Goal: Task Accomplishment & Management: Manage account settings

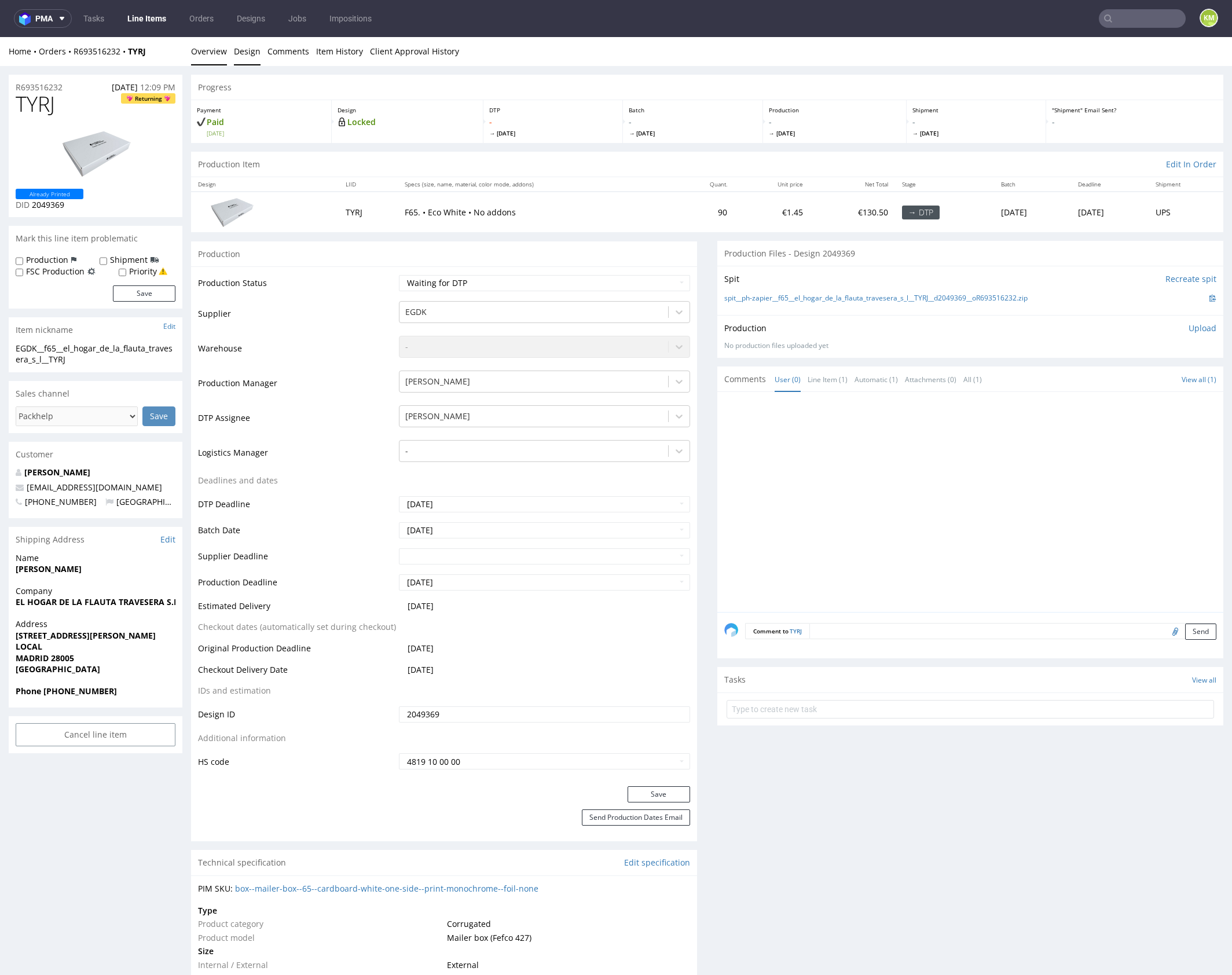
click at [252, 54] on link "Design" at bounding box center [247, 51] width 27 height 28
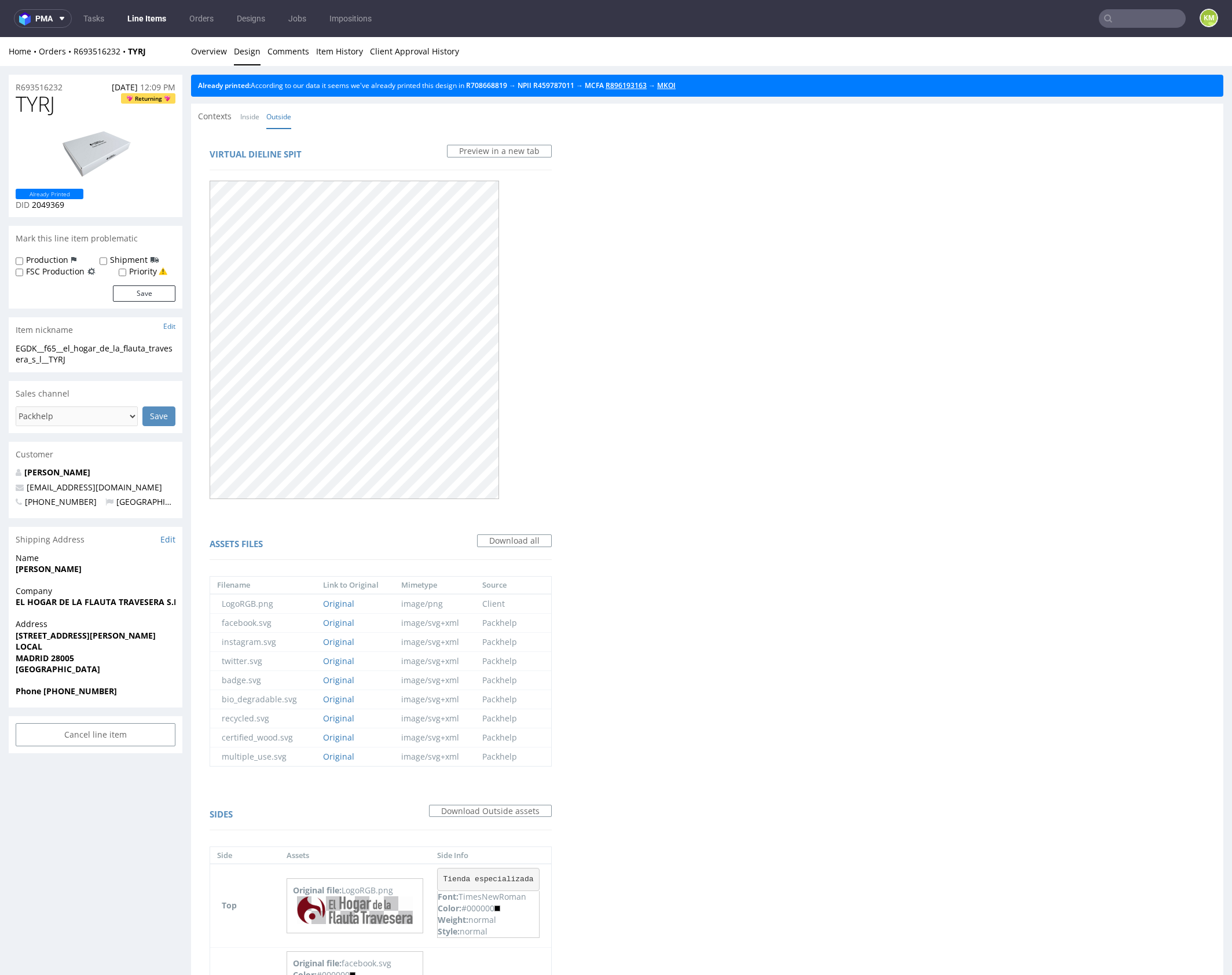
drag, startPoint x: 680, startPoint y: 83, endPoint x: 636, endPoint y: 85, distance: 44.0
click at [217, 54] on link "Overview" at bounding box center [209, 51] width 36 height 28
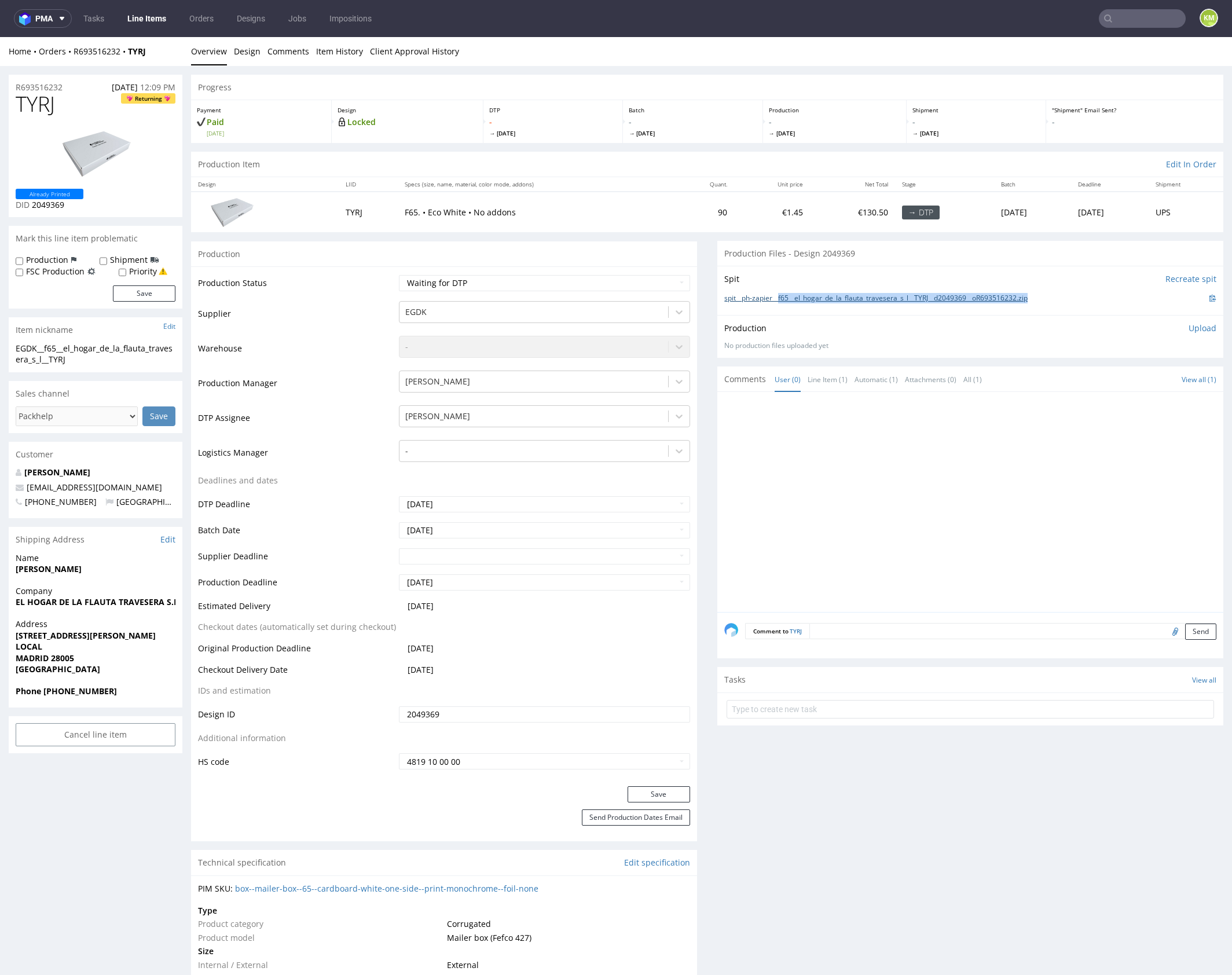
drag, startPoint x: 1053, startPoint y: 296, endPoint x: 777, endPoint y: 297, distance: 276.0
click at [777, 297] on div "spit__ph-zapier__f65__el_hogar_de_la_flauta_travesera_s_l__TYRJ__d2049369__oR69…" at bounding box center [970, 298] width 492 height 13
copy link "f65__el_hogar_de_la_flauta_travesera_s_l__TYRJ__d2049369__oR693516232.zip"
click at [53, 107] on span "TYRJ" at bounding box center [35, 104] width 39 height 23
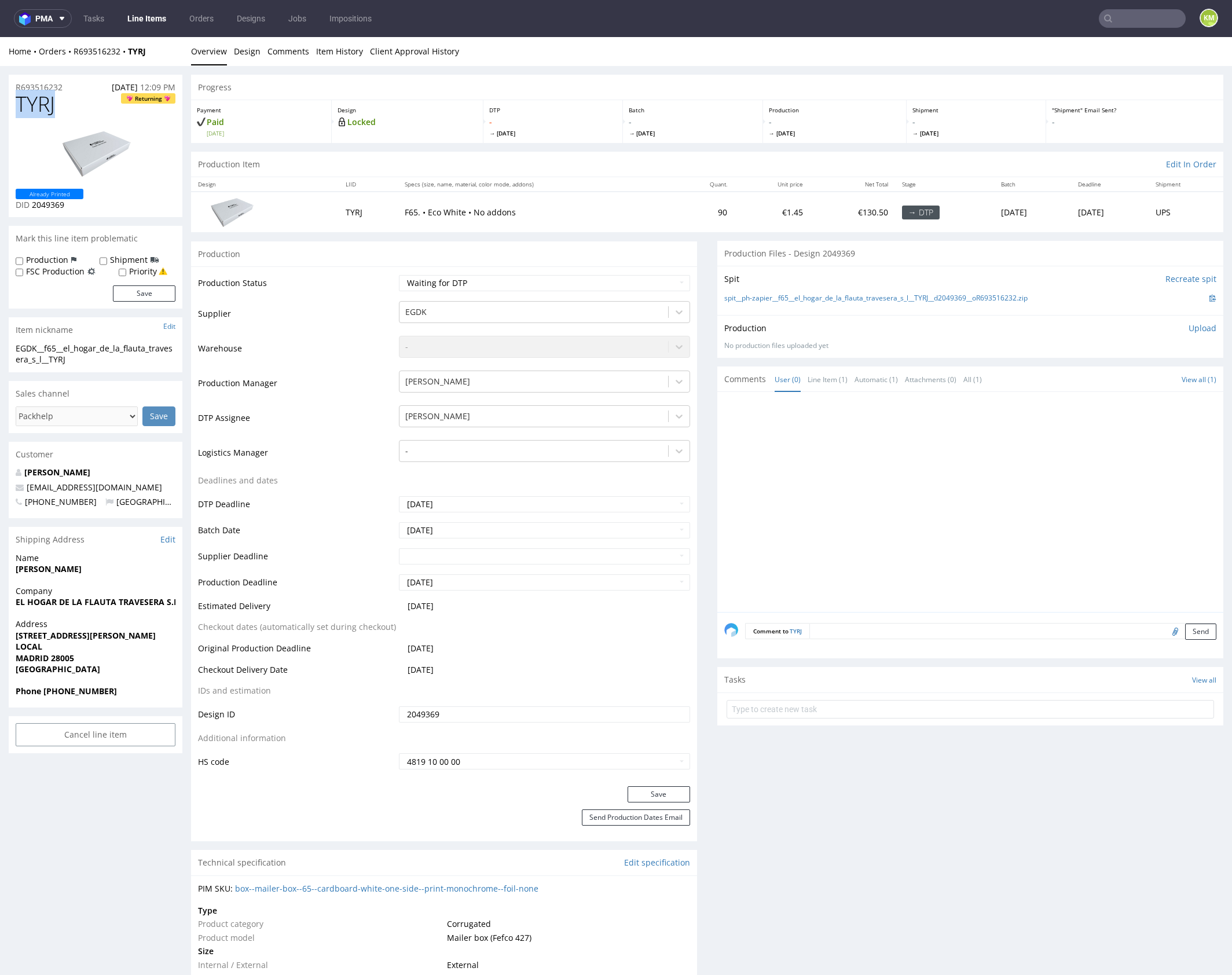
copy span "TYRJ"
click at [1189, 327] on p "Upload" at bounding box center [1202, 328] width 28 height 12
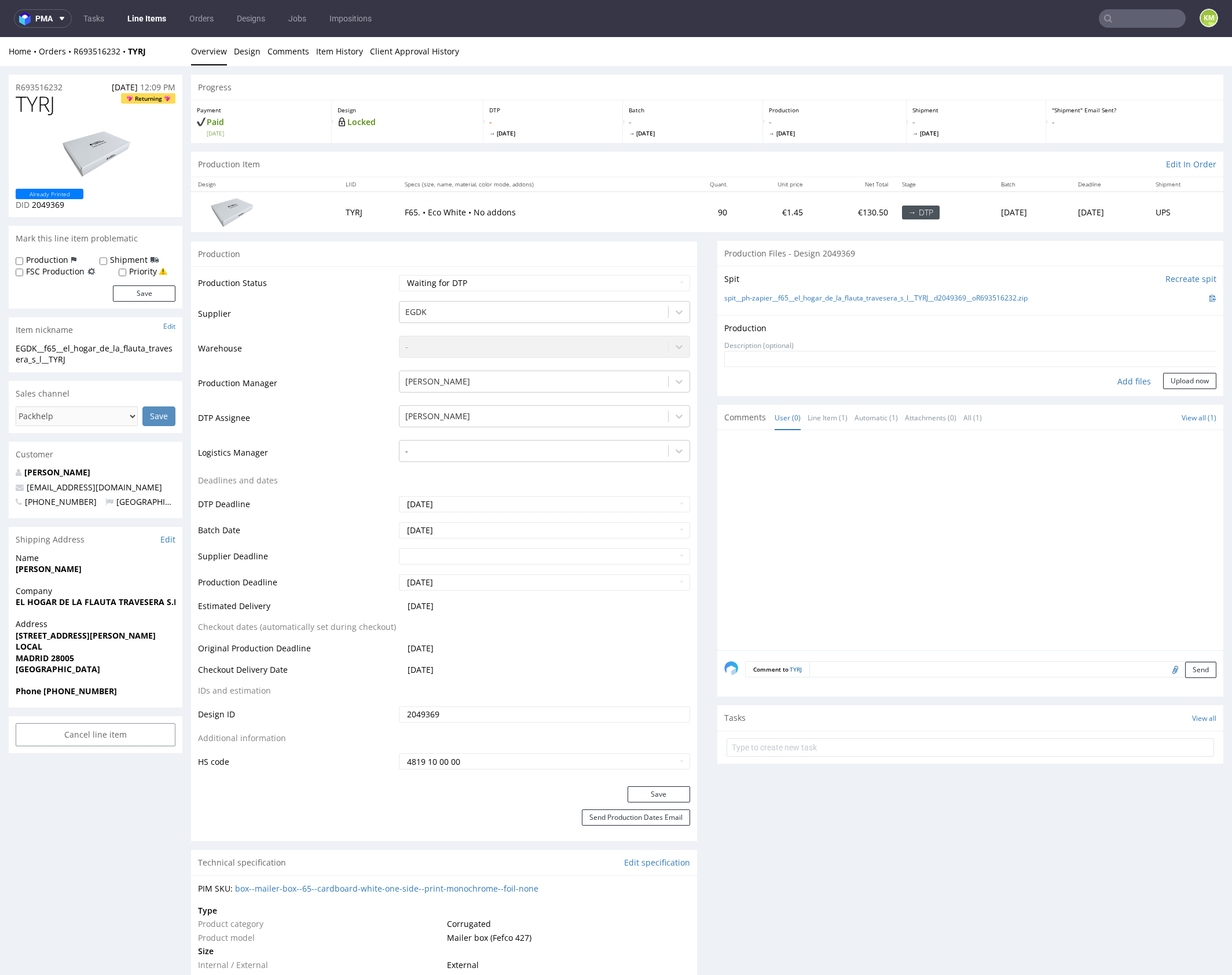
click at [1124, 382] on div "Add files" at bounding box center [1134, 382] width 58 height 17
type input "C:\fakepath\f65__el_hogar_de_la_flauta_travesera_s_l__TYRJ__d2049369__oR6935162…"
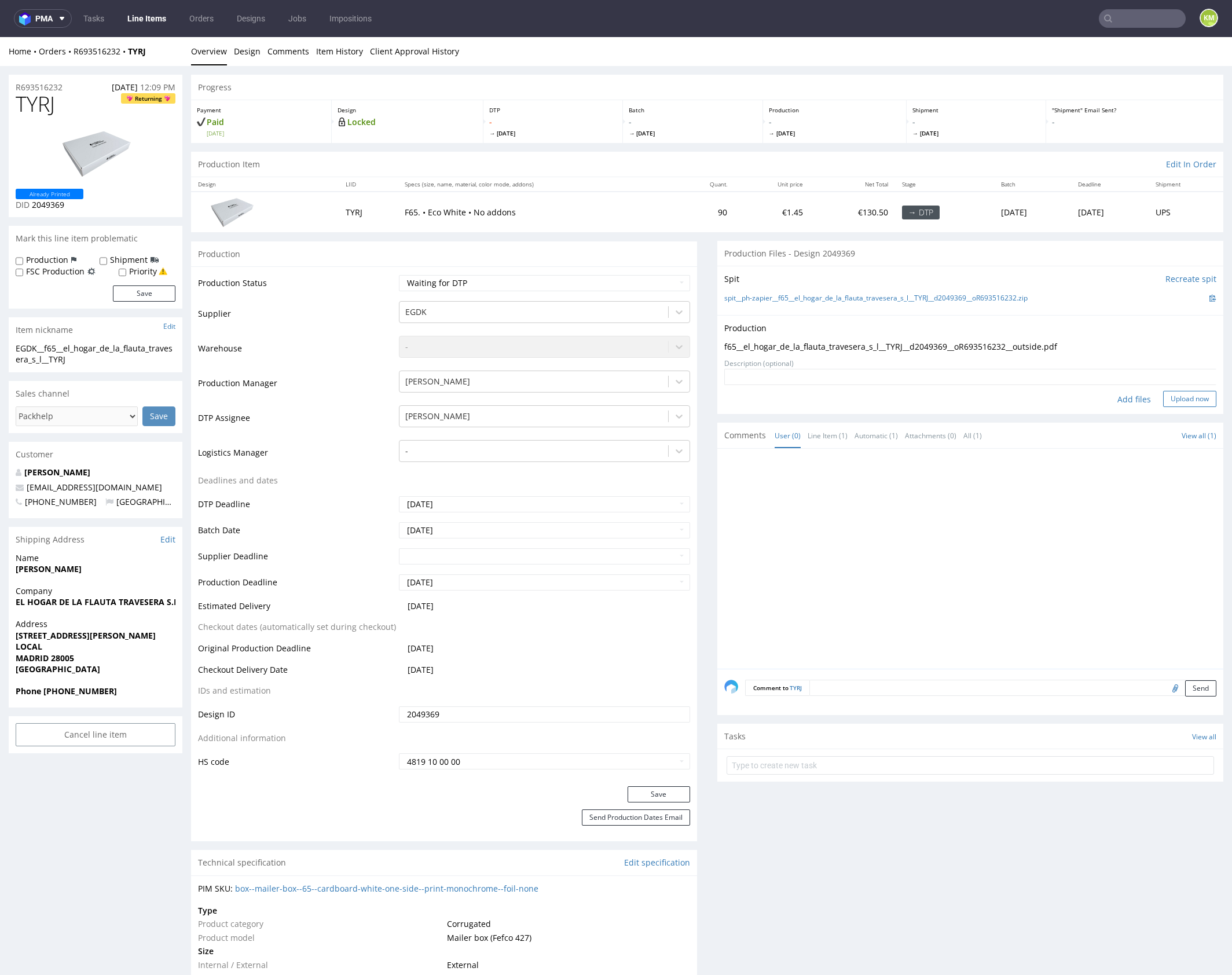
click at [1178, 401] on button "Upload now" at bounding box center [1190, 399] width 53 height 17
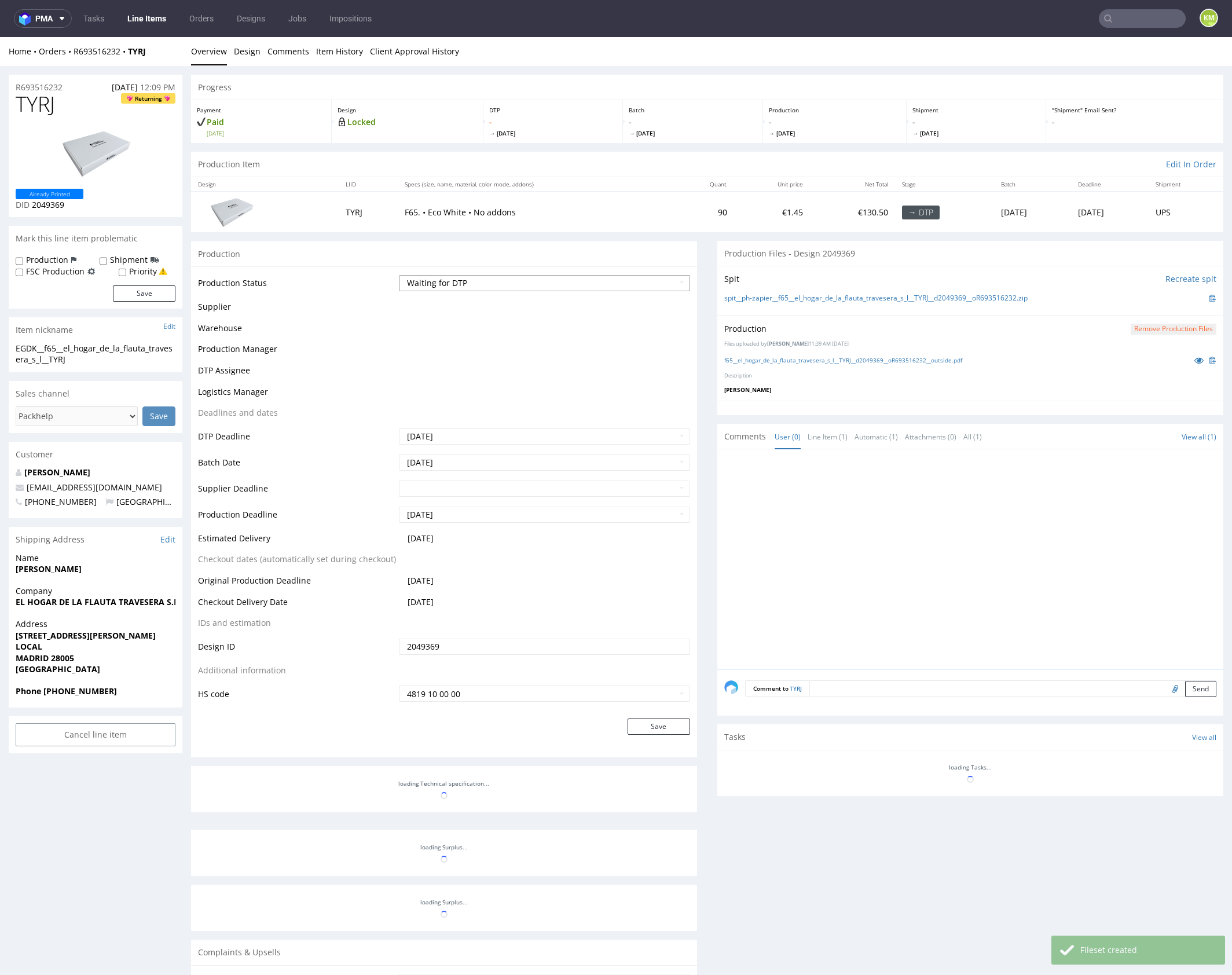
click at [614, 283] on select "Waiting for Artwork Waiting for Diecut Waiting for Mockup Waiting for DTP Waiti…" at bounding box center [544, 283] width 291 height 17
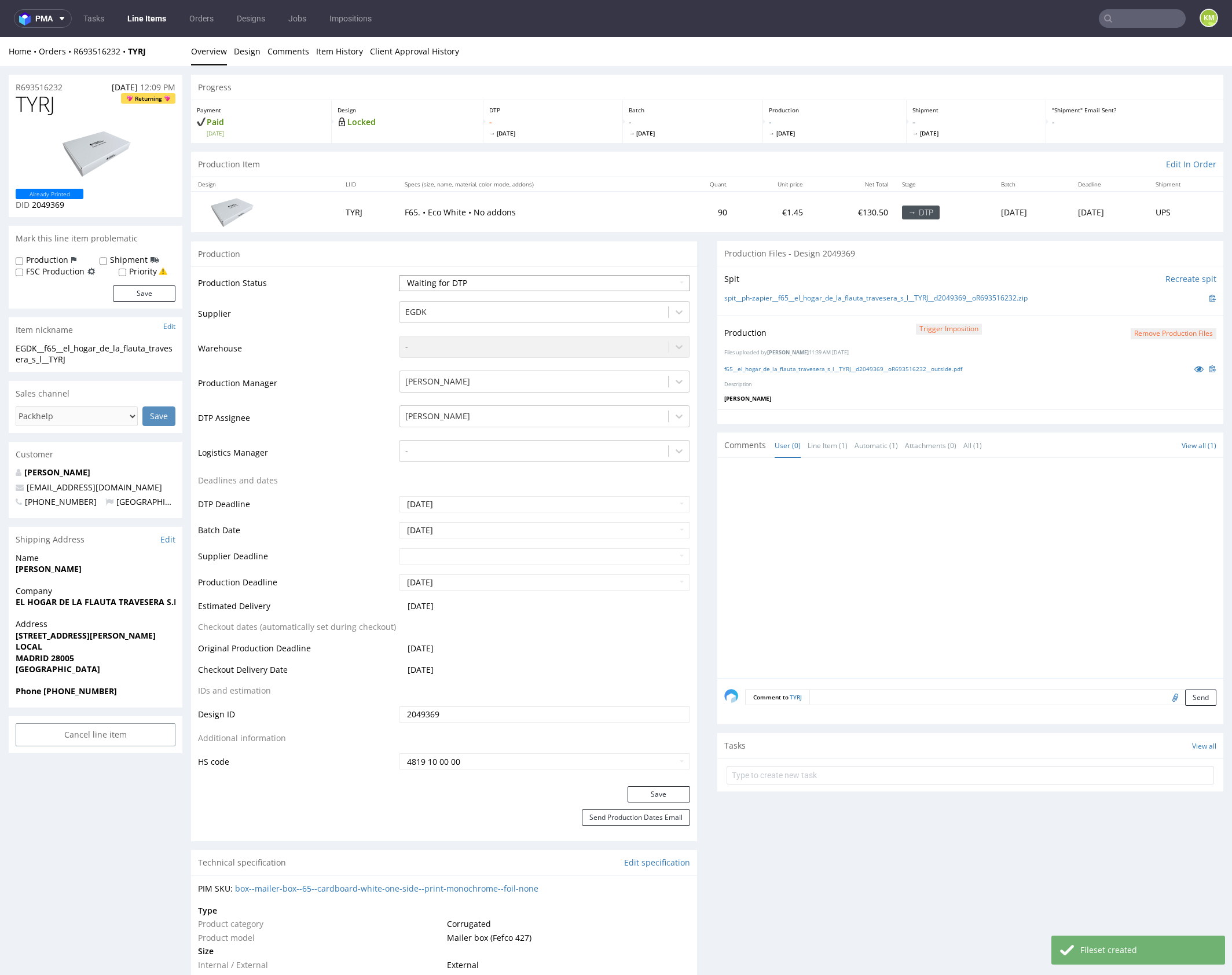
select select "dtp_production_ready"
click at [399, 275] on select "Waiting for Artwork Waiting for Diecut Waiting for Mockup Waiting for DTP Waiti…" at bounding box center [544, 283] width 291 height 17
click at [658, 790] on button "Save" at bounding box center [658, 794] width 62 height 17
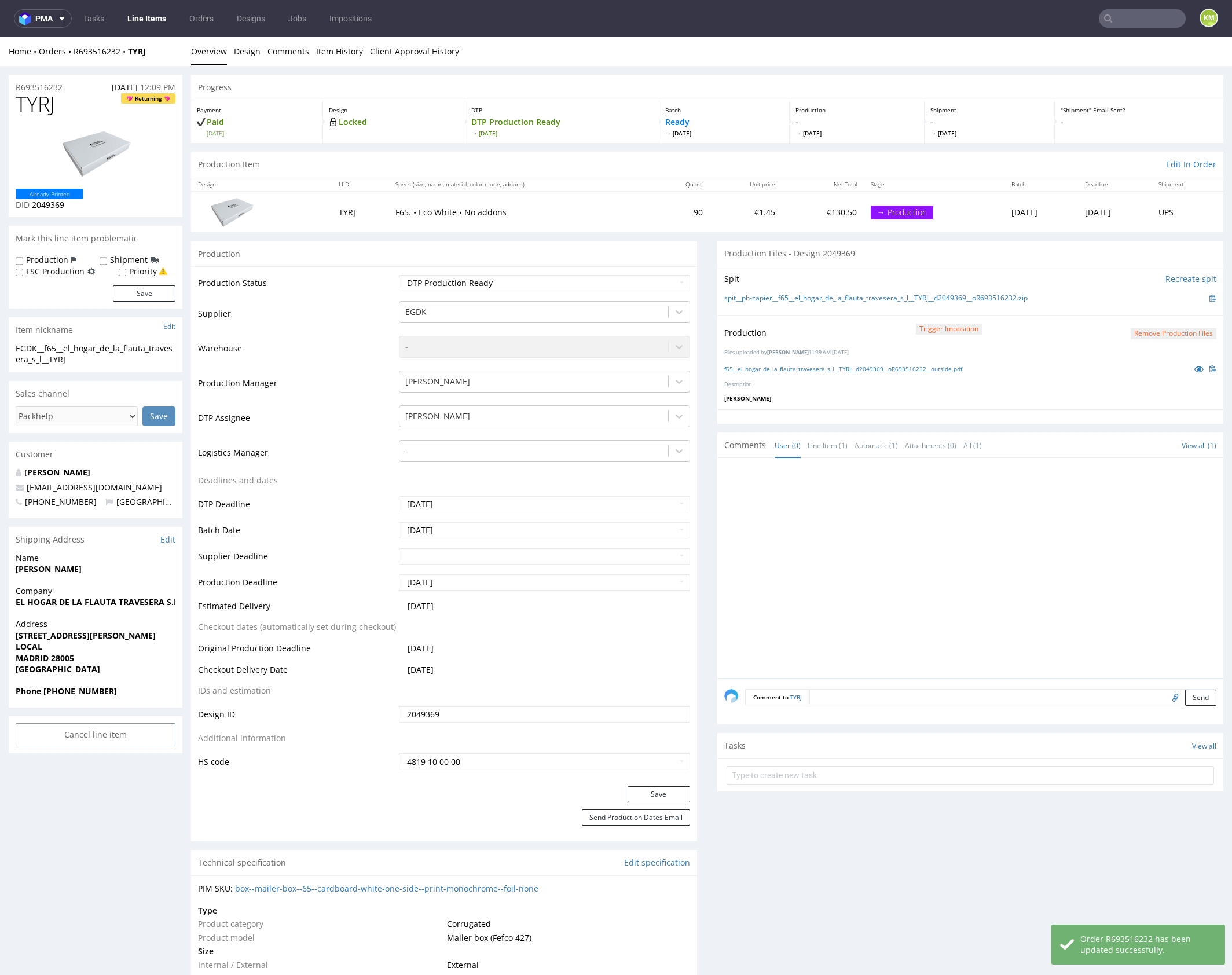
click at [989, 566] on div at bounding box center [974, 571] width 499 height 213
click at [795, 540] on div at bounding box center [974, 571] width 499 height 213
click at [855, 548] on div at bounding box center [974, 571] width 499 height 213
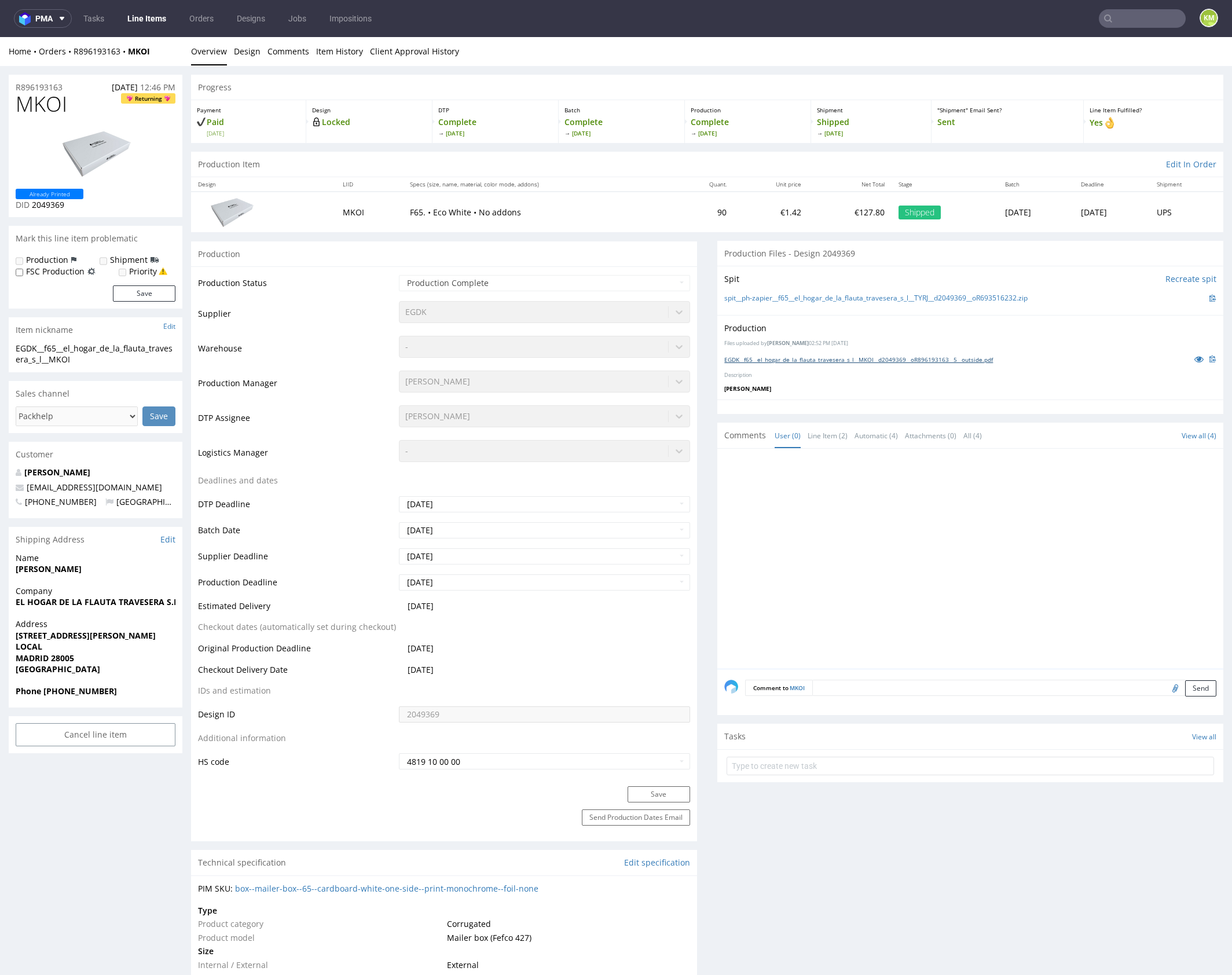
click at [851, 360] on link "EGDK__f65__el_hogar_de_la_flauta_travesera_s_l__MKOI__d2049369__oR896193163__5_…" at bounding box center [858, 360] width 268 height 8
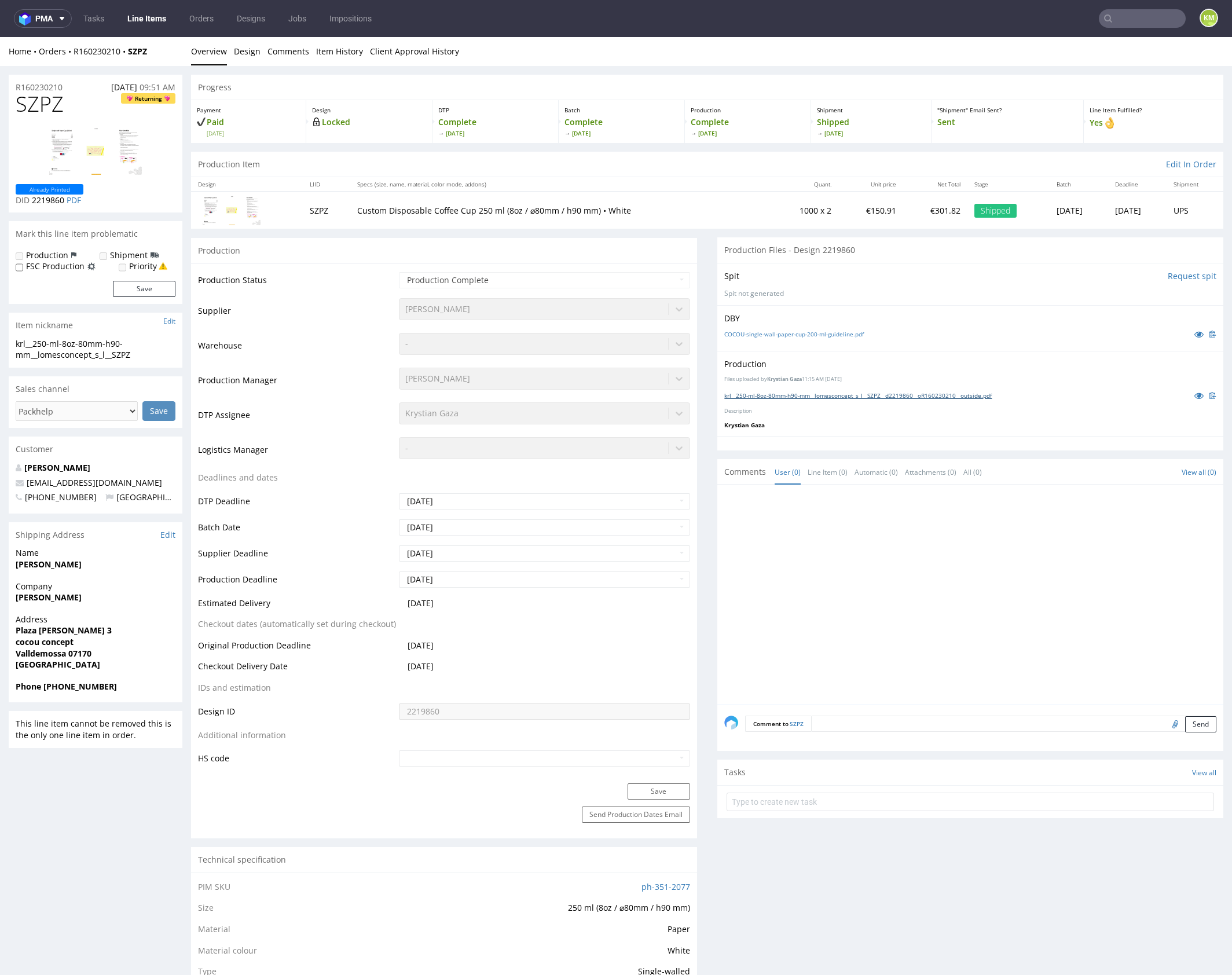
click at [847, 392] on link "krl__250-ml-8oz-80mm-h90-mm__lomesconcept_s_l__SZPZ__d2219860__oR160230210__out…" at bounding box center [858, 395] width 267 height 8
click at [847, 393] on link "krl__250-ml-8oz-80mm-h90-mm__lomesconcept_s_l__SZPZ__d2219860__oR160230210__out…" at bounding box center [858, 395] width 267 height 8
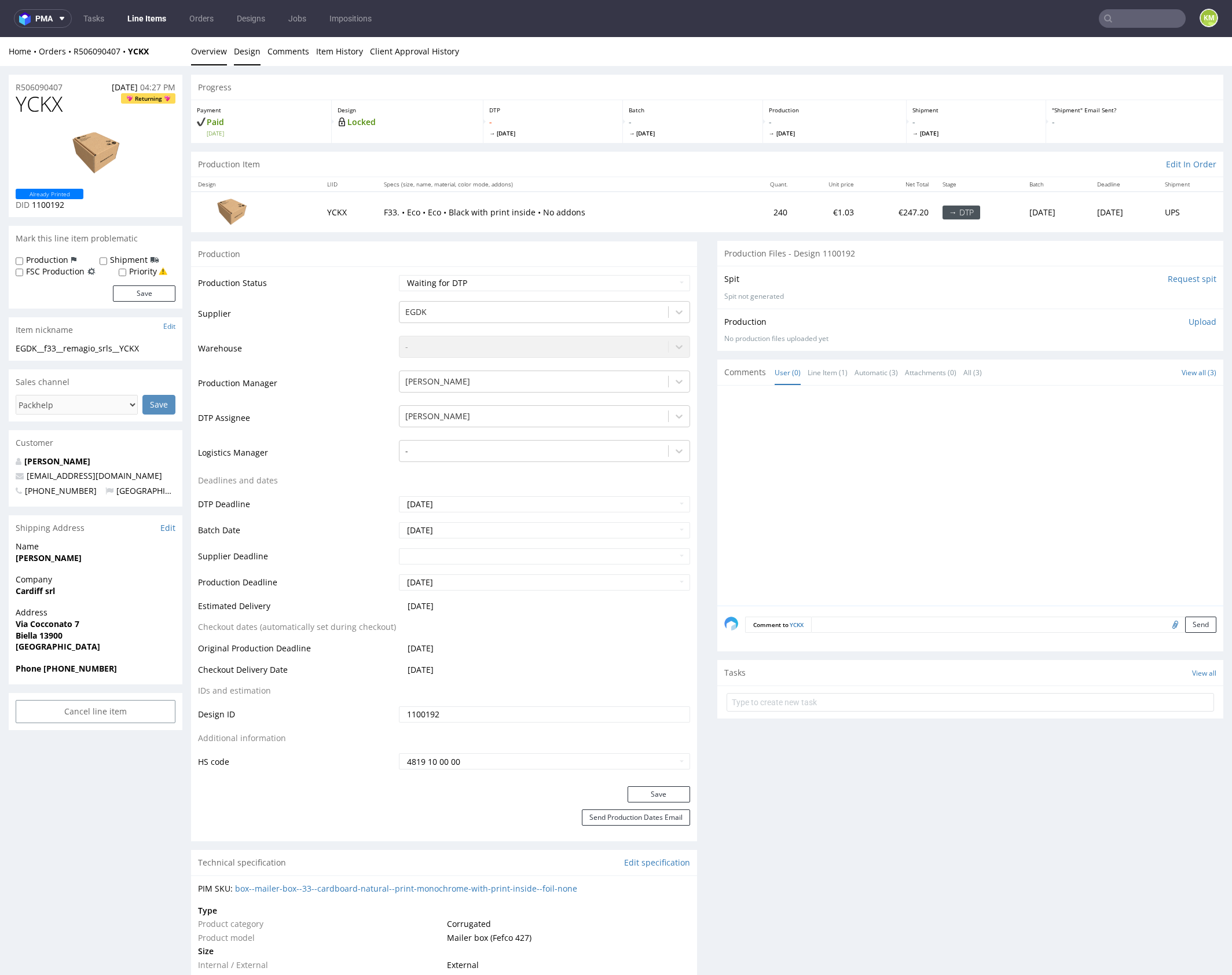
click at [240, 51] on link "Design" at bounding box center [247, 51] width 27 height 28
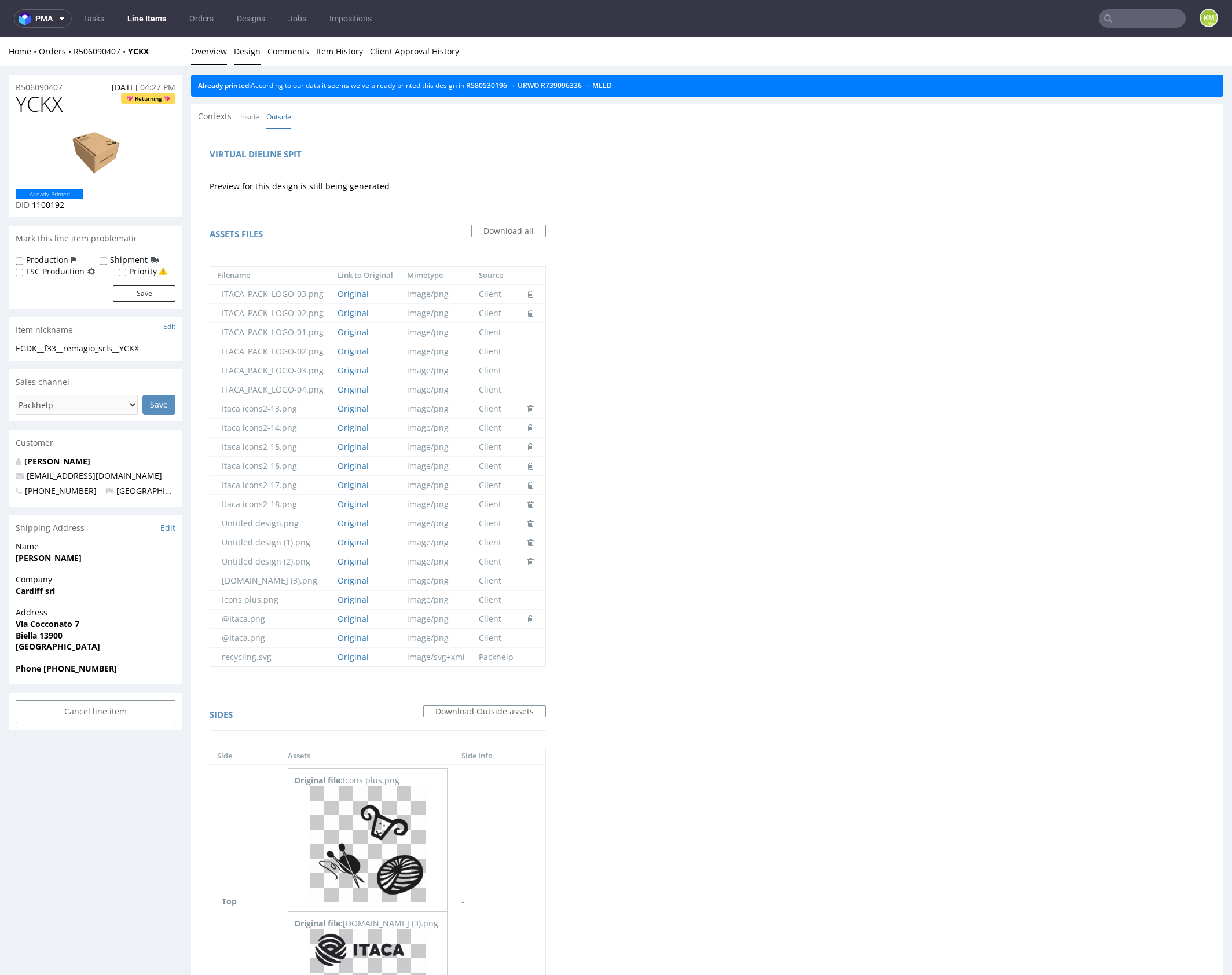
click at [203, 61] on link "Overview" at bounding box center [209, 51] width 36 height 28
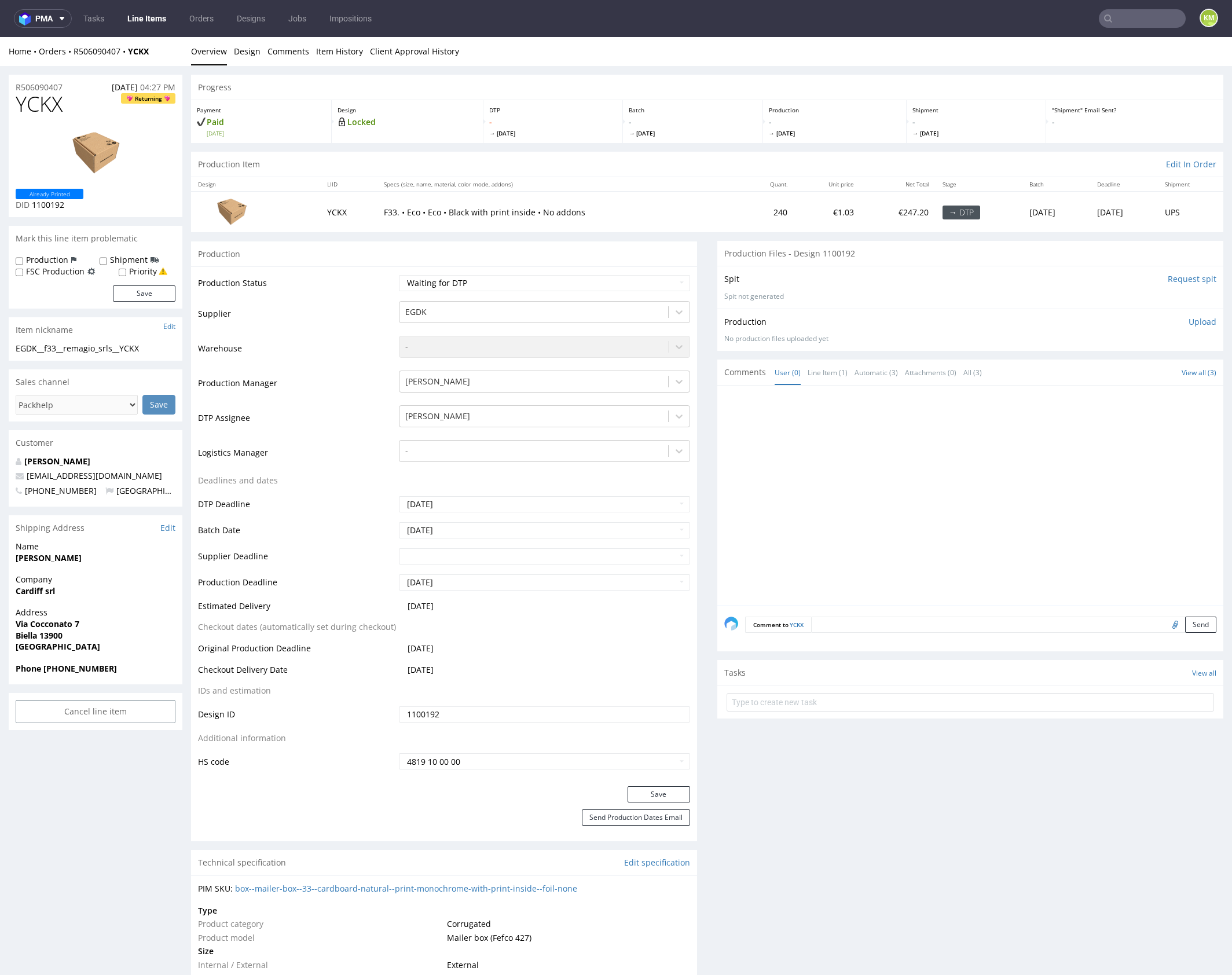
click at [68, 348] on div "EGDK__f33__remagio_srls__YCKX" at bounding box center [95, 349] width 160 height 12
copy div "EGDK__f33__remagio_srls__YCKX"
click at [467, 719] on input "1100192" at bounding box center [544, 715] width 291 height 17
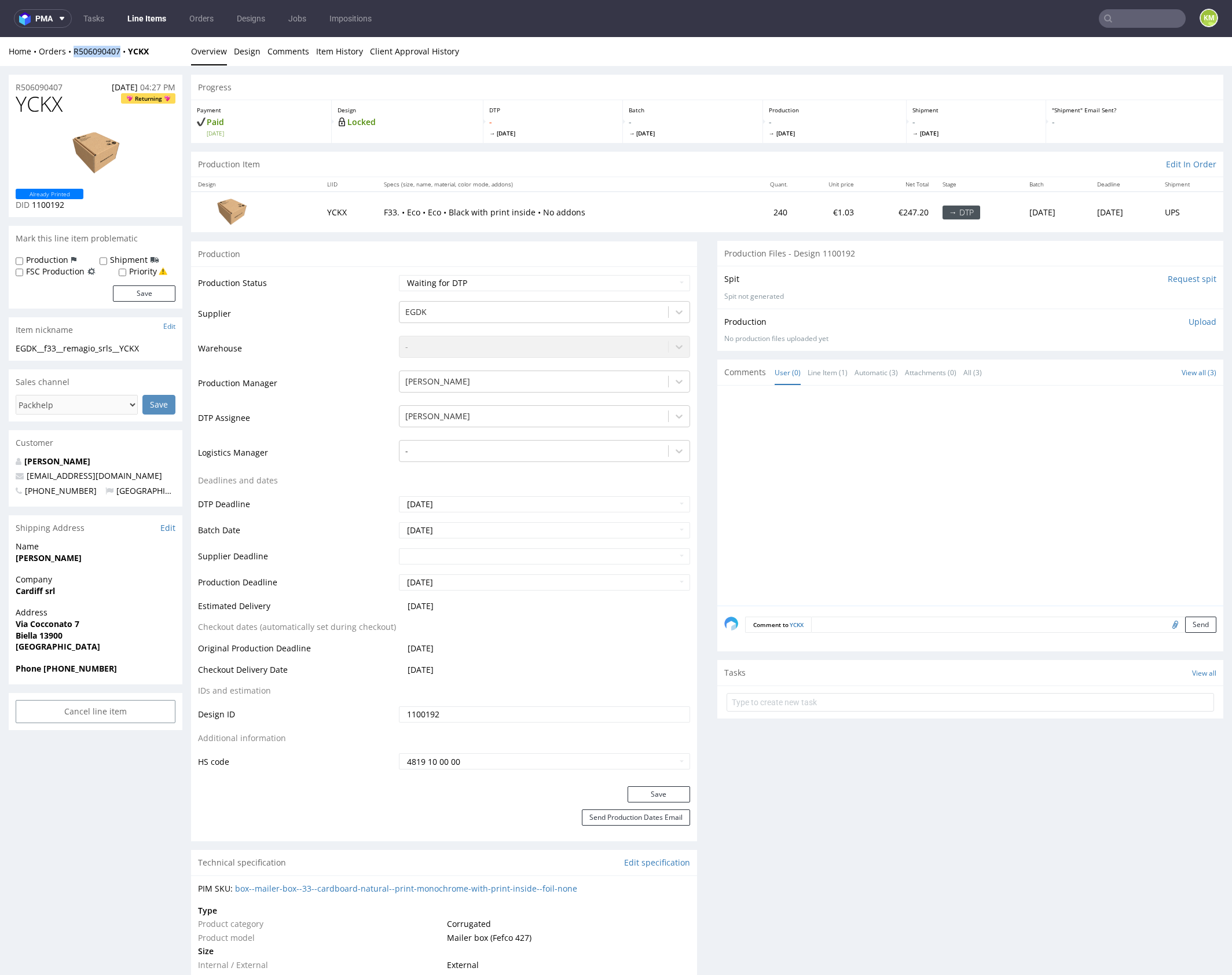
click at [41, 108] on span "YCKX" at bounding box center [39, 104] width 47 height 23
click at [865, 478] on div at bounding box center [974, 499] width 499 height 213
click at [895, 495] on div at bounding box center [974, 499] width 499 height 213
click at [1189, 318] on p "Upload" at bounding box center [1202, 322] width 28 height 12
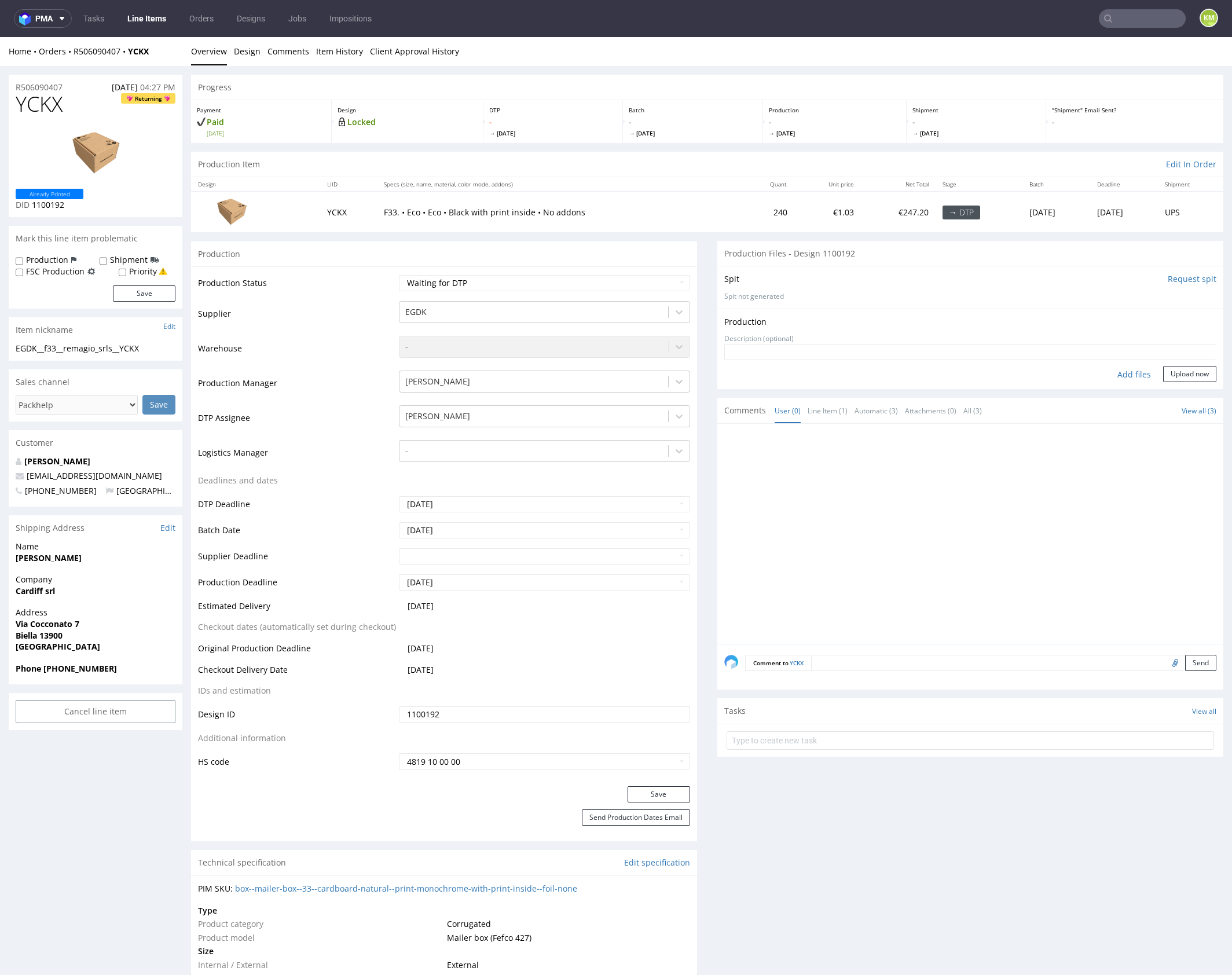
click at [1117, 374] on div "Add files" at bounding box center [1134, 375] width 58 height 17
type input "C:\fakepath\EGDK__f33__remagio_srls__YCKX__d1100192__oR506090407__outside.pdf"
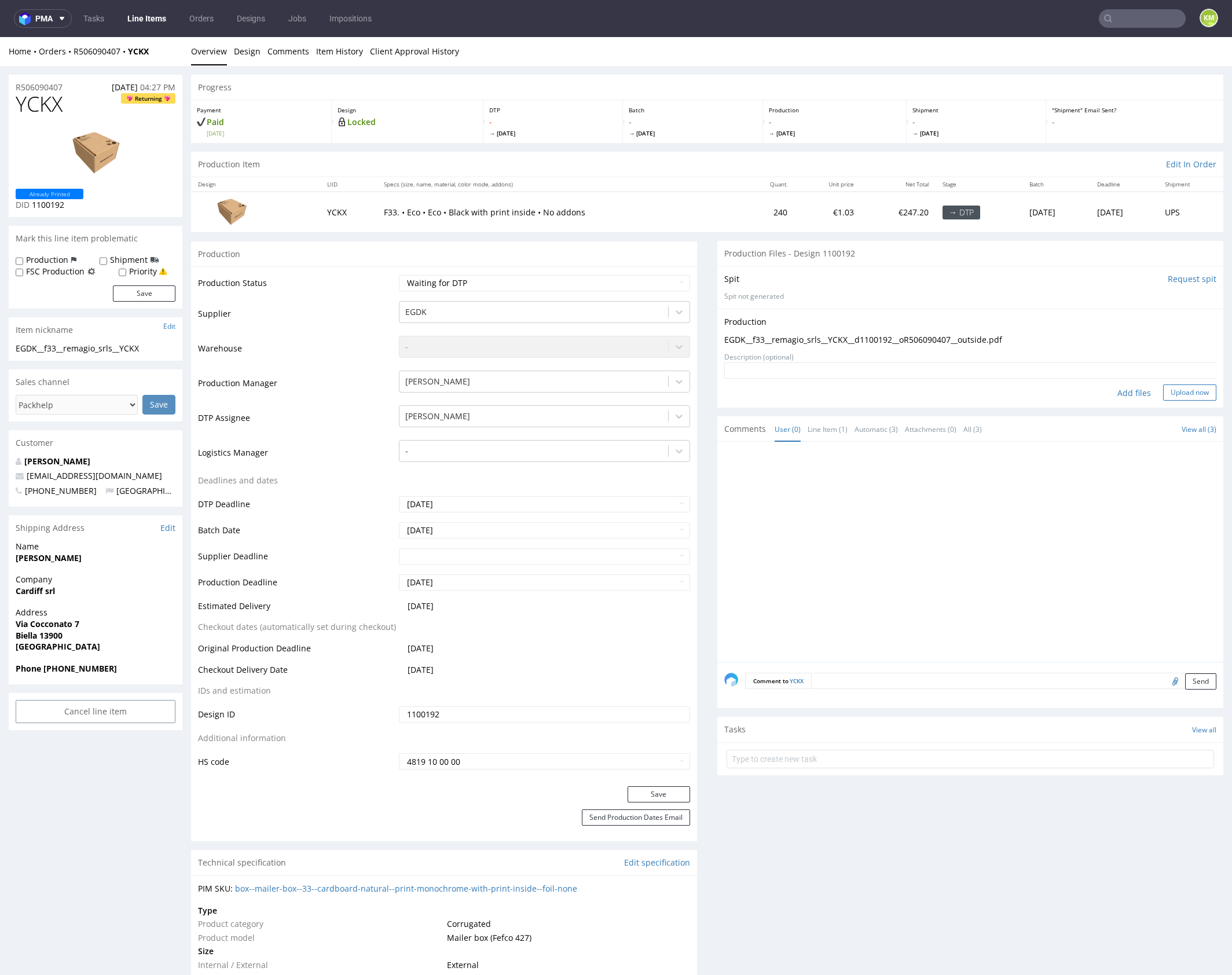
click at [1179, 393] on button "Upload now" at bounding box center [1190, 393] width 53 height 17
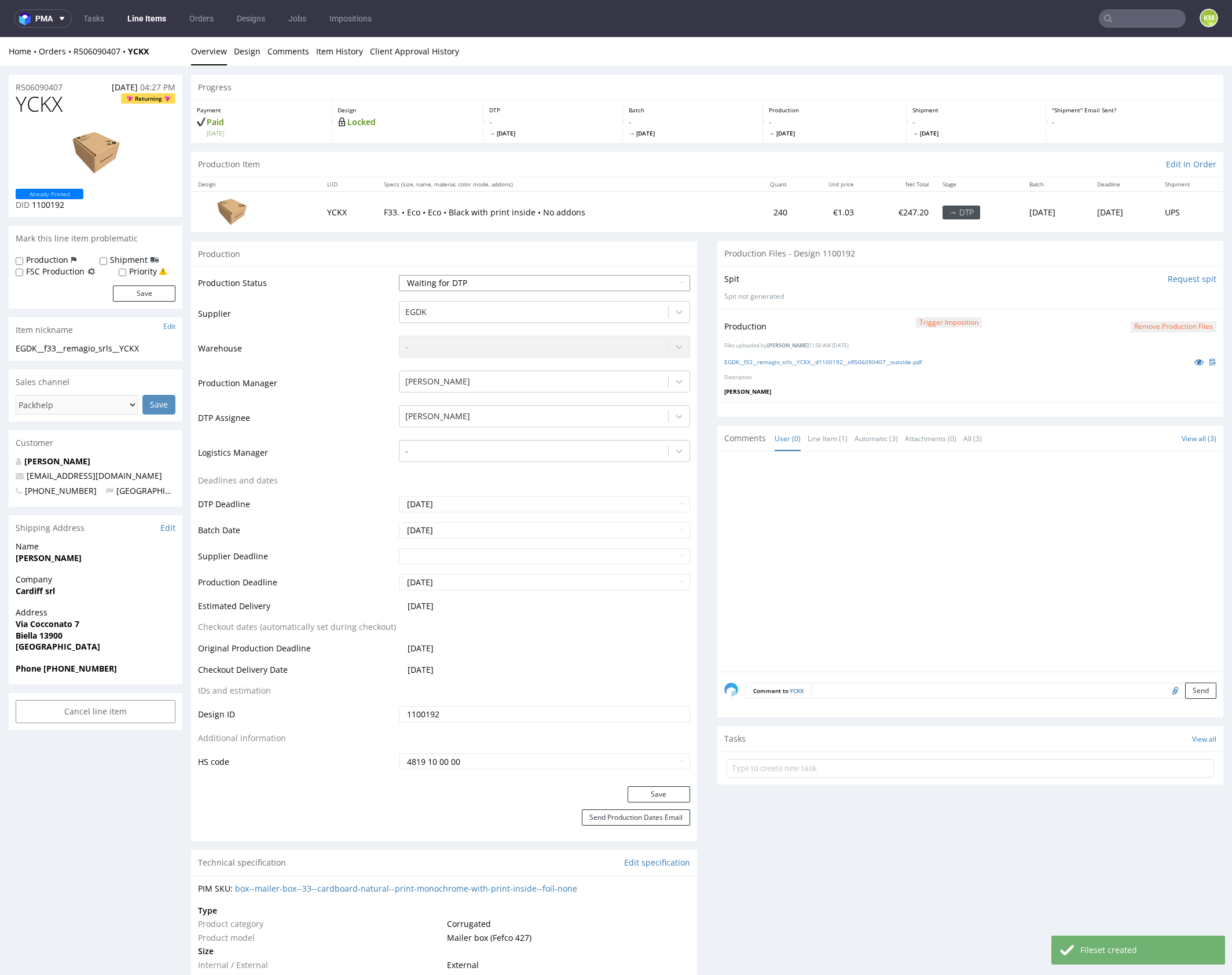
click at [615, 284] on select "Waiting for Artwork Waiting for Diecut Waiting for Mockup Waiting for DTP Waiti…" at bounding box center [544, 283] width 291 height 17
select select "dtp_production_ready"
click at [399, 275] on select "Waiting for Artwork Waiting for Diecut Waiting for Mockup Waiting for DTP Waiti…" at bounding box center [544, 283] width 291 height 17
click at [640, 796] on button "Save" at bounding box center [658, 794] width 62 height 17
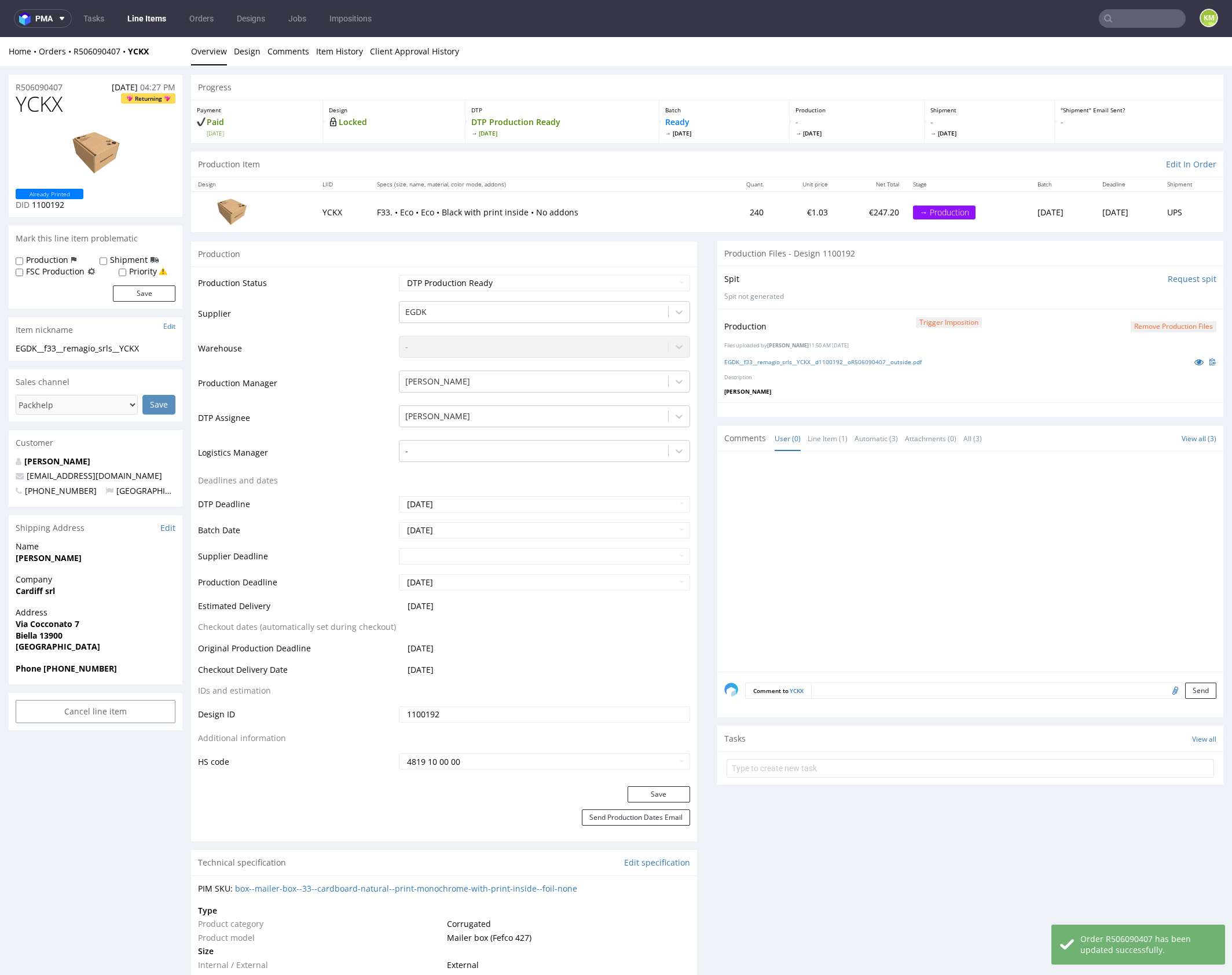
click at [909, 582] on div at bounding box center [974, 565] width 499 height 213
click at [1055, 524] on div at bounding box center [974, 565] width 499 height 213
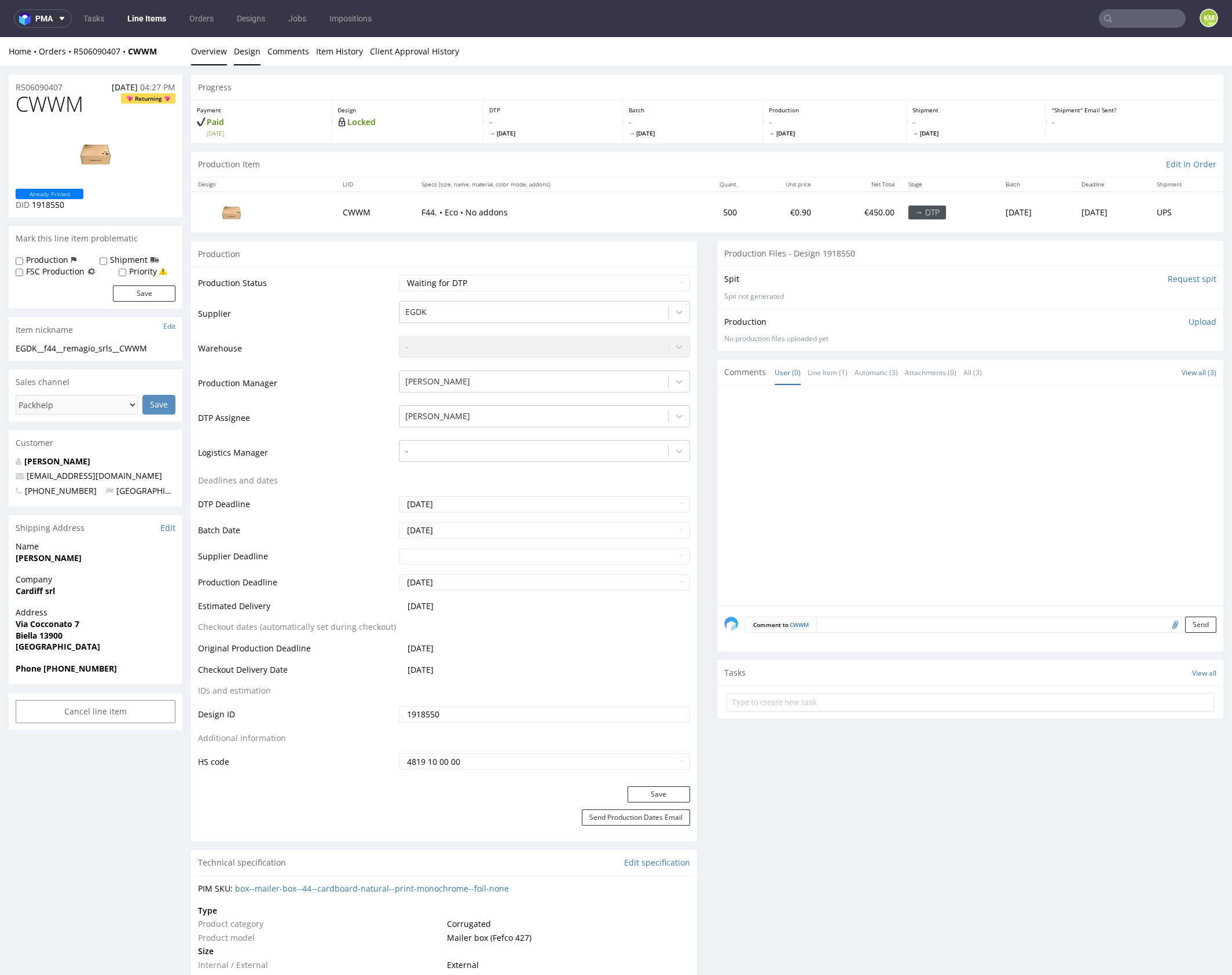
click at [250, 56] on link "Design" at bounding box center [247, 51] width 27 height 28
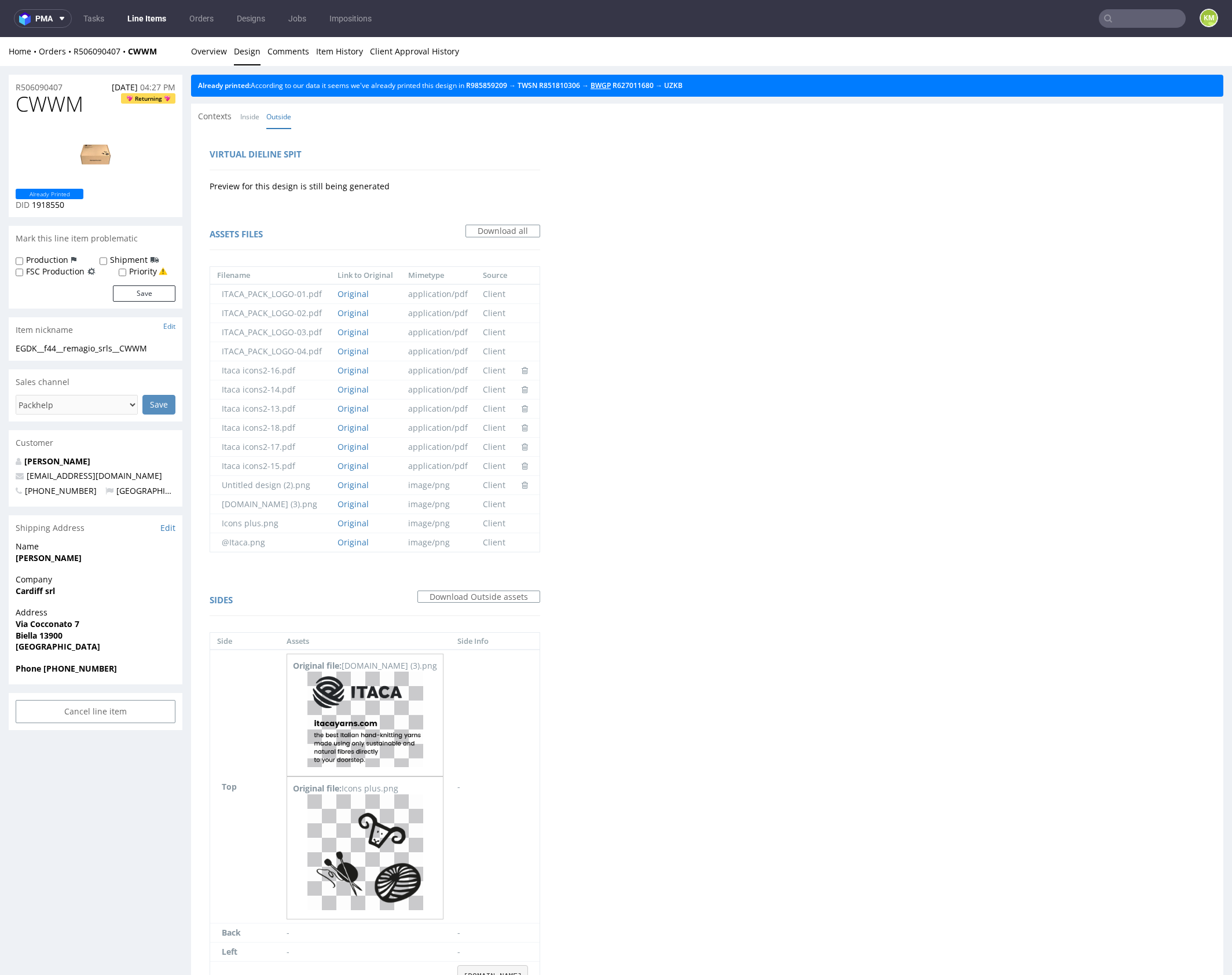
drag, startPoint x: 615, startPoint y: 87, endPoint x: 599, endPoint y: 89, distance: 16.1
drag, startPoint x: 218, startPoint y: 48, endPoint x: 271, endPoint y: 61, distance: 54.6
click at [218, 48] on link "Overview" at bounding box center [209, 51] width 36 height 28
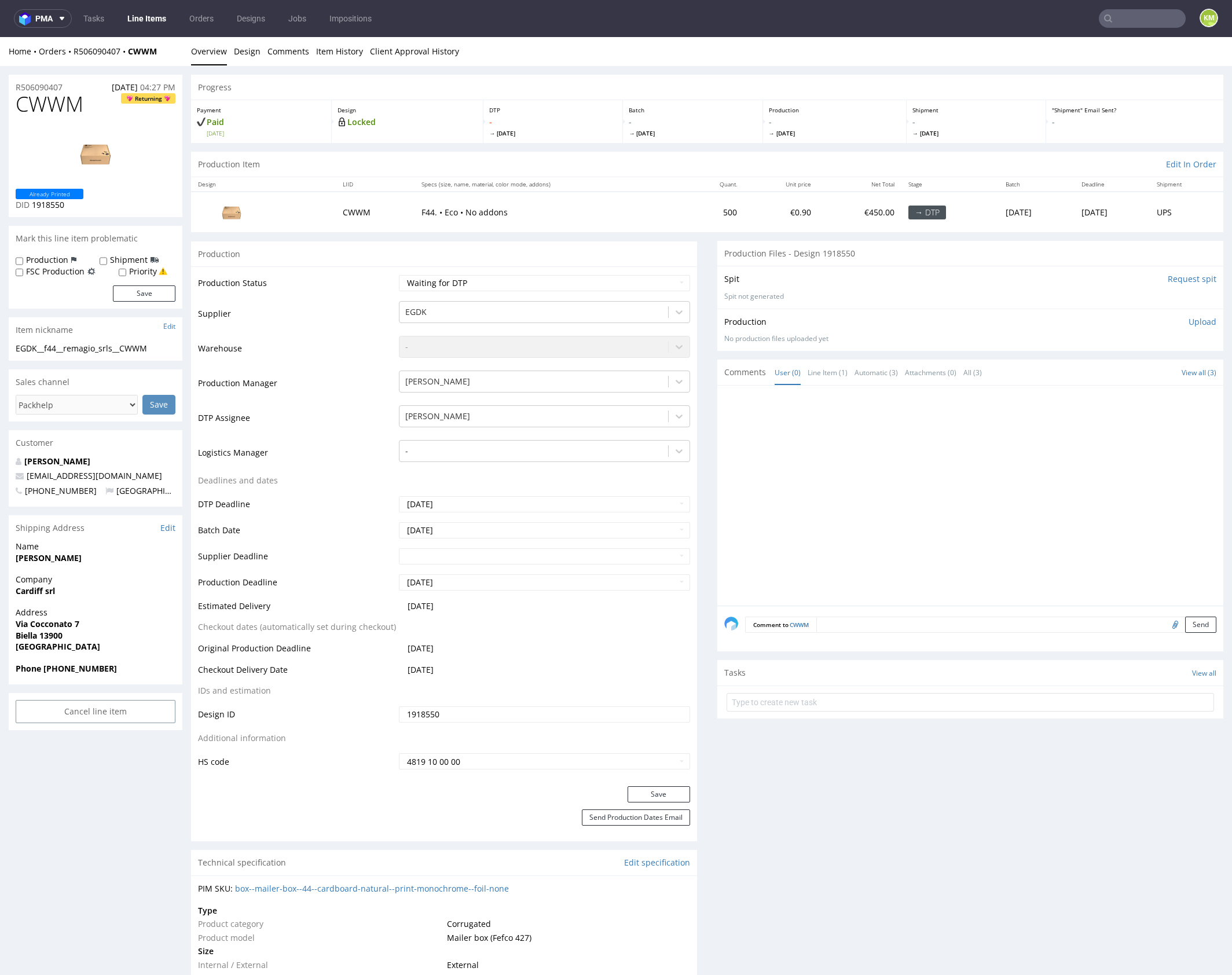
click at [122, 349] on div "EGDK__f44__remagio_srls__CWWM" at bounding box center [95, 349] width 160 height 12
copy div "EGDK__f44__remagio_srls__CWWM"
copy link "R506090407"
click at [55, 104] on span "CWWM" at bounding box center [50, 104] width 68 height 23
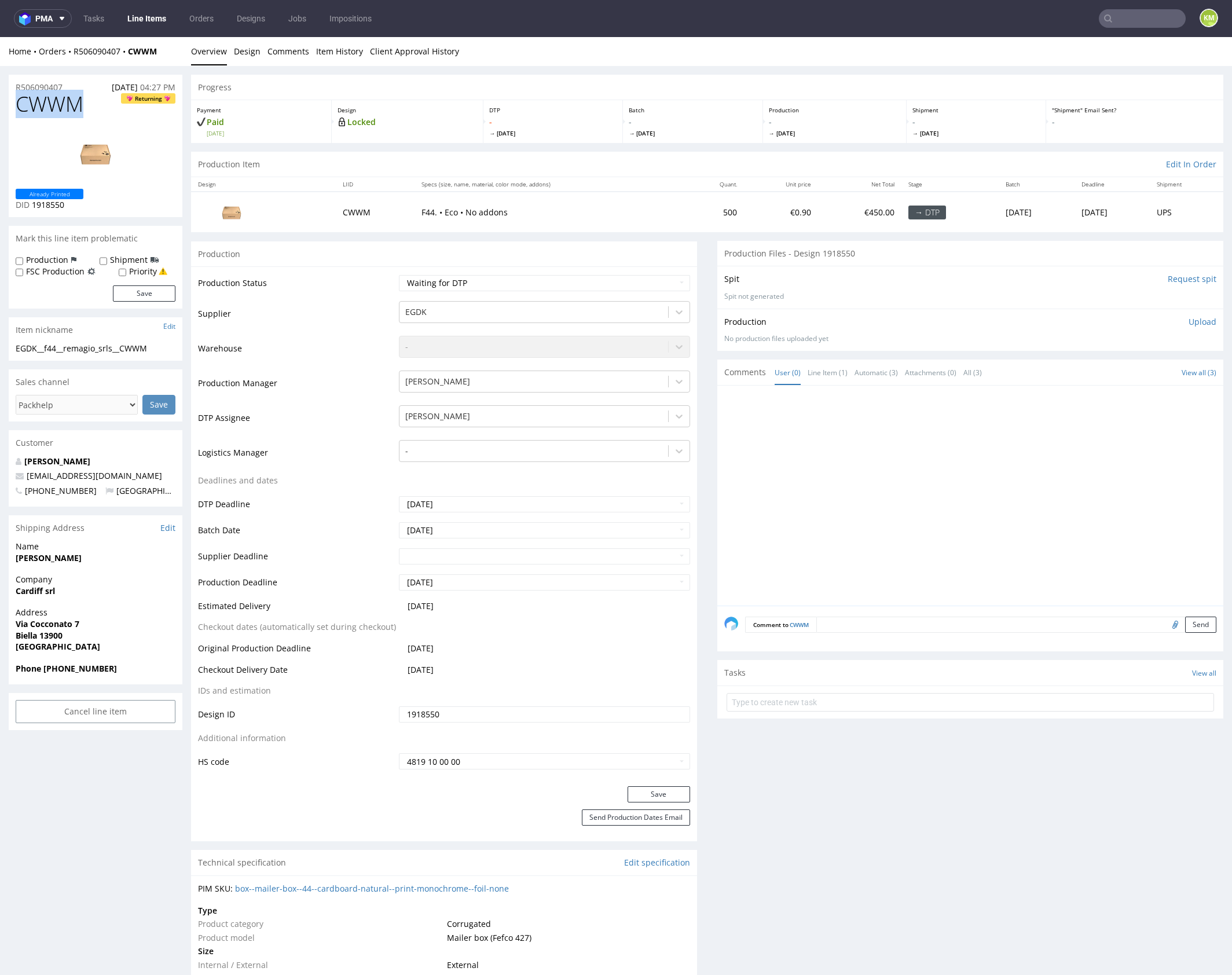
click at [55, 104] on span "CWWM" at bounding box center [50, 104] width 68 height 23
copy span "CWWM"
click at [1189, 321] on p "Upload" at bounding box center [1202, 322] width 28 height 12
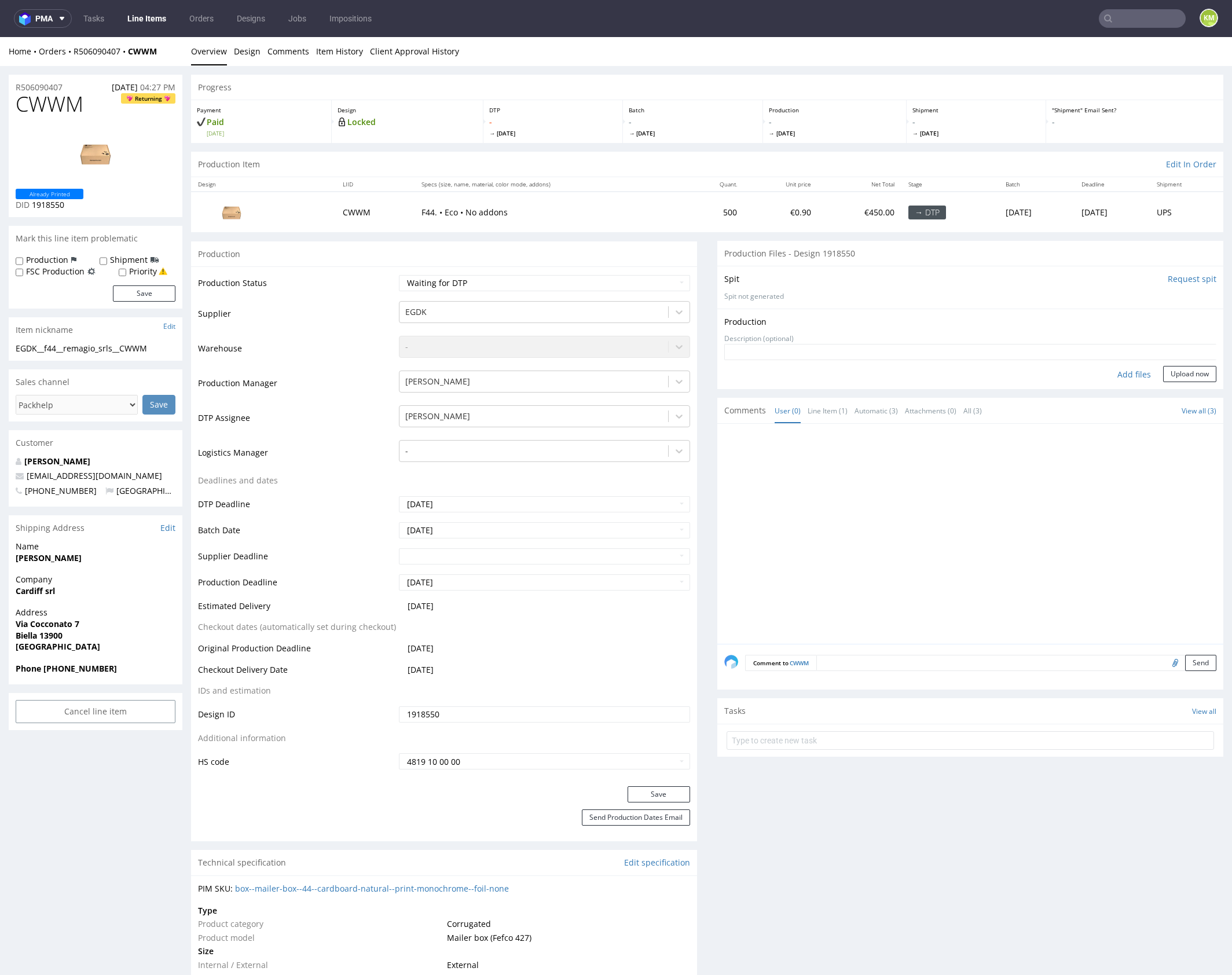
click at [1127, 375] on div "Add files" at bounding box center [1134, 375] width 58 height 17
type input "C:\fakepath\EGDK__f44__remagio_srls__CWWM__d1918550__oR506090407__outside.pdf"
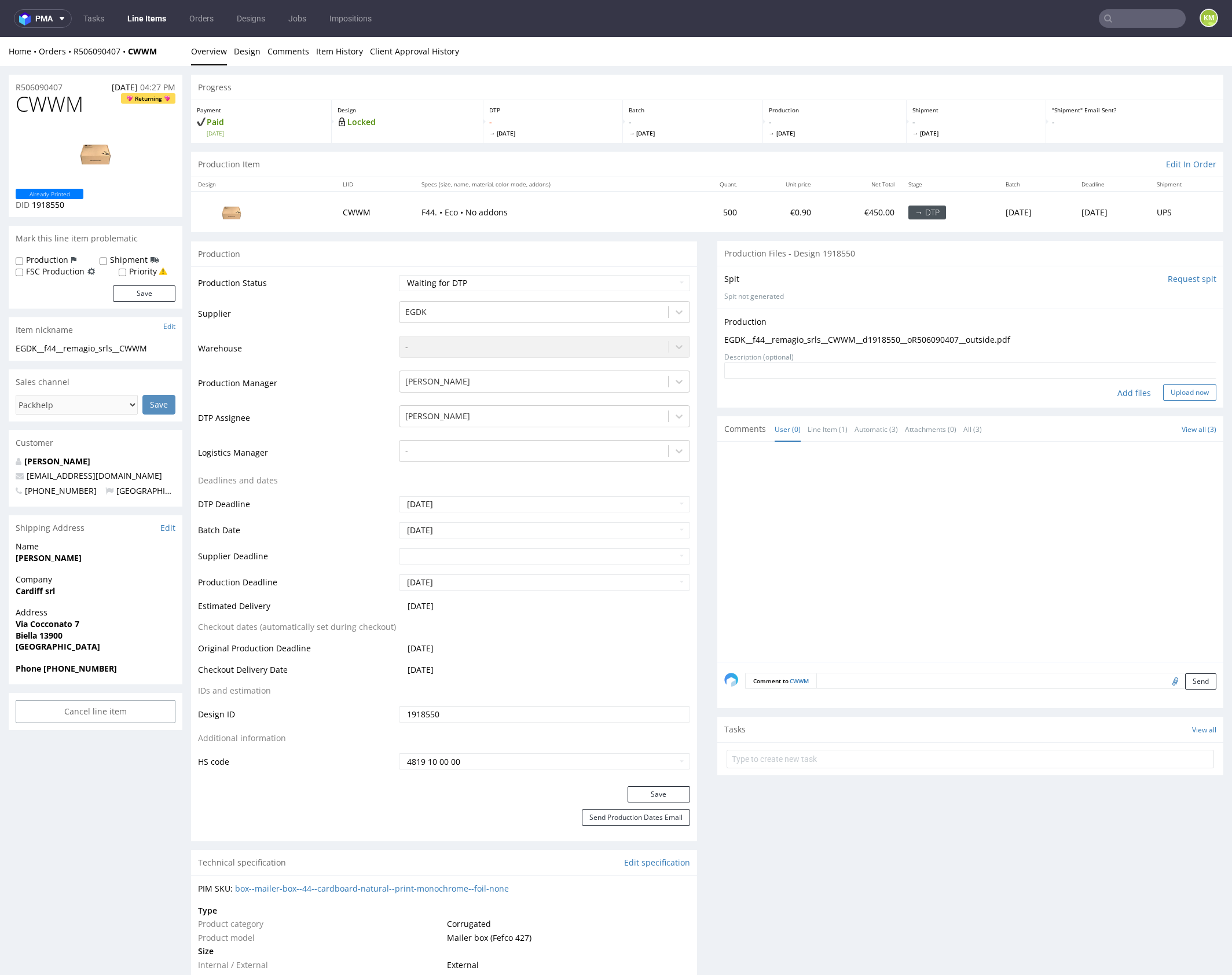
click at [1171, 393] on button "Upload now" at bounding box center [1190, 393] width 53 height 17
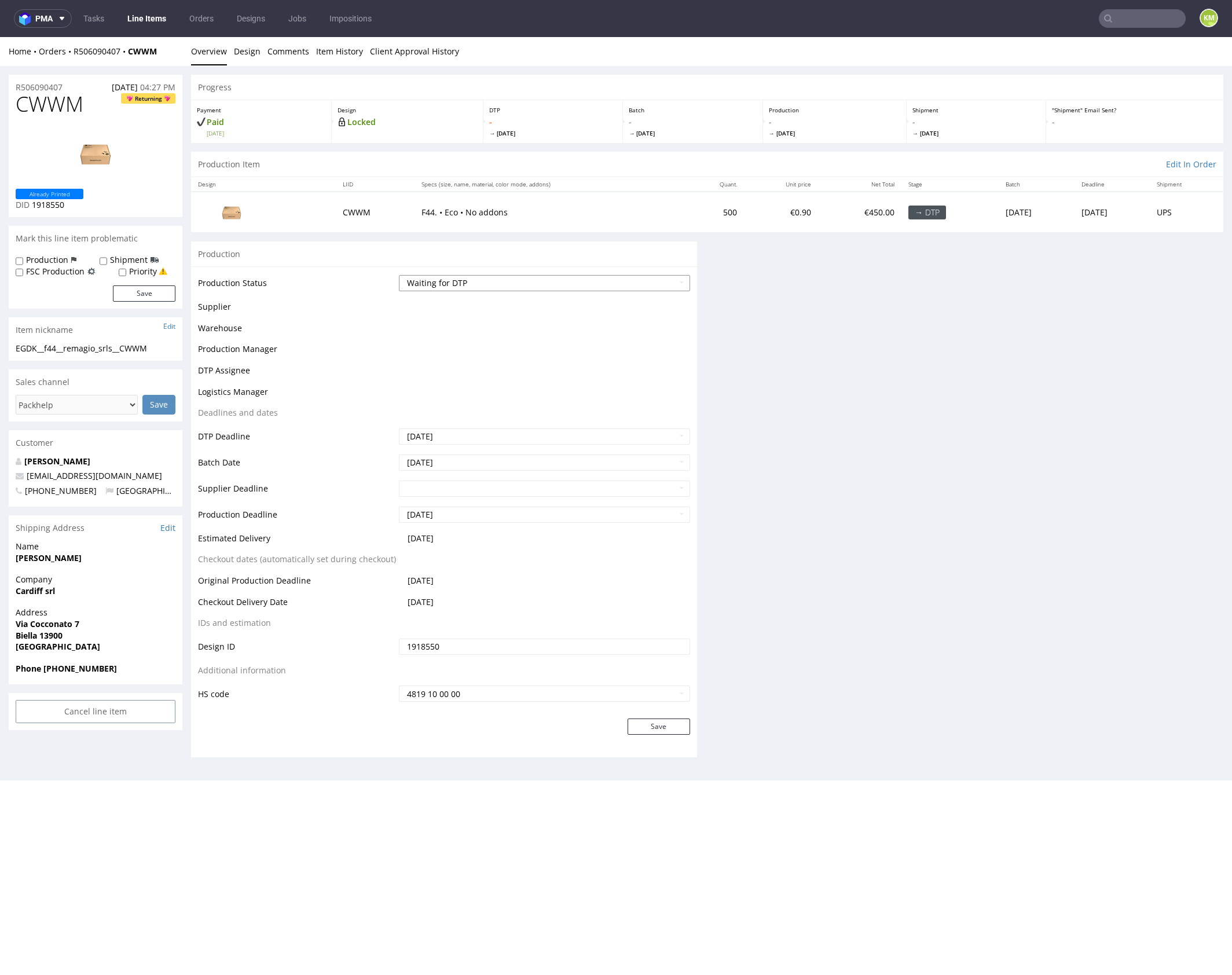
click at [595, 283] on select "Waiting for Artwork Waiting for Diecut Waiting for Mockup Waiting for DTP Waiti…" at bounding box center [544, 283] width 291 height 17
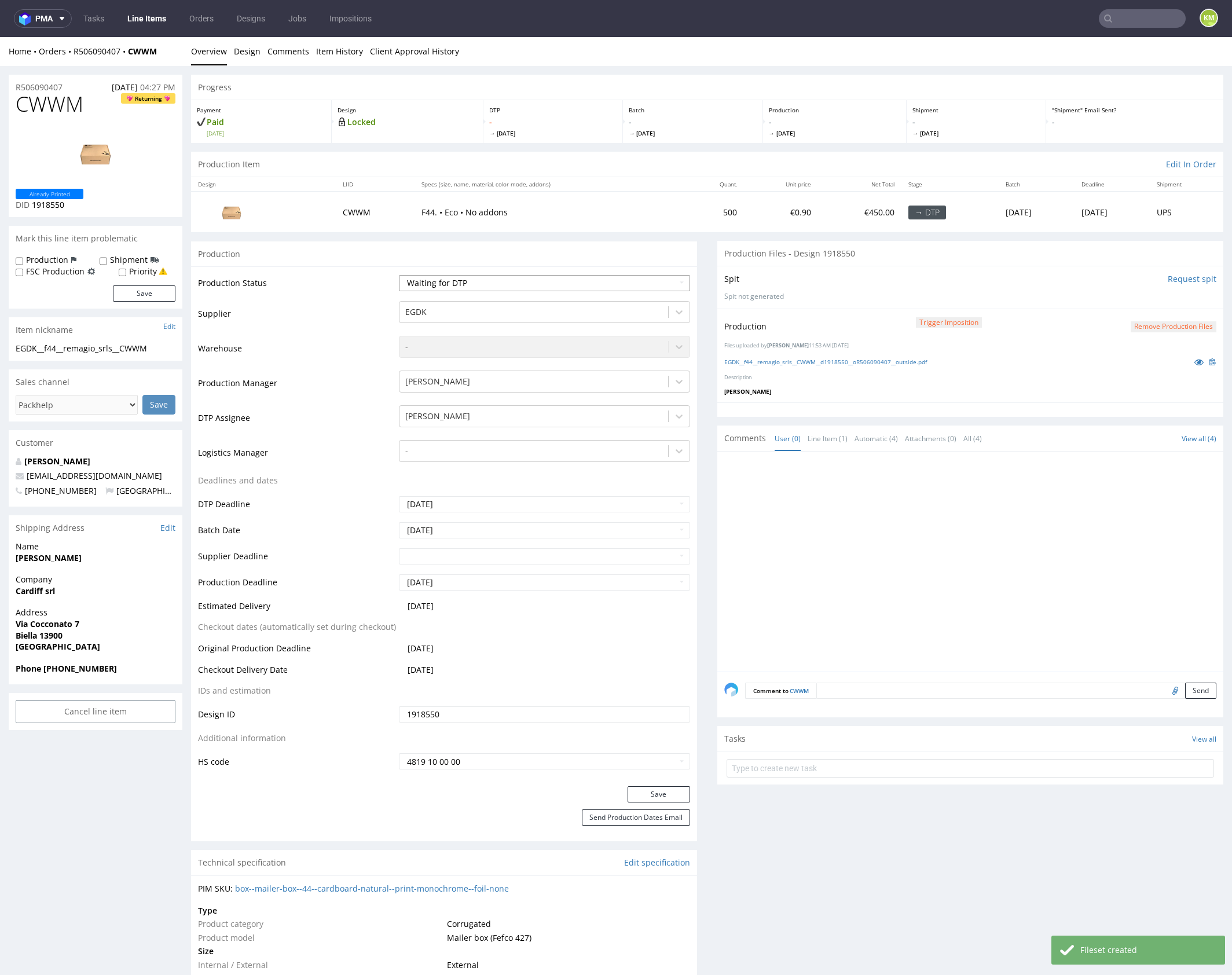
select select "dtp_production_ready"
click at [399, 275] on select "Waiting for Artwork Waiting for Diecut Waiting for Mockup Waiting for DTP Waiti…" at bounding box center [544, 283] width 291 height 17
click at [673, 788] on button "Save" at bounding box center [658, 794] width 62 height 17
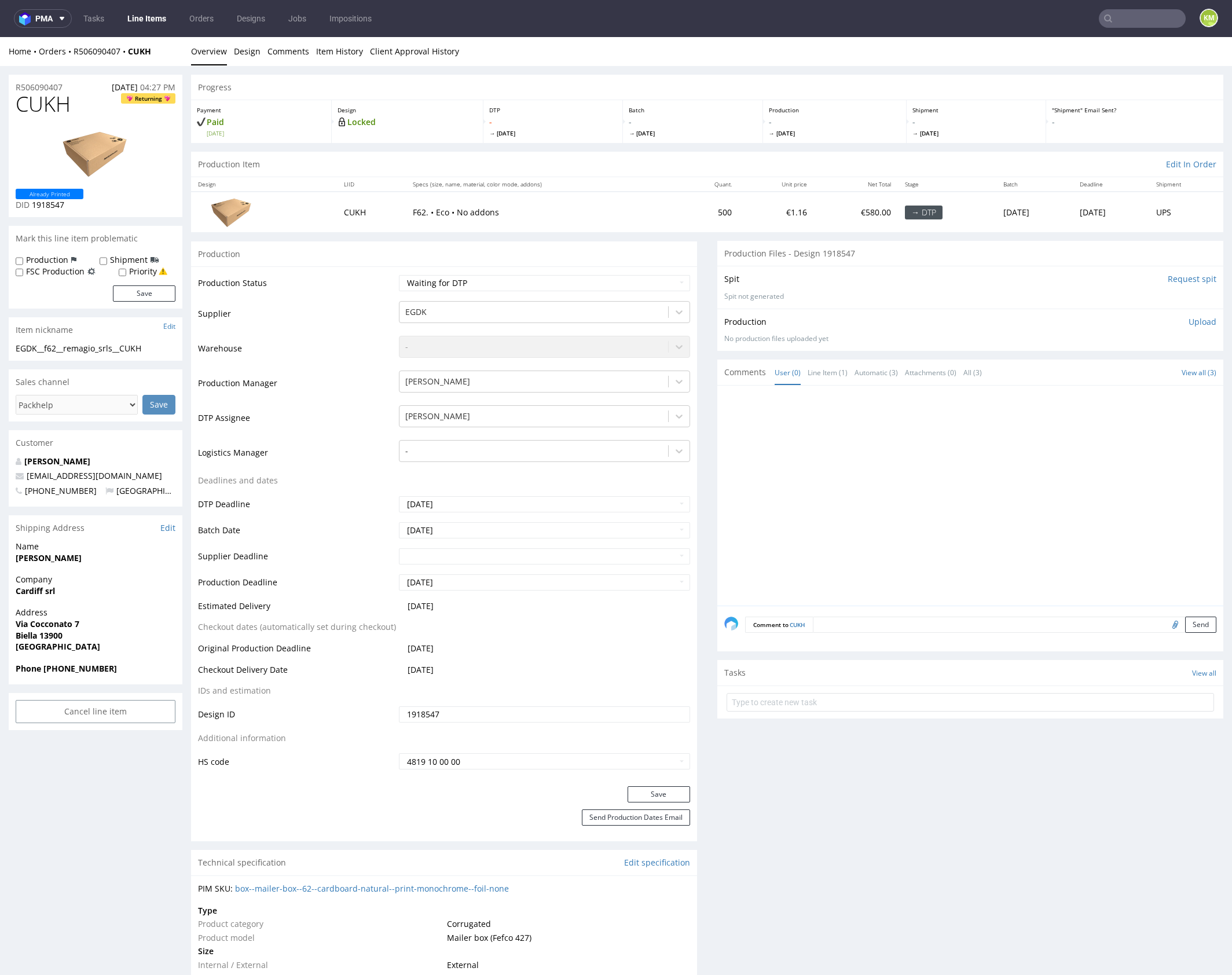
drag, startPoint x: 806, startPoint y: 430, endPoint x: 776, endPoint y: 419, distance: 32.0
click at [803, 429] on div at bounding box center [974, 499] width 499 height 213
click at [234, 51] on link "Design" at bounding box center [247, 51] width 27 height 28
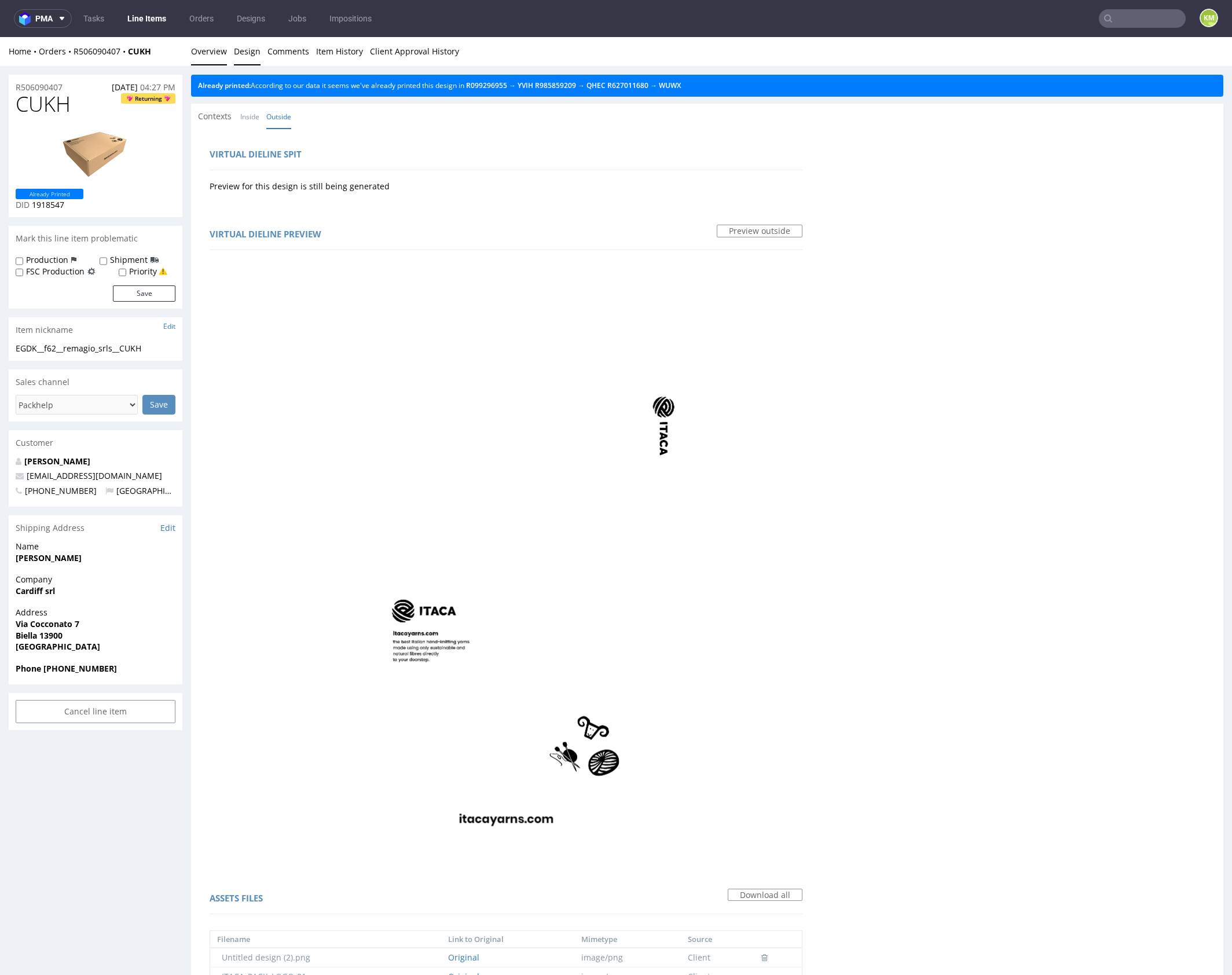
click at [220, 54] on link "Overview" at bounding box center [209, 51] width 36 height 28
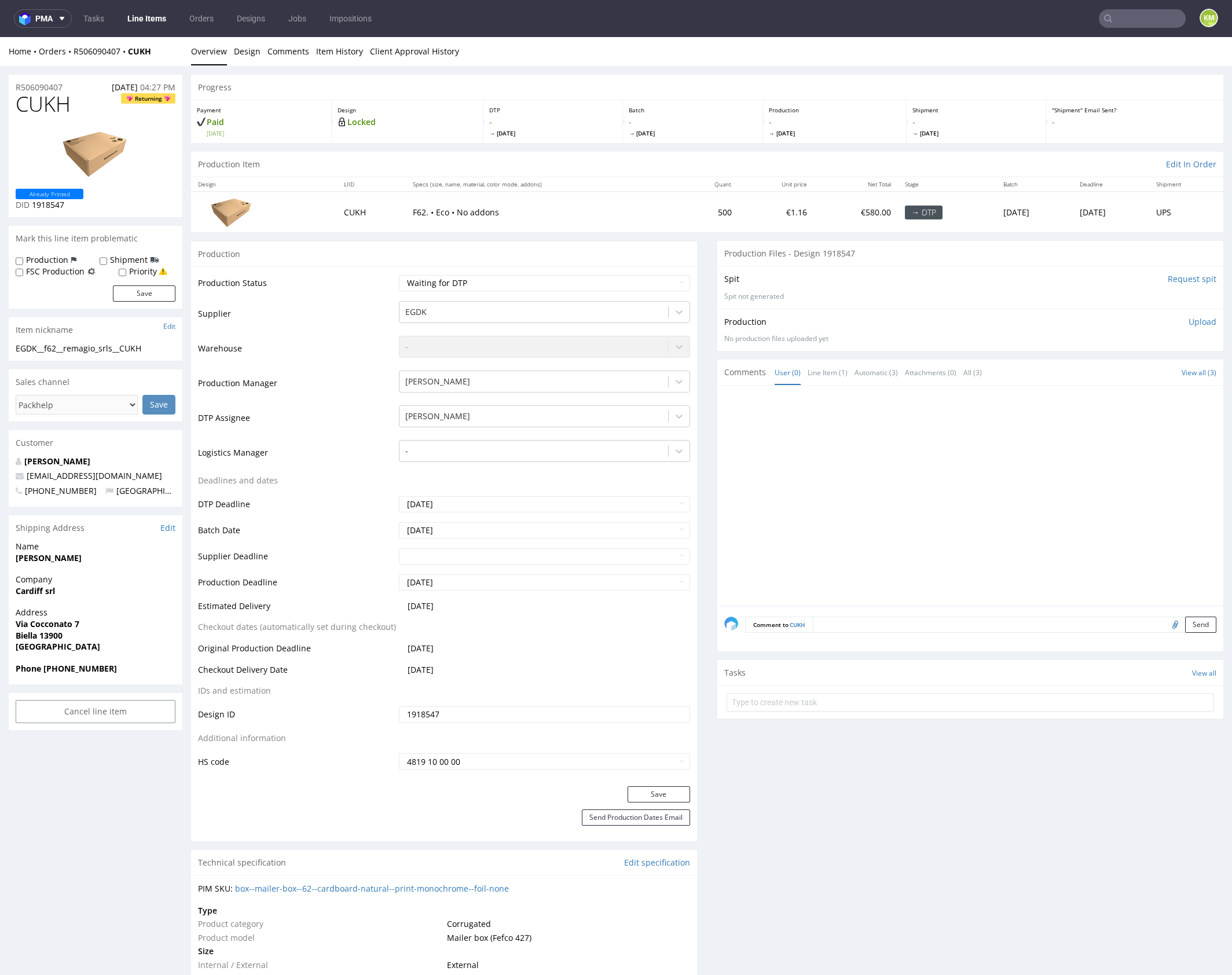
click at [831, 442] on div at bounding box center [974, 499] width 499 height 213
click at [135, 351] on div "EGDK__f62__remagio_srls__CUKH" at bounding box center [95, 349] width 160 height 12
click at [1189, 321] on p "Upload" at bounding box center [1202, 322] width 28 height 12
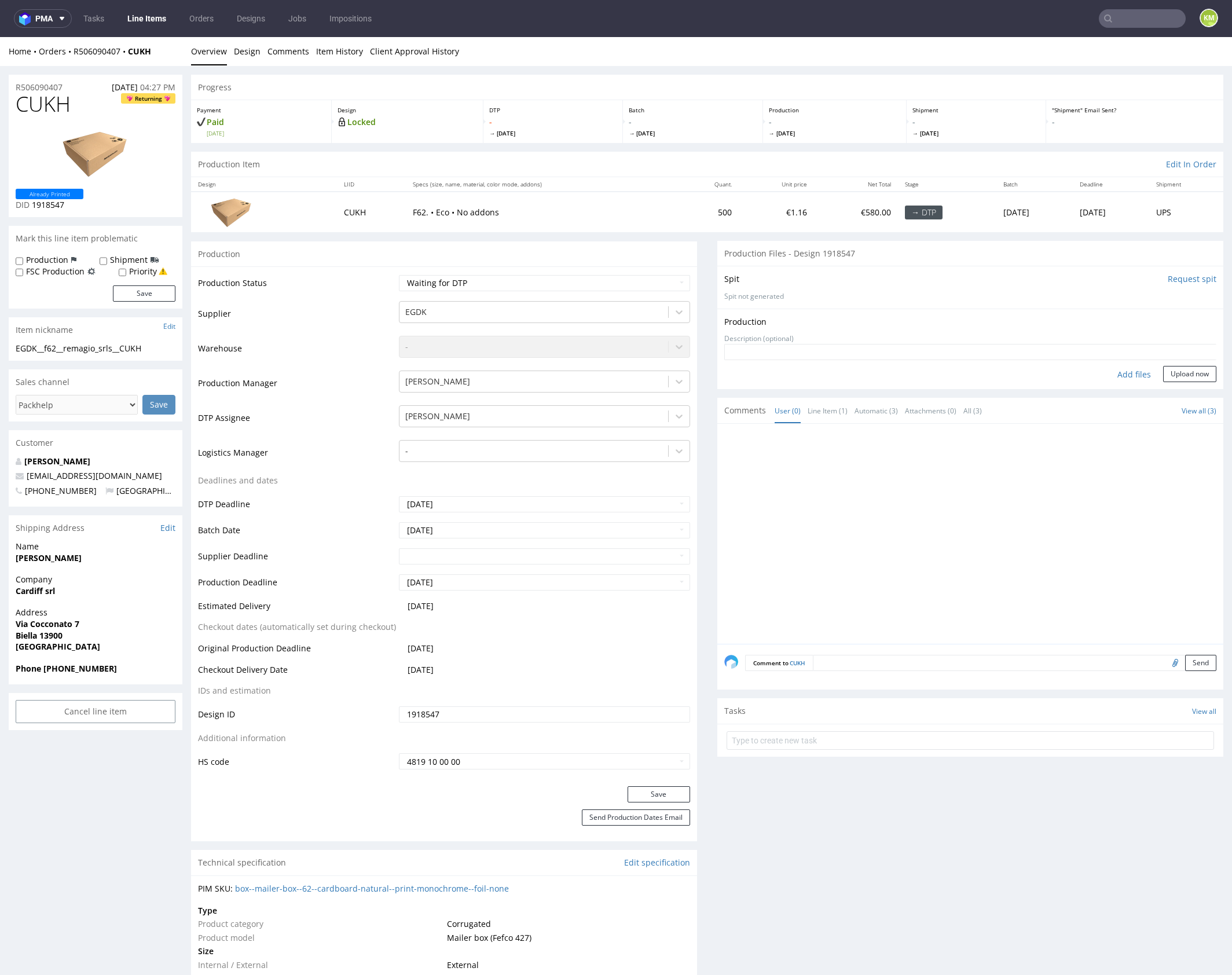
click at [1121, 375] on div "Add files" at bounding box center [1134, 375] width 58 height 17
type input "C:\fakepath\EGDK__f62__remagio_srls__CUKH__d1918547__oR506090407__outside.pdf"
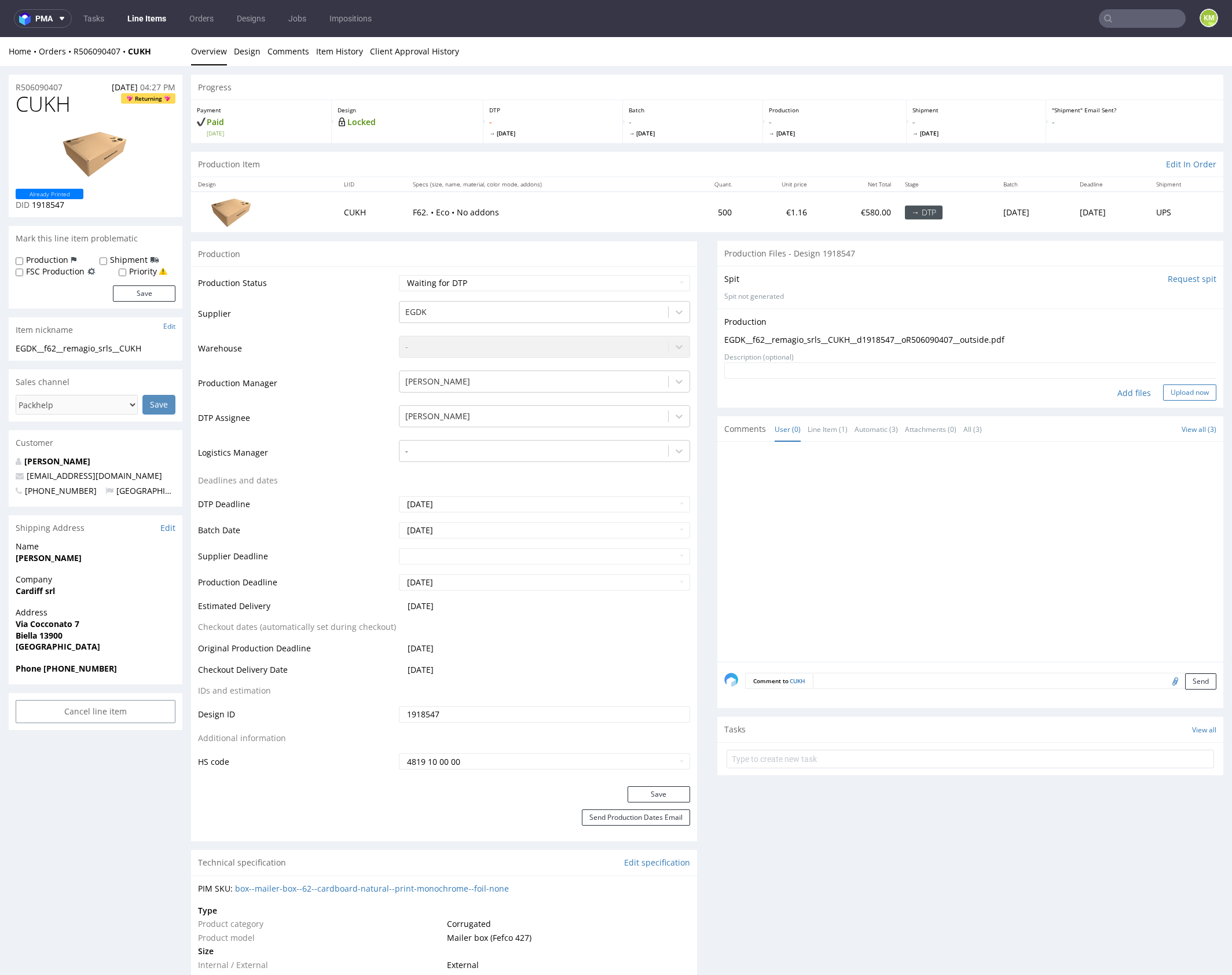
click at [1172, 388] on button "Upload now" at bounding box center [1190, 393] width 53 height 17
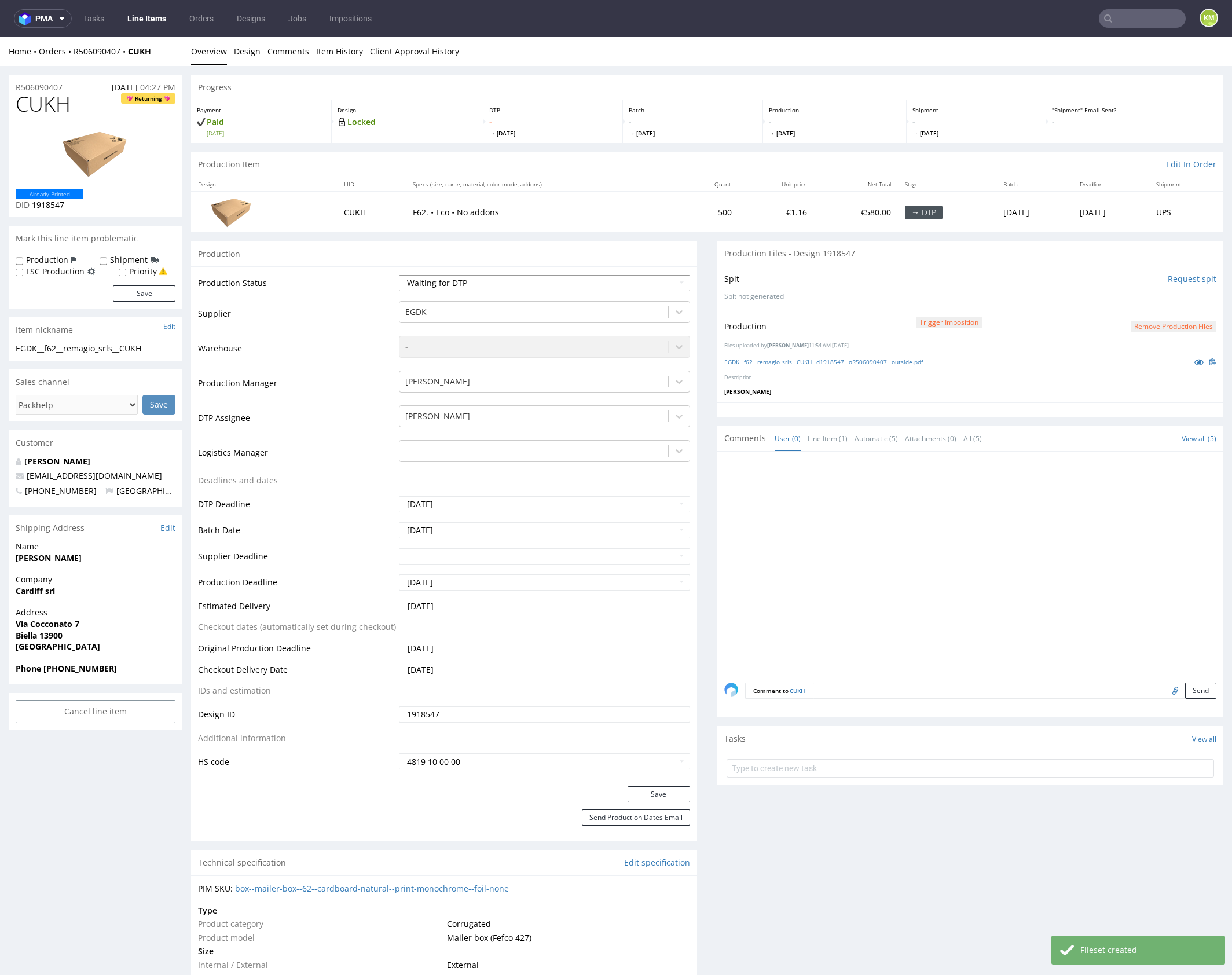
click at [641, 286] on select "Waiting for Artwork Waiting for Diecut Waiting for Mockup Waiting for DTP Waiti…" at bounding box center [544, 283] width 291 height 17
select select "dtp_production_ready"
click at [399, 275] on select "Waiting for Artwork Waiting for Diecut Waiting for Mockup Waiting for DTP Waiti…" at bounding box center [544, 283] width 291 height 17
click at [656, 792] on button "Save" at bounding box center [658, 794] width 62 height 17
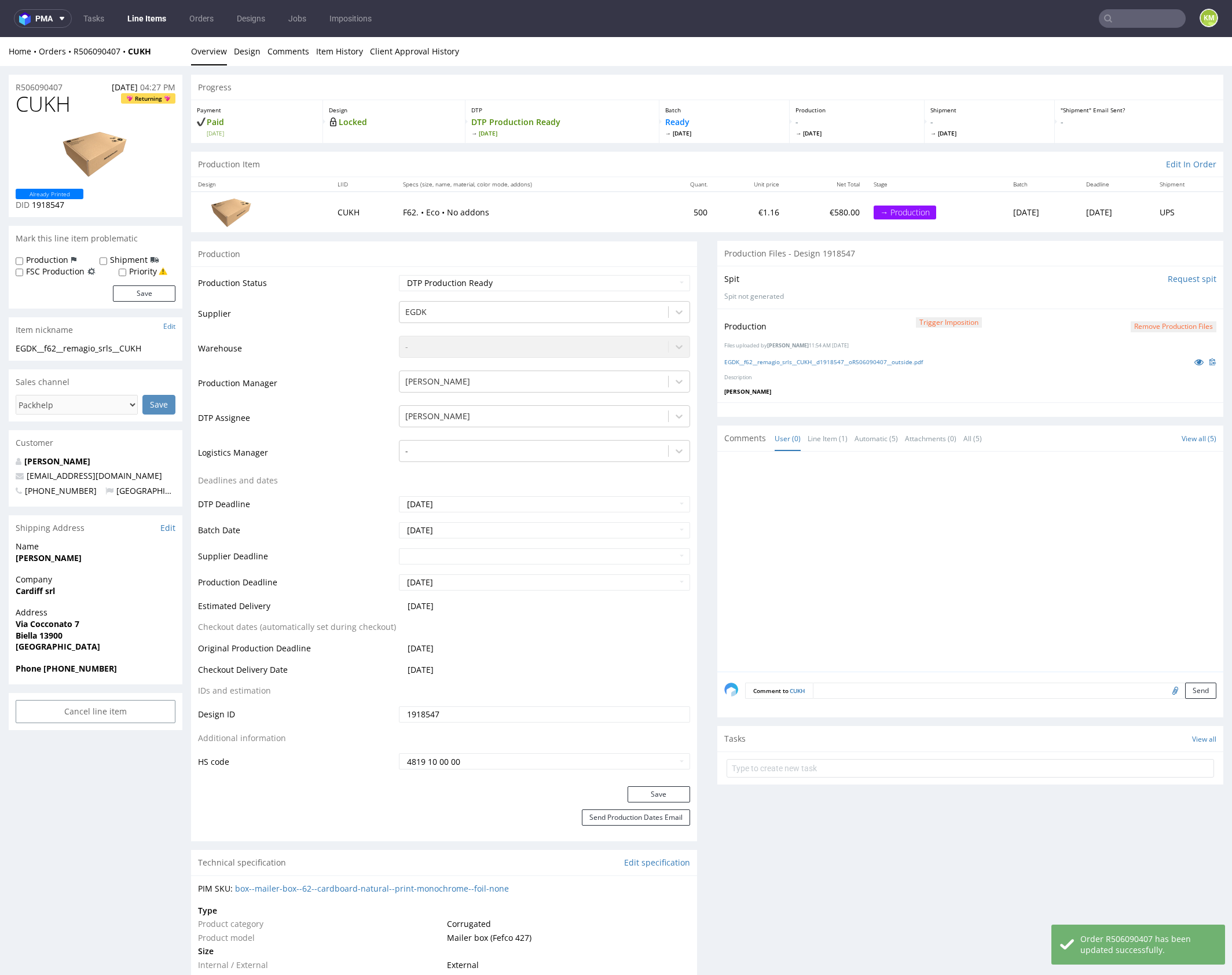
click at [872, 562] on div at bounding box center [974, 565] width 499 height 213
click at [957, 558] on div at bounding box center [974, 565] width 499 height 213
click at [915, 505] on div at bounding box center [974, 565] width 499 height 213
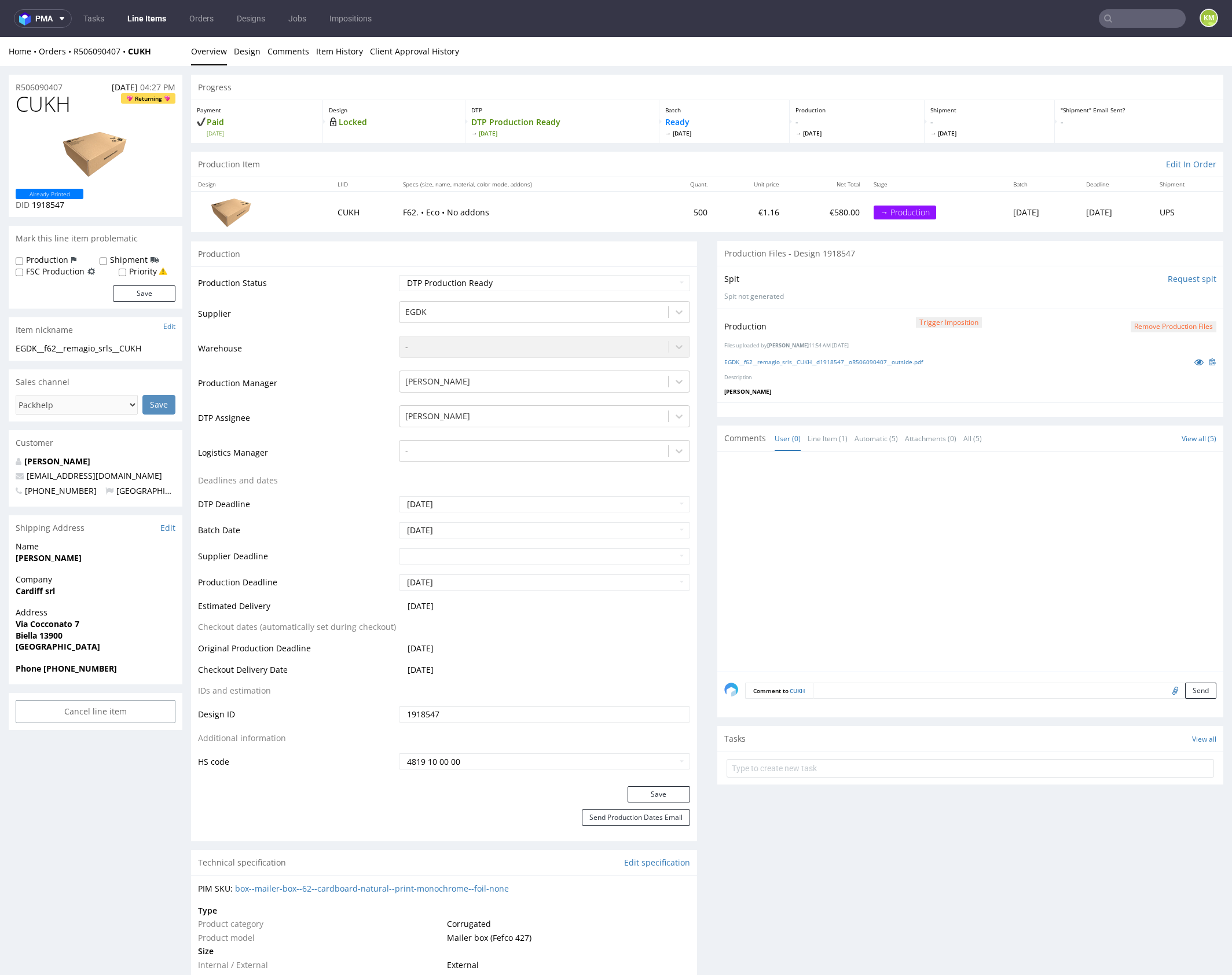
click at [924, 570] on div at bounding box center [974, 565] width 499 height 213
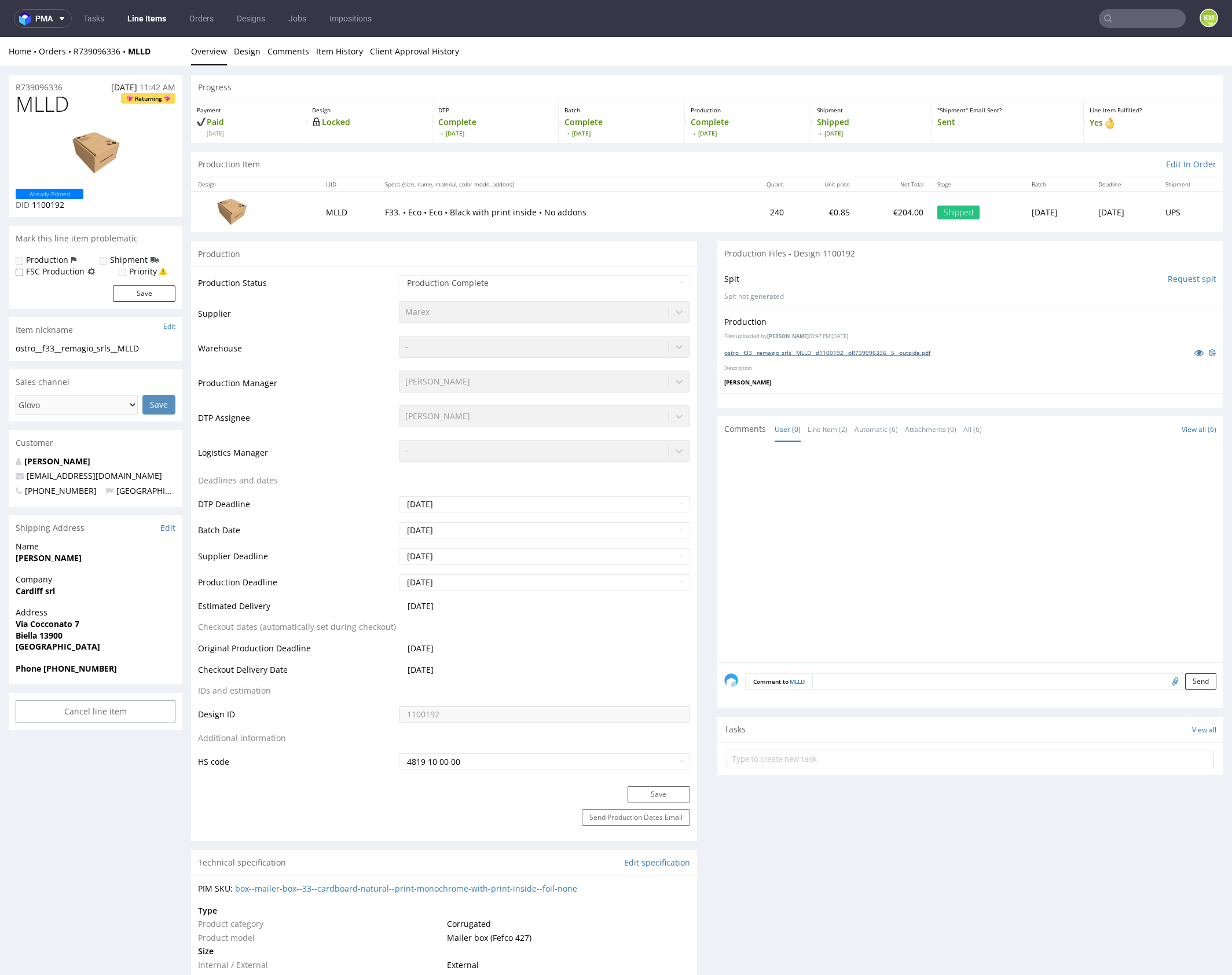
click at [810, 352] on link "ostro__f33__remagio_srls__MLLD__d1100192__oR739096336__5__outside.pdf" at bounding box center [828, 353] width 206 height 8
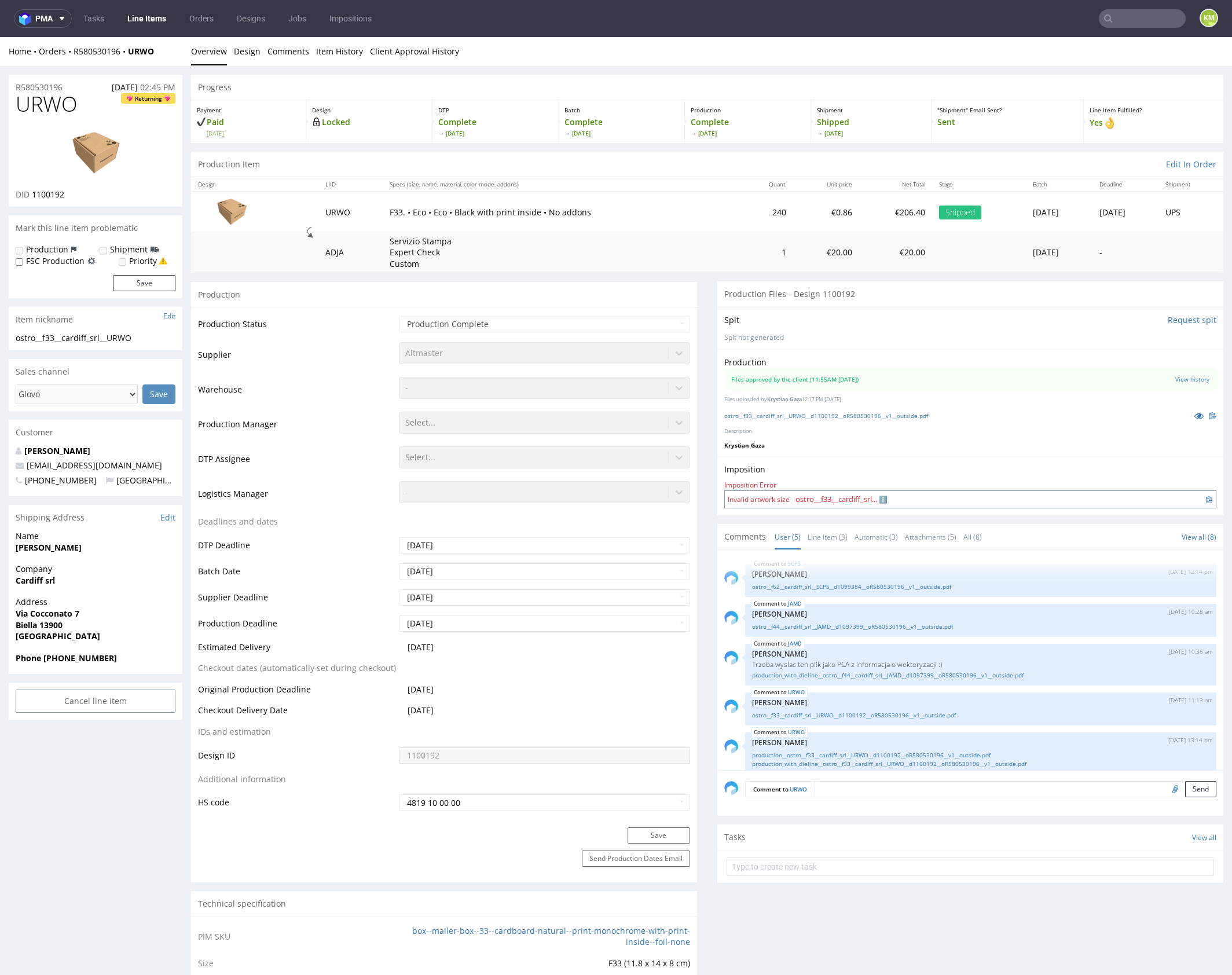
scroll to position [11, 0]
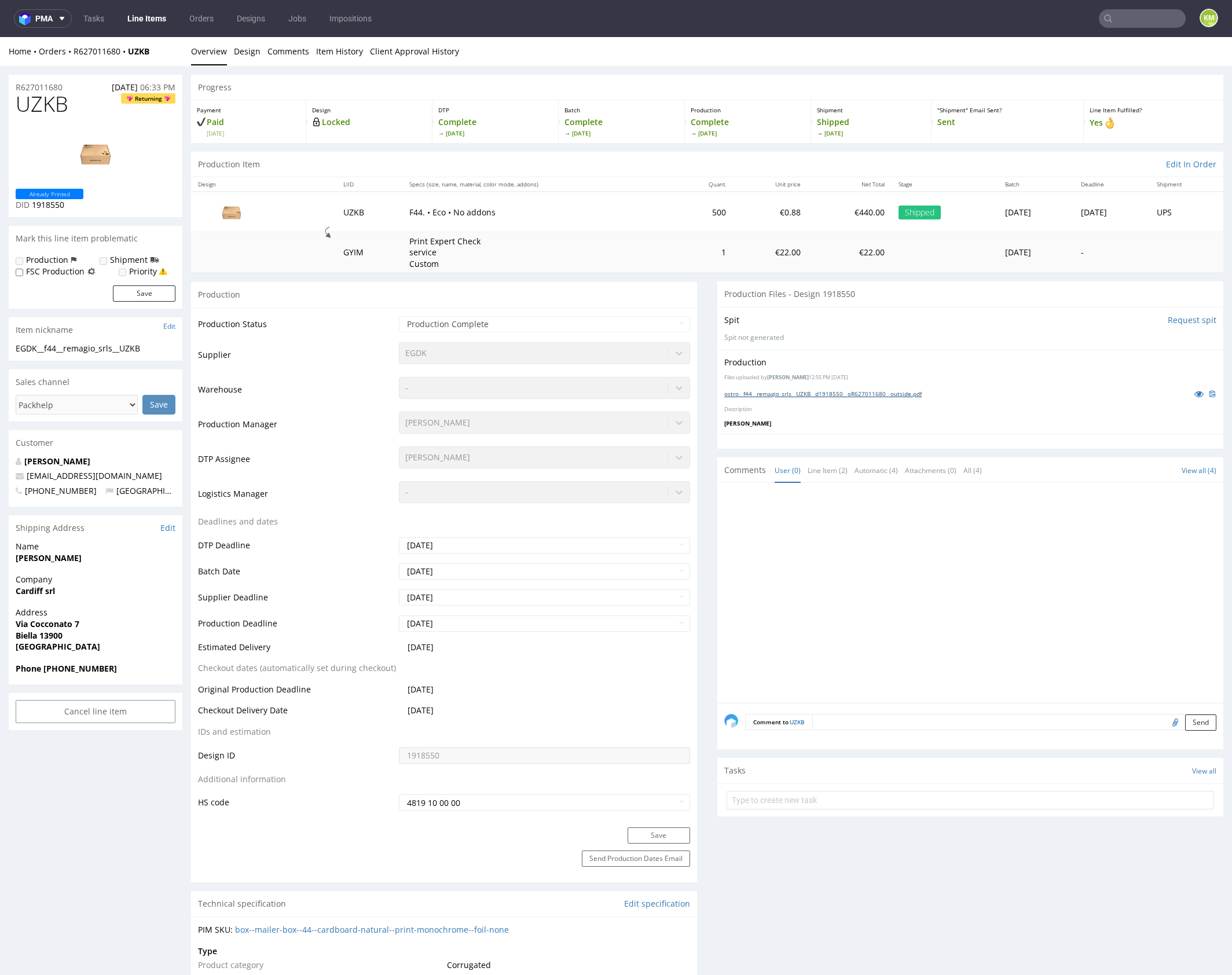
click at [807, 391] on link "ostro__f44__remagio_srls__UZKB__d1918550__oR627011680__outside.pdf" at bounding box center [823, 393] width 197 height 8
click at [856, 394] on link "ostro__f62__remagio_srls__WUWX__d1918547__oR627011680__outside.pdf" at bounding box center [824, 393] width 201 height 8
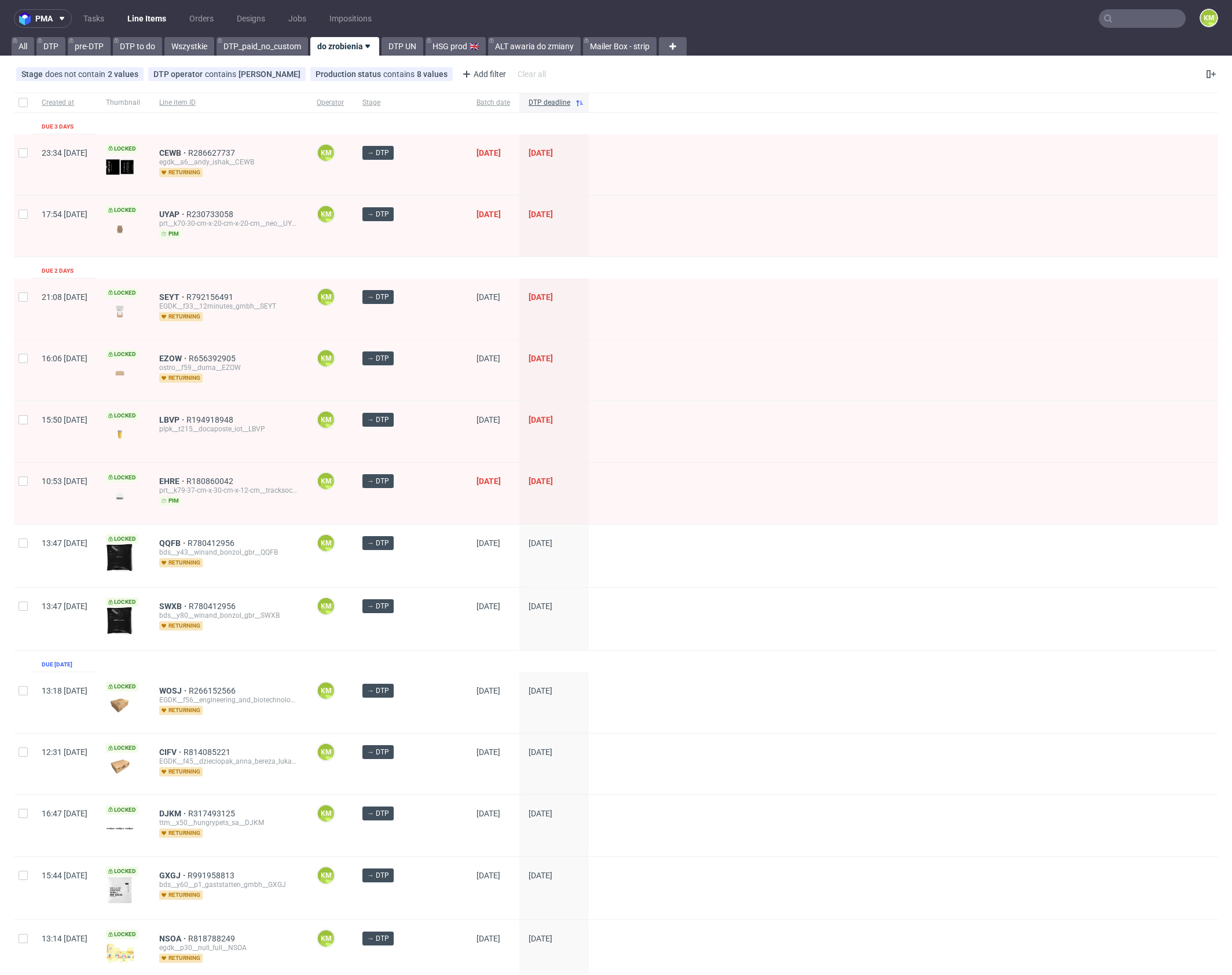
click at [340, 269] on div "Created at Thumbnail Line item ID Operator Stage Batch date DTP deadline Due 3 …" at bounding box center [616, 943] width 1204 height 1700
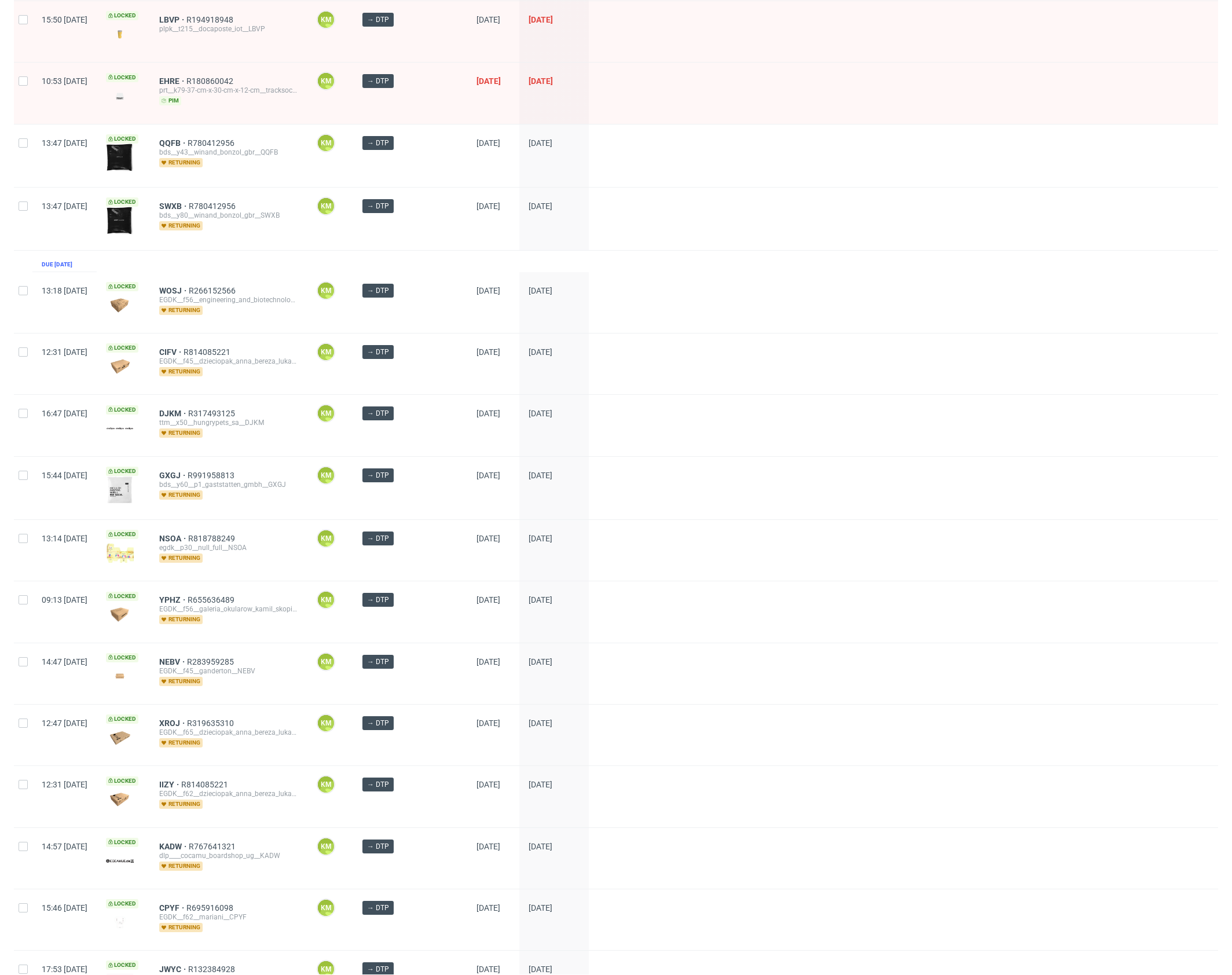
scroll to position [468, 0]
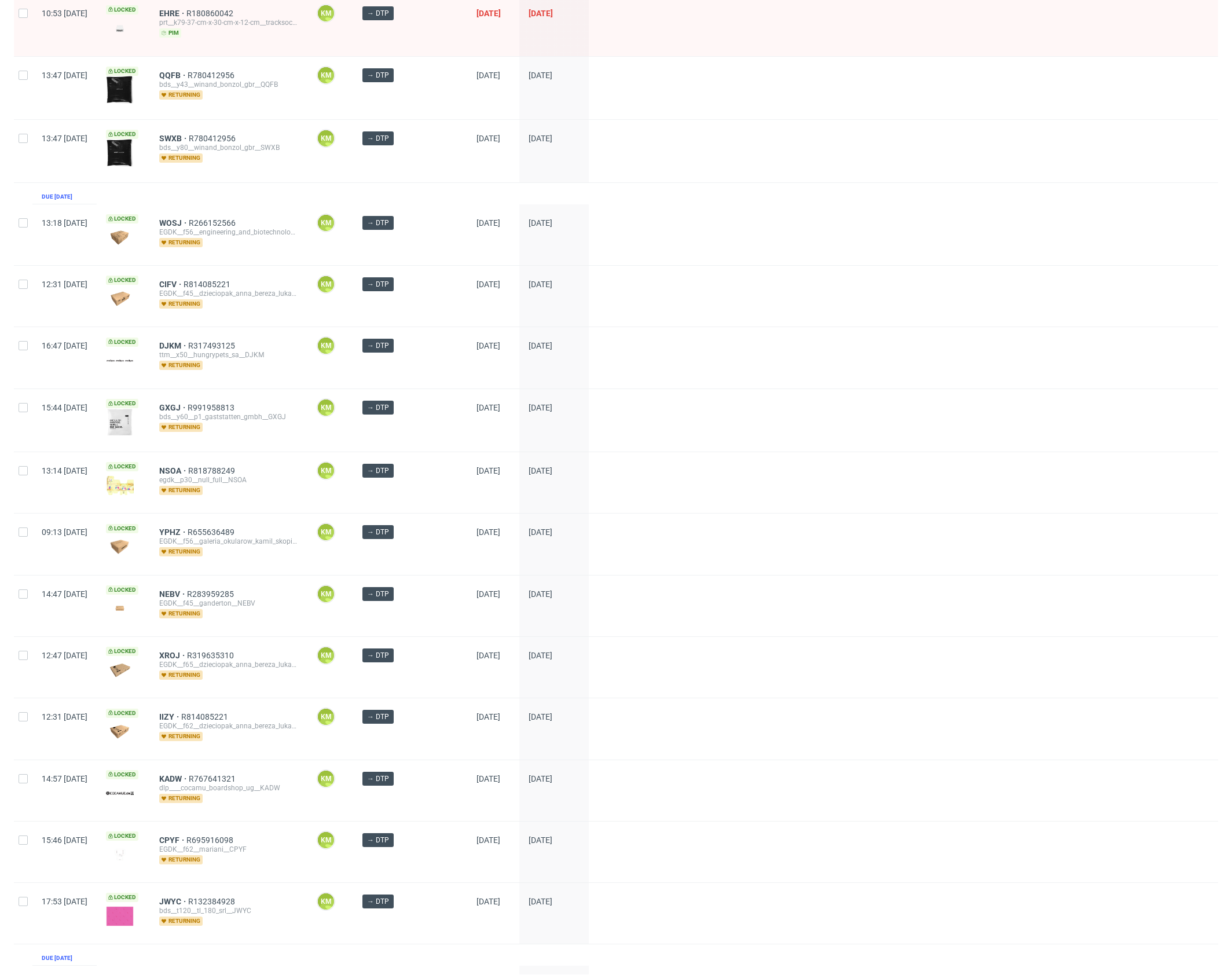
click at [274, 190] on div "Created at Thumbnail Line item ID Operator Stage Batch date DTP deadline Due 3 …" at bounding box center [616, 475] width 1204 height 1700
click at [219, 192] on div "Created at Thumbnail Line item ID Operator Stage Batch date DTP deadline Due 3 …" at bounding box center [616, 475] width 1204 height 1700
click at [204, 196] on div "Created at Thumbnail Line item ID Operator Stage Batch date DTP deadline Due 3 …" at bounding box center [616, 475] width 1204 height 1700
click at [205, 201] on div "Created at Thumbnail Line item ID Operator Stage Batch date DTP deadline Due 3 …" at bounding box center [616, 475] width 1204 height 1700
click at [203, 205] on div "WOSJ R266152566 EGDK__f56__engineering_and_biotechnology__WOSJ returning" at bounding box center [229, 235] width 157 height 61
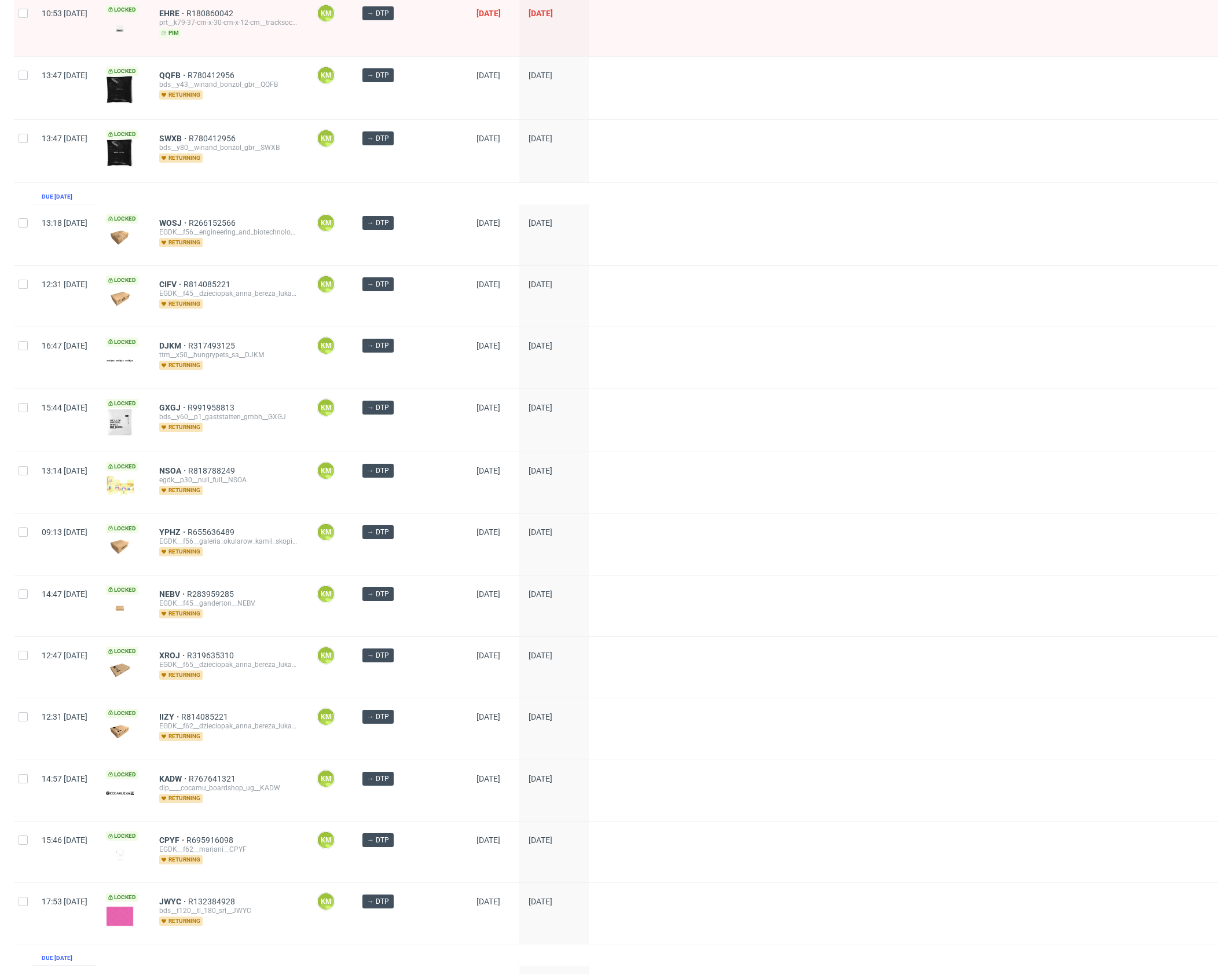
click at [262, 200] on div "Created at Thumbnail Line item ID Operator Stage Batch date DTP deadline Due 3 …" at bounding box center [616, 475] width 1204 height 1700
click at [208, 198] on div "Created at Thumbnail Line item ID Operator Stage Batch date DTP deadline Due 3 …" at bounding box center [616, 475] width 1204 height 1700
click at [208, 200] on div "Created at Thumbnail Line item ID Operator Stage Batch date DTP deadline Due 3 …" at bounding box center [616, 475] width 1204 height 1700
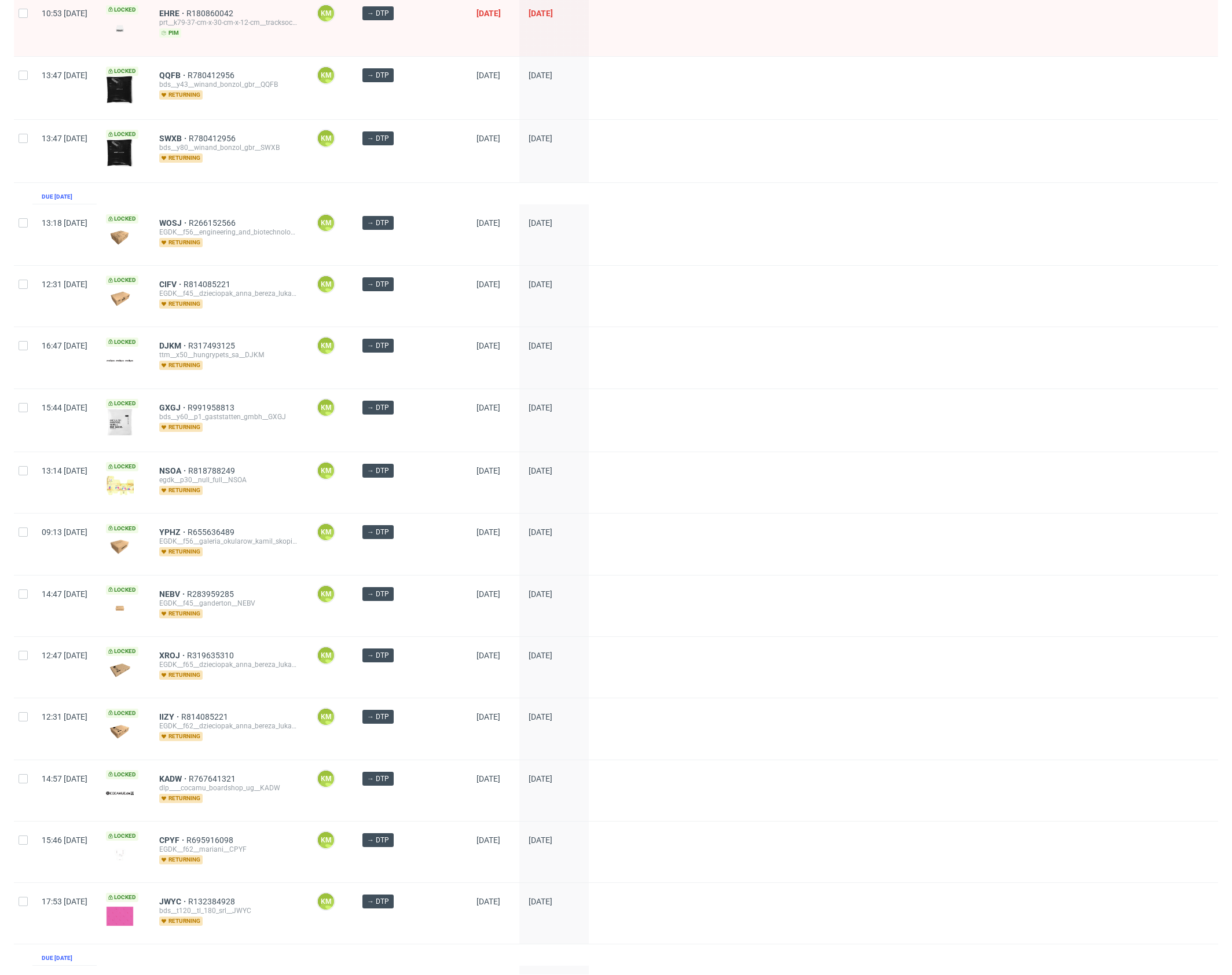
click at [209, 197] on div "Created at Thumbnail Line item ID Operator Stage Batch date DTP deadline Due 3 …" at bounding box center [616, 475] width 1204 height 1700
click at [216, 205] on div "WOSJ R266152566 EGDK__f56__engineering_and_biotechnology__WOSJ returning" at bounding box center [229, 235] width 157 height 61
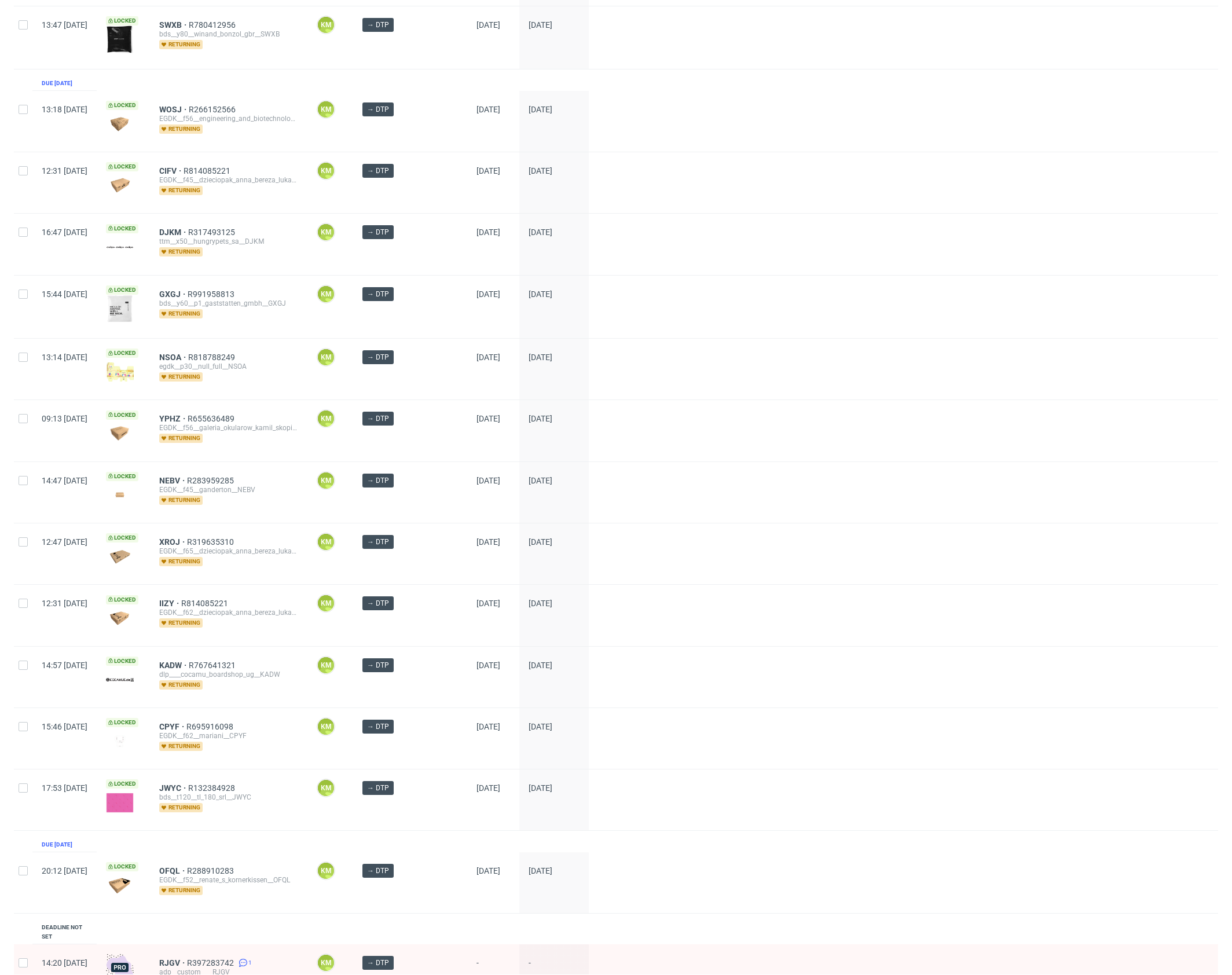
scroll to position [455, 0]
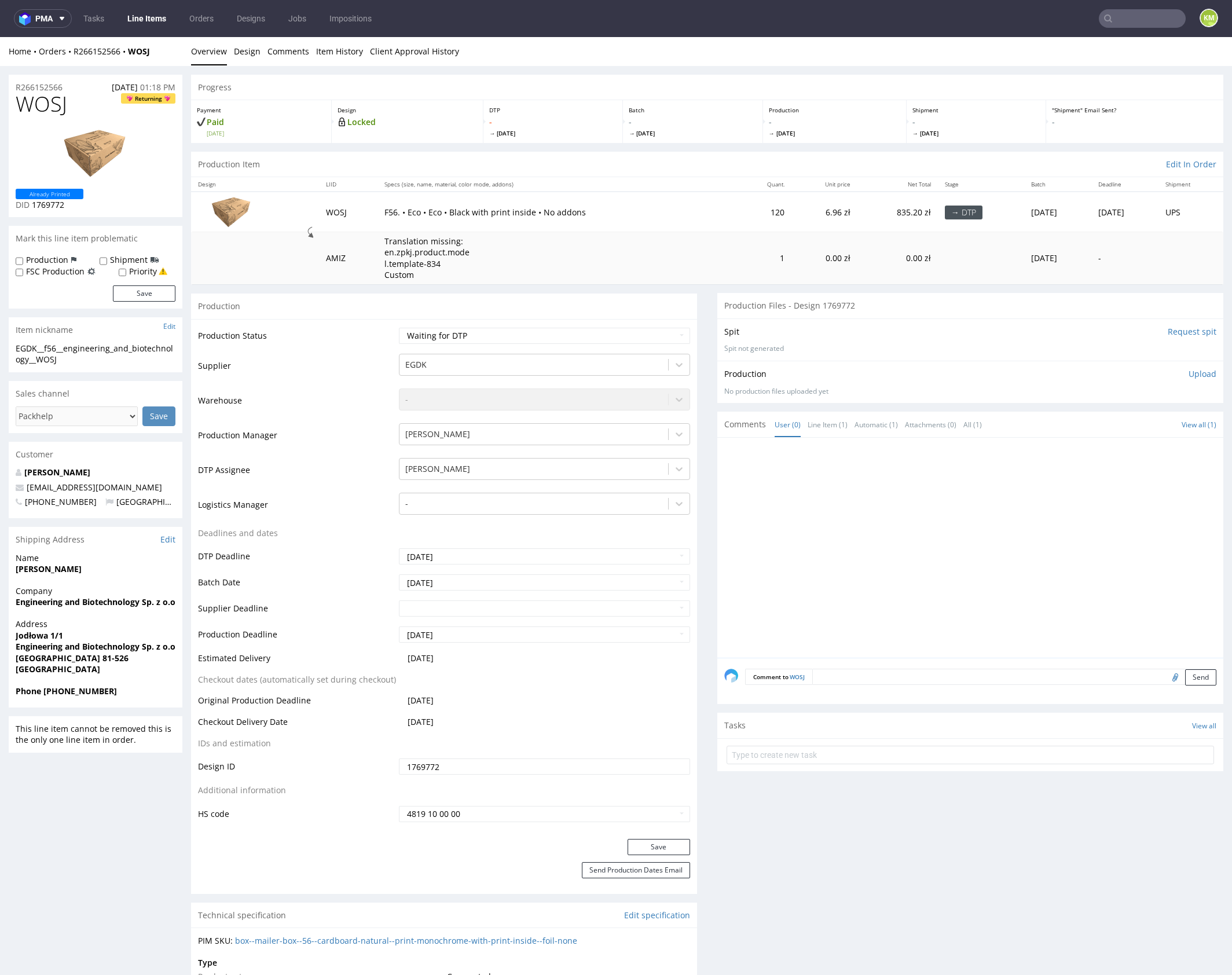
click at [898, 511] on div at bounding box center [974, 551] width 499 height 213
click at [248, 58] on link "Design" at bounding box center [247, 51] width 27 height 28
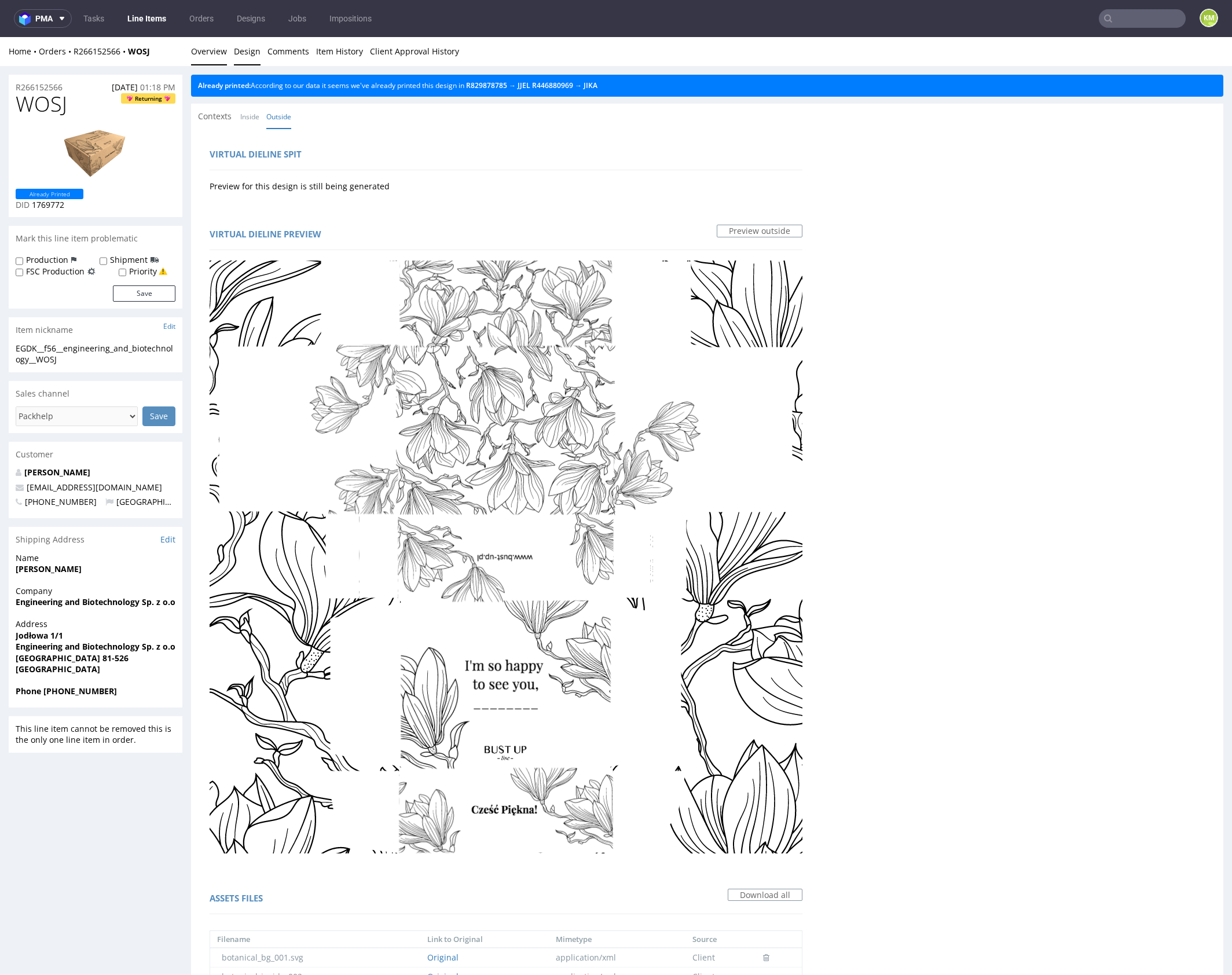
click at [216, 54] on link "Overview" at bounding box center [209, 51] width 36 height 28
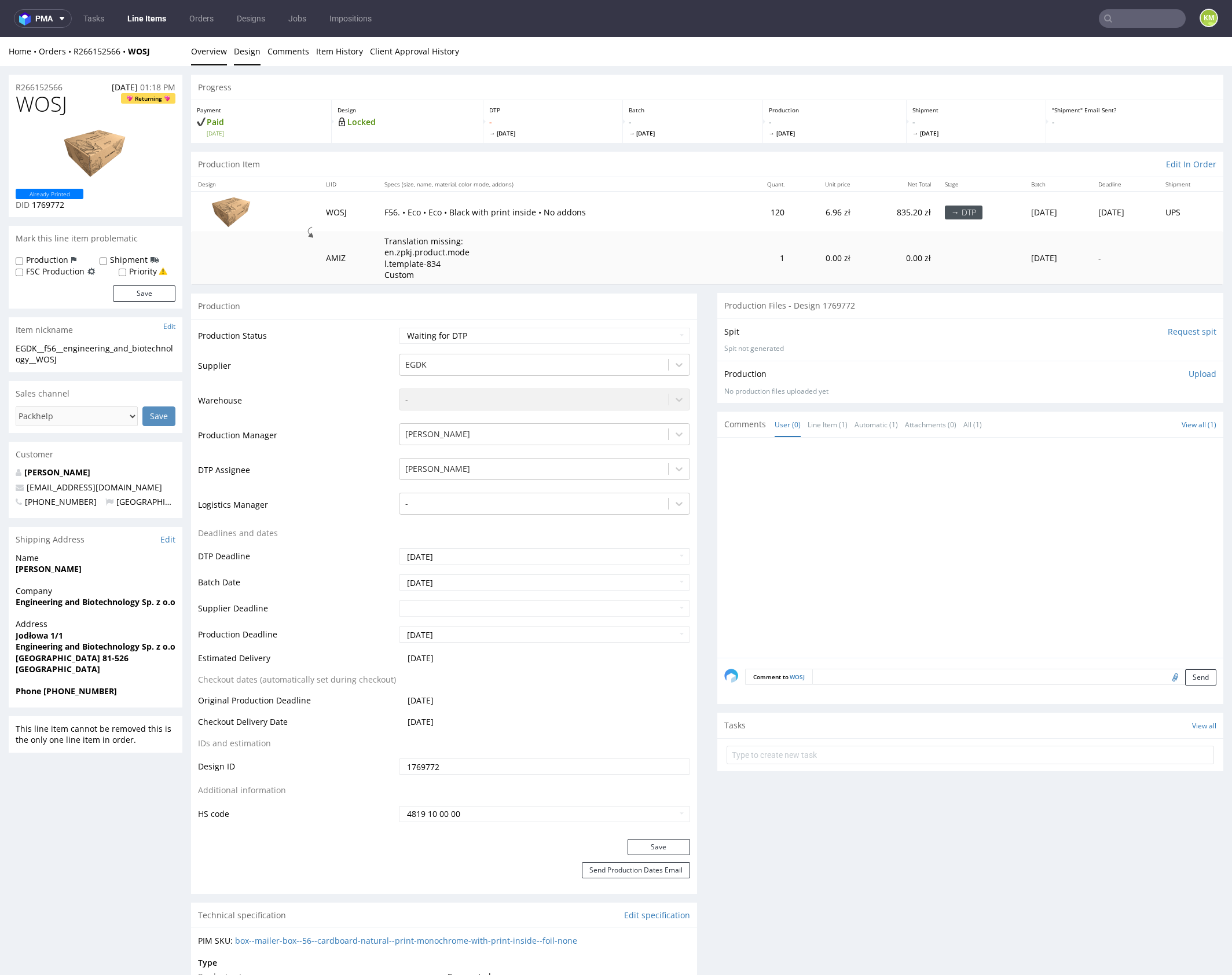
click at [243, 57] on link "Design" at bounding box center [247, 51] width 27 height 28
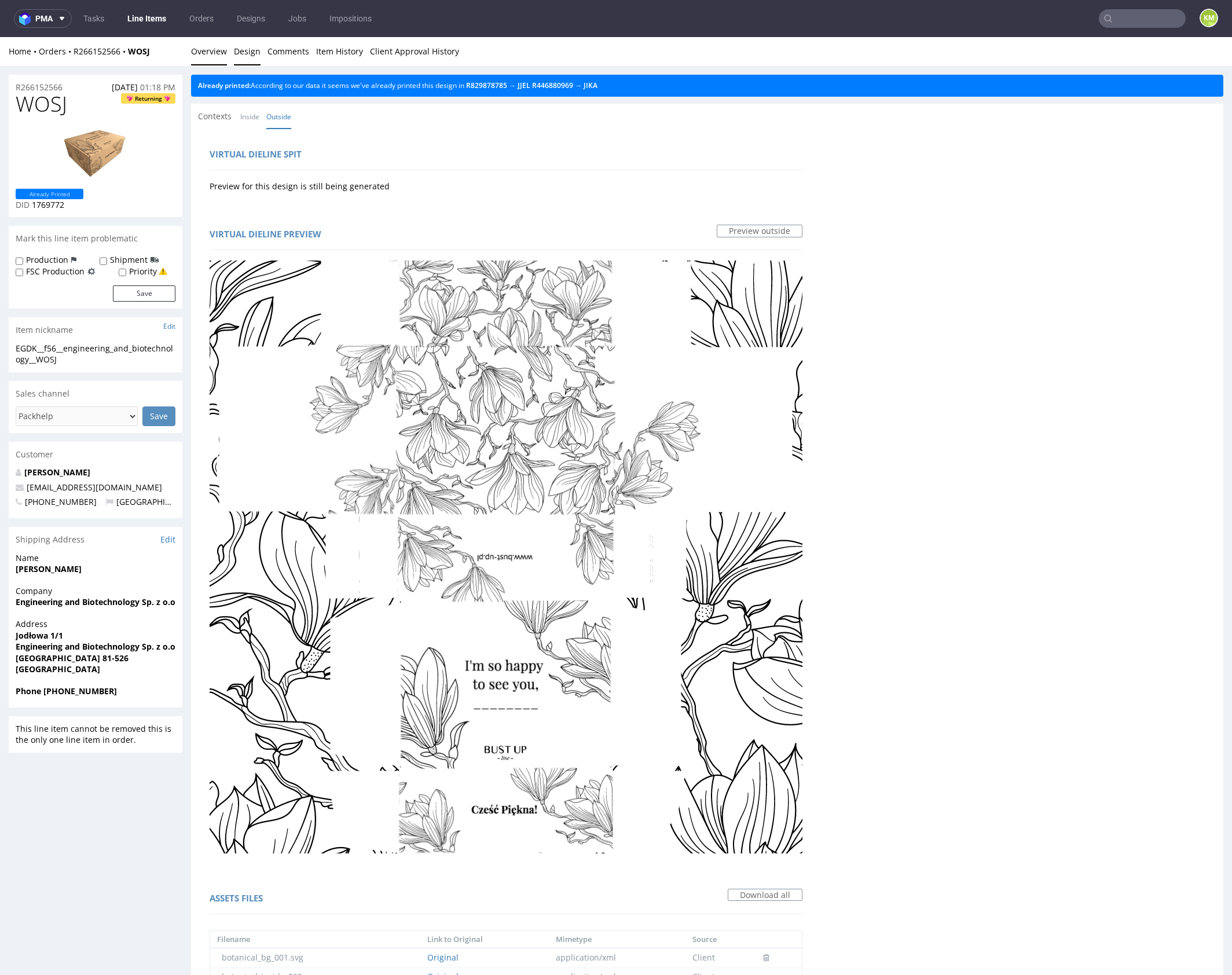
click at [212, 51] on link "Overview" at bounding box center [209, 51] width 36 height 28
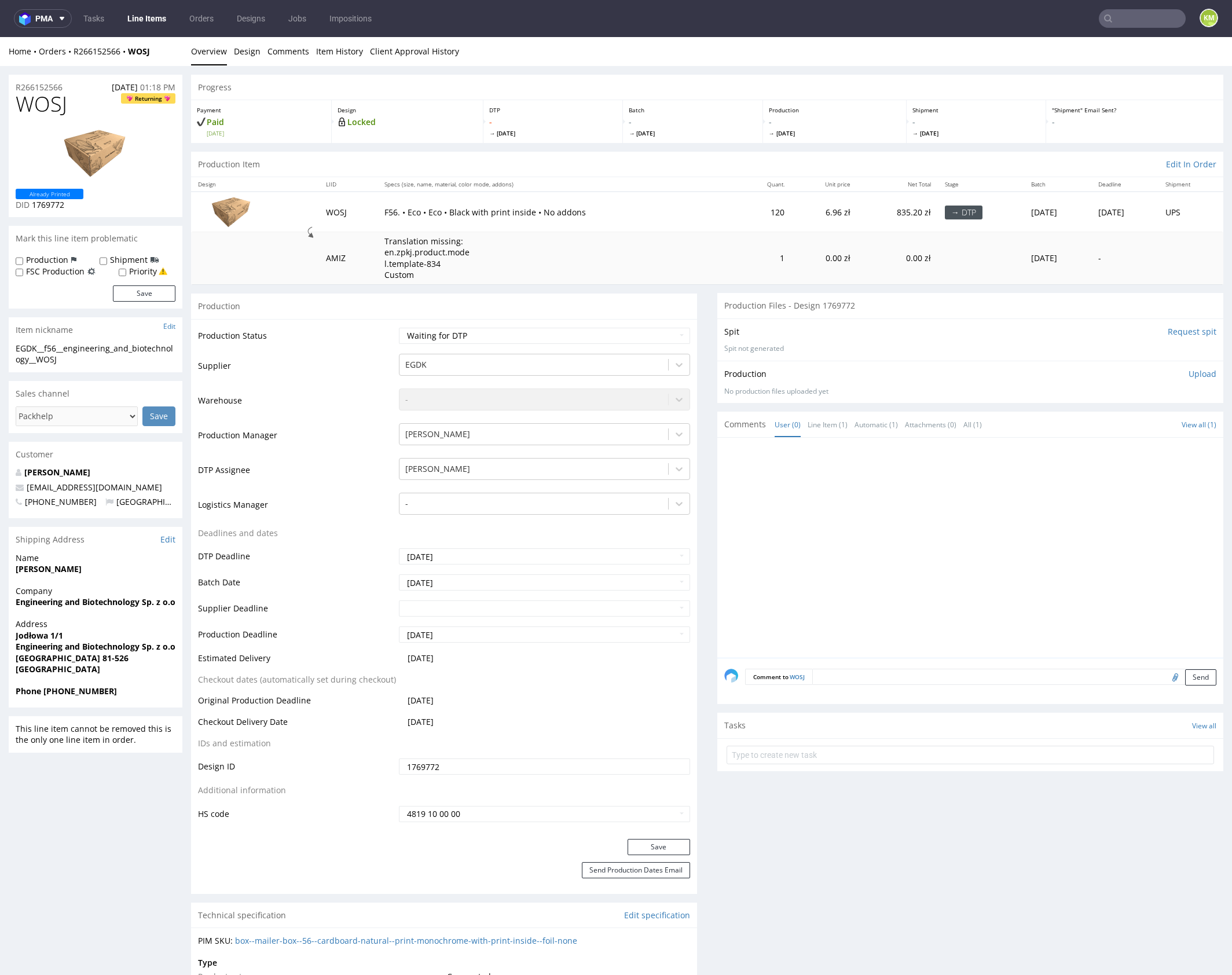
click at [900, 591] on div at bounding box center [974, 551] width 499 height 213
click at [861, 562] on div at bounding box center [974, 551] width 499 height 213
click at [898, 675] on textarea at bounding box center [1014, 677] width 404 height 17
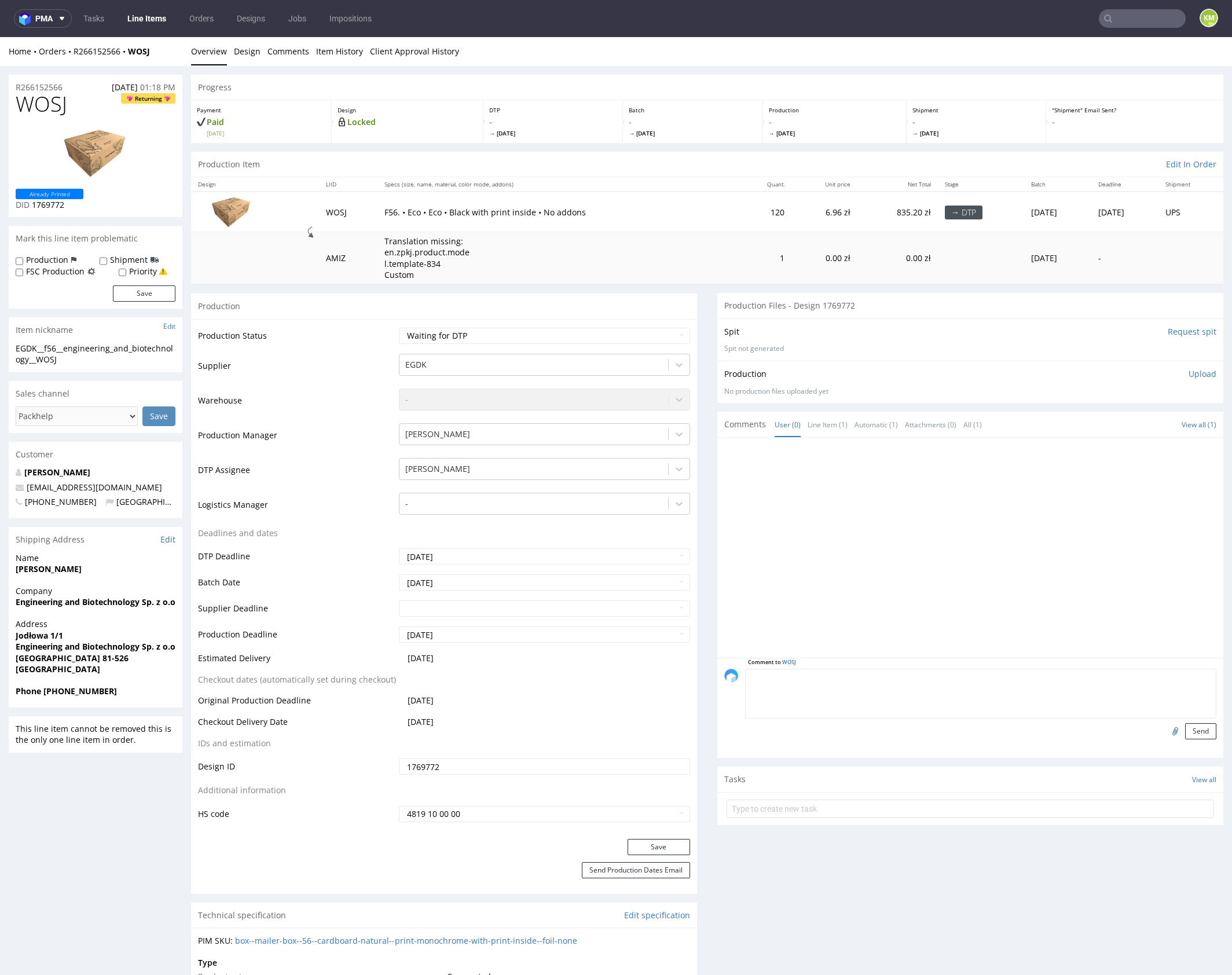
click at [887, 556] on div at bounding box center [974, 551] width 499 height 213
click at [42, 102] on span "WOSJ" at bounding box center [41, 104] width 51 height 23
copy span "WOSJ"
click at [106, 347] on div "EGDK__f56__engineering_and_biotechnology__WOSJ" at bounding box center [95, 354] width 160 height 23
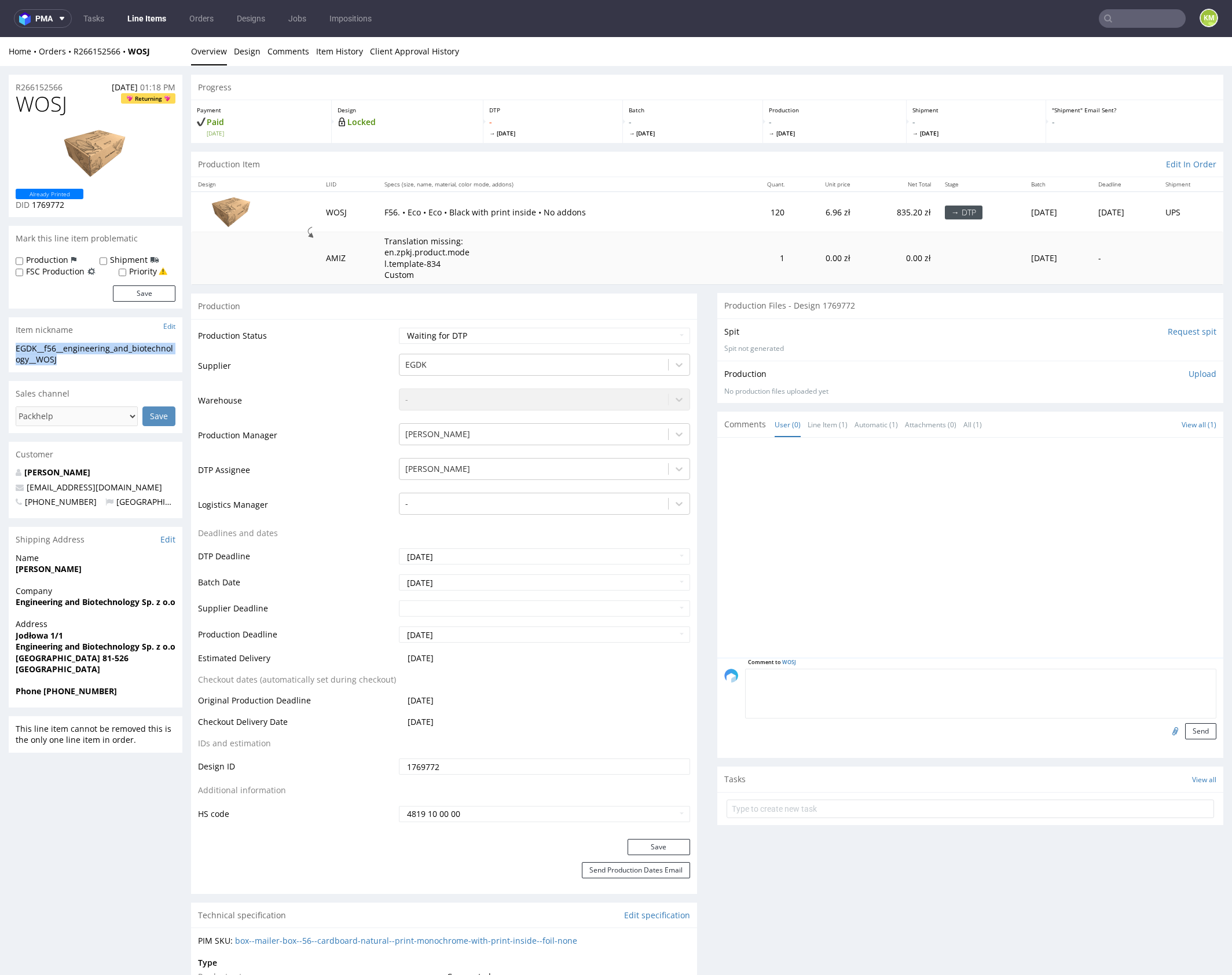
click at [106, 347] on div "EGDK__f56__engineering_and_biotechnology__WOSJ" at bounding box center [95, 354] width 160 height 23
copy div "EGDK__f56__engineering_and_biotechnology__WOSJ"
click at [515, 769] on input "1769772" at bounding box center [544, 766] width 291 height 17
click at [1189, 374] on p "Upload" at bounding box center [1202, 374] width 28 height 12
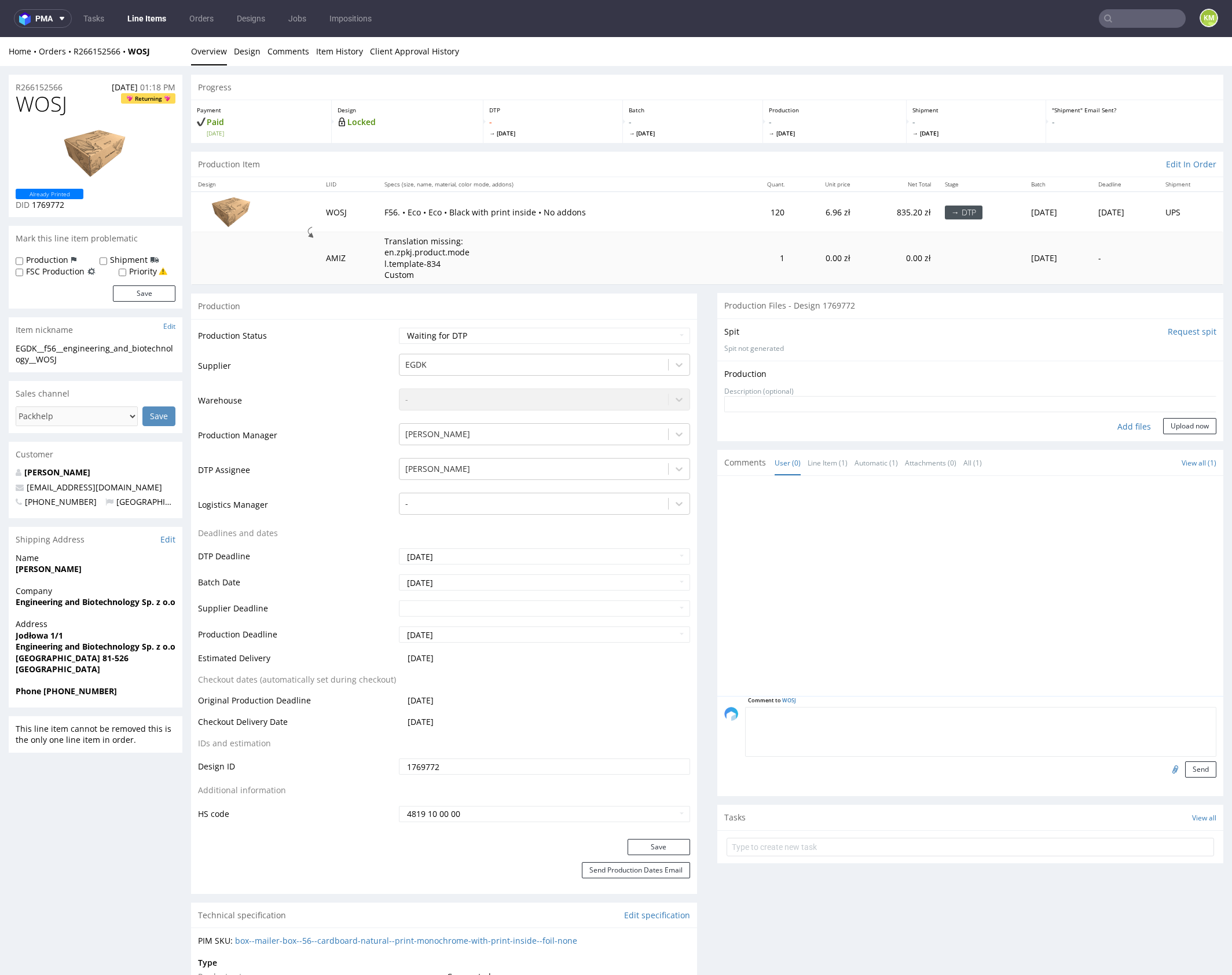
click at [1119, 427] on div "Add files" at bounding box center [1134, 427] width 58 height 17
type input "C:\fakepath\EGDK__f56__engineering_and_biotechnology__WOSJ__d1769772__oR2661525…"
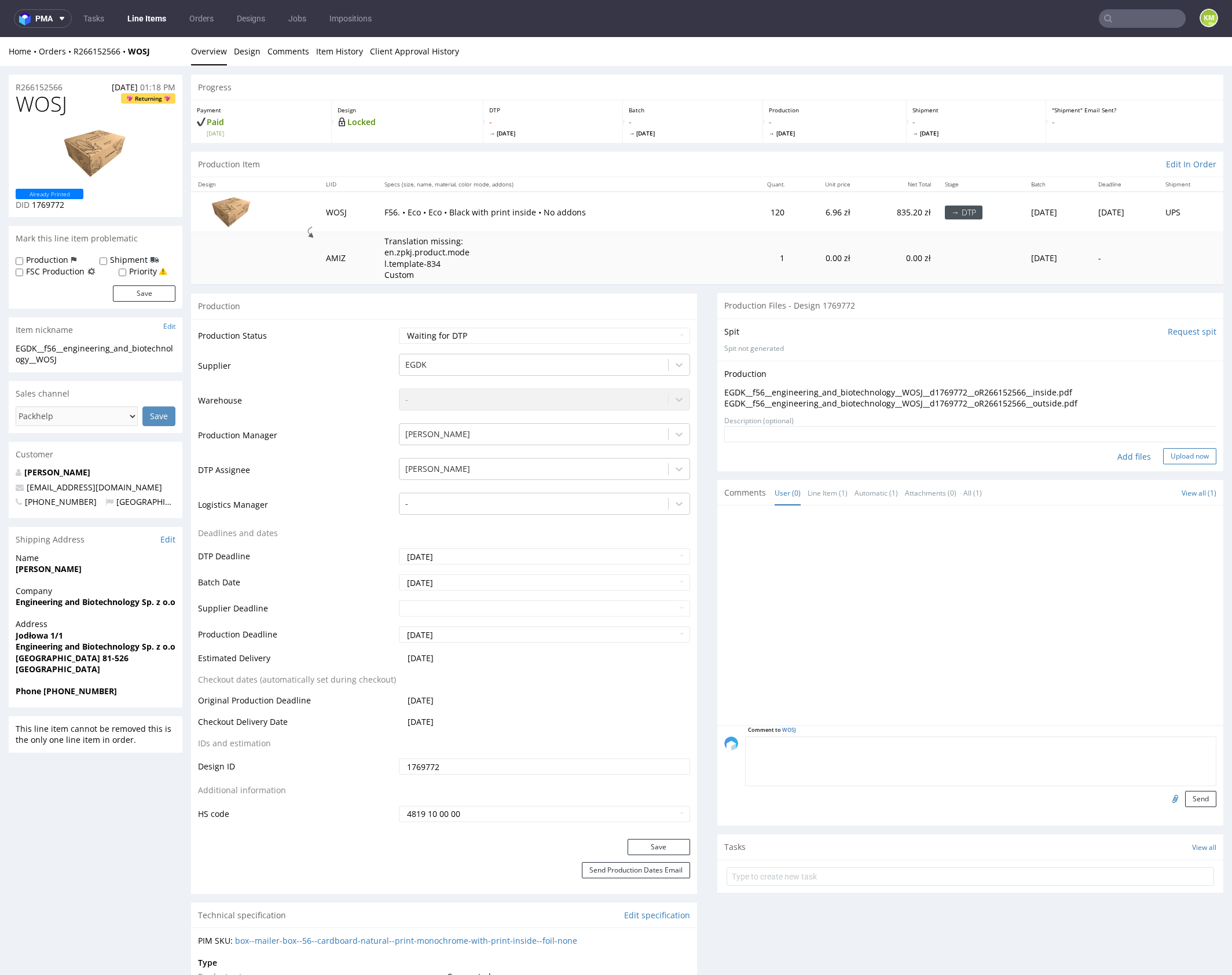
click at [1174, 454] on button "Upload now" at bounding box center [1190, 456] width 53 height 17
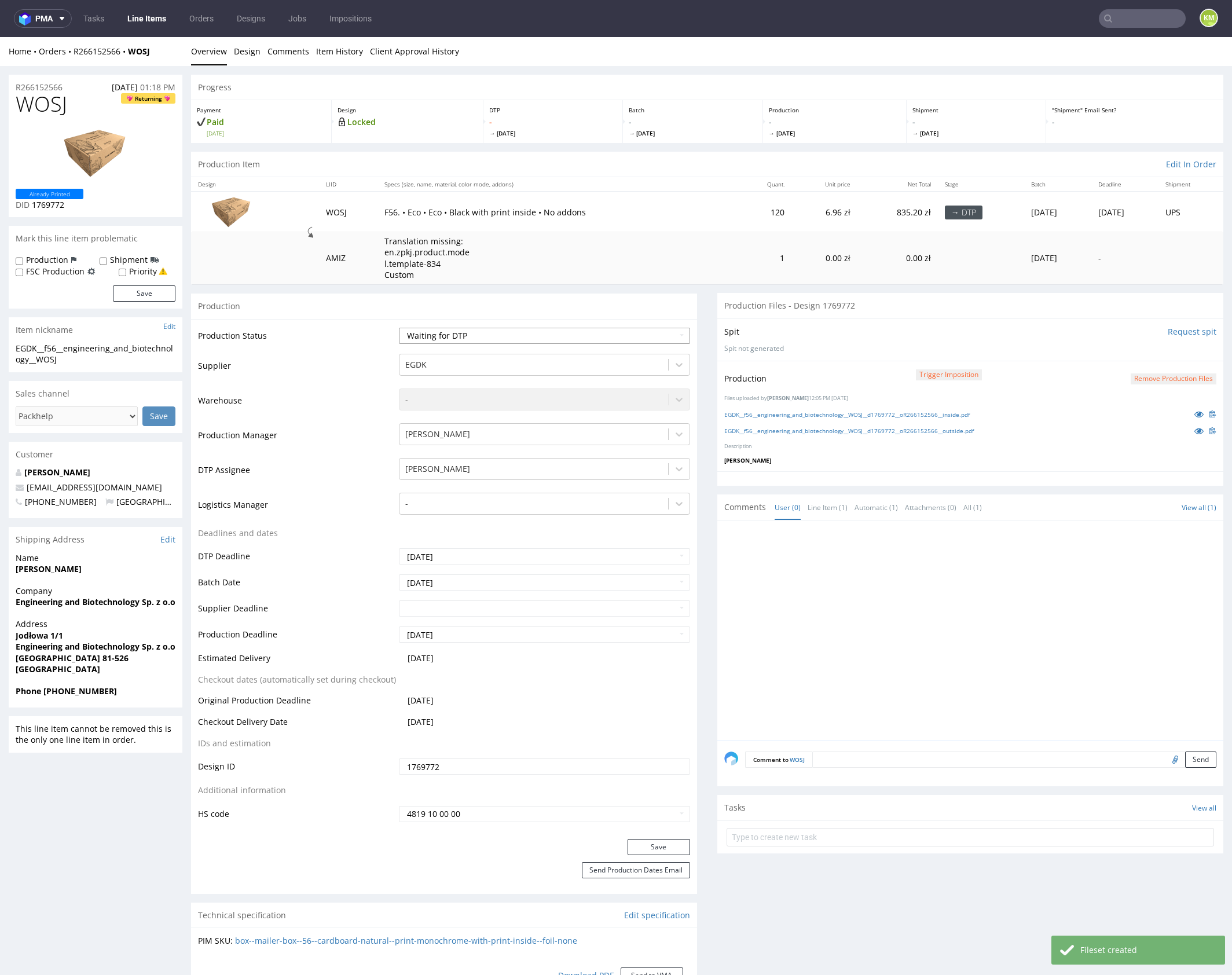
click at [551, 334] on select "Waiting for Artwork Waiting for Diecut Waiting for Mockup Waiting for DTP Waiti…" at bounding box center [544, 336] width 291 height 17
select select "dtp_production_ready"
click at [399, 328] on select "Waiting for Artwork Waiting for Diecut Waiting for Mockup Waiting for DTP Waiti…" at bounding box center [544, 336] width 291 height 17
click at [644, 844] on button "Save" at bounding box center [658, 847] width 62 height 17
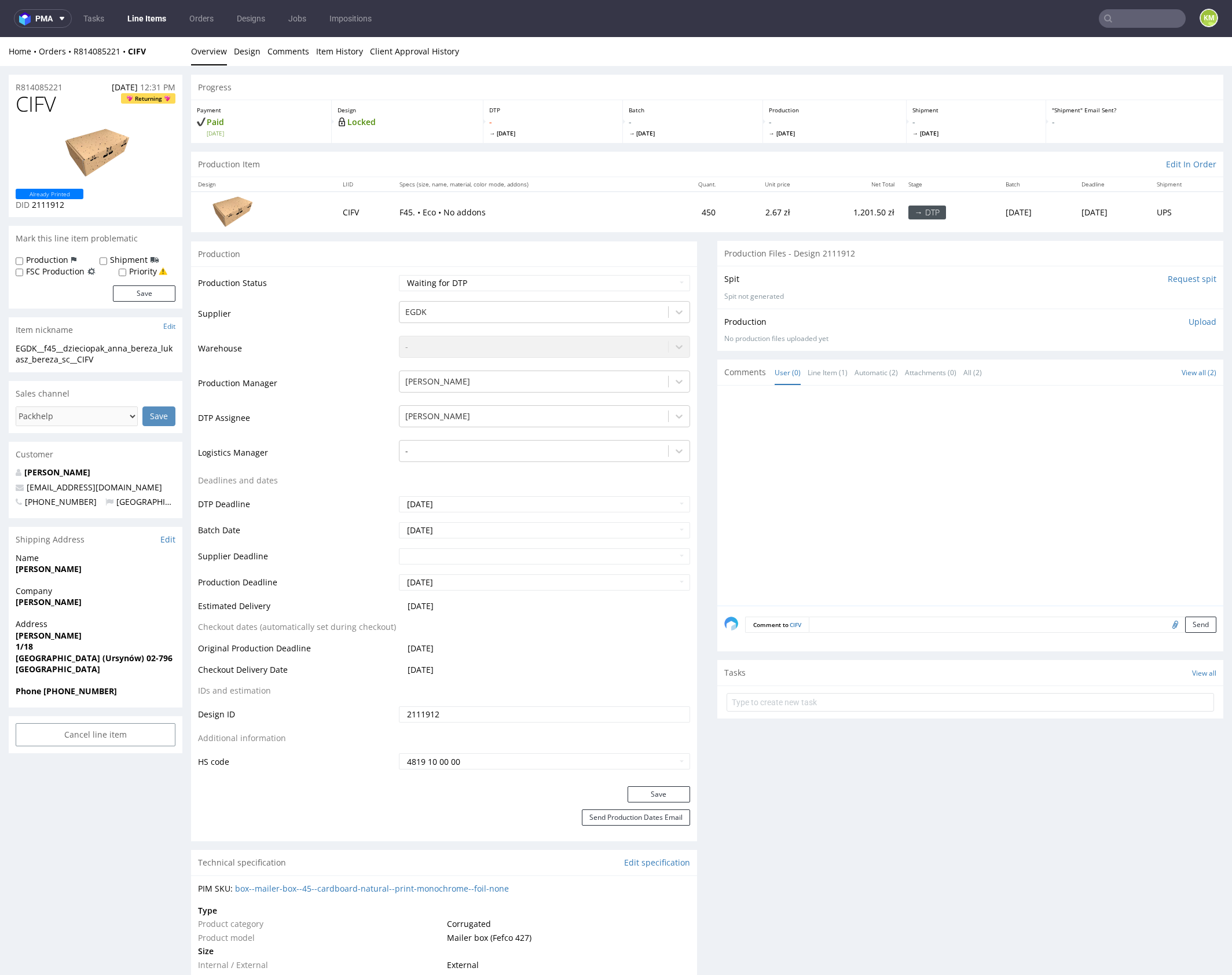
click at [819, 451] on div at bounding box center [974, 499] width 499 height 213
drag, startPoint x: 819, startPoint y: 451, endPoint x: 832, endPoint y: 386, distance: 66.3
click at [820, 445] on div at bounding box center [974, 499] width 499 height 213
click at [832, 371] on link "Line Item (1)" at bounding box center [828, 373] width 40 height 25
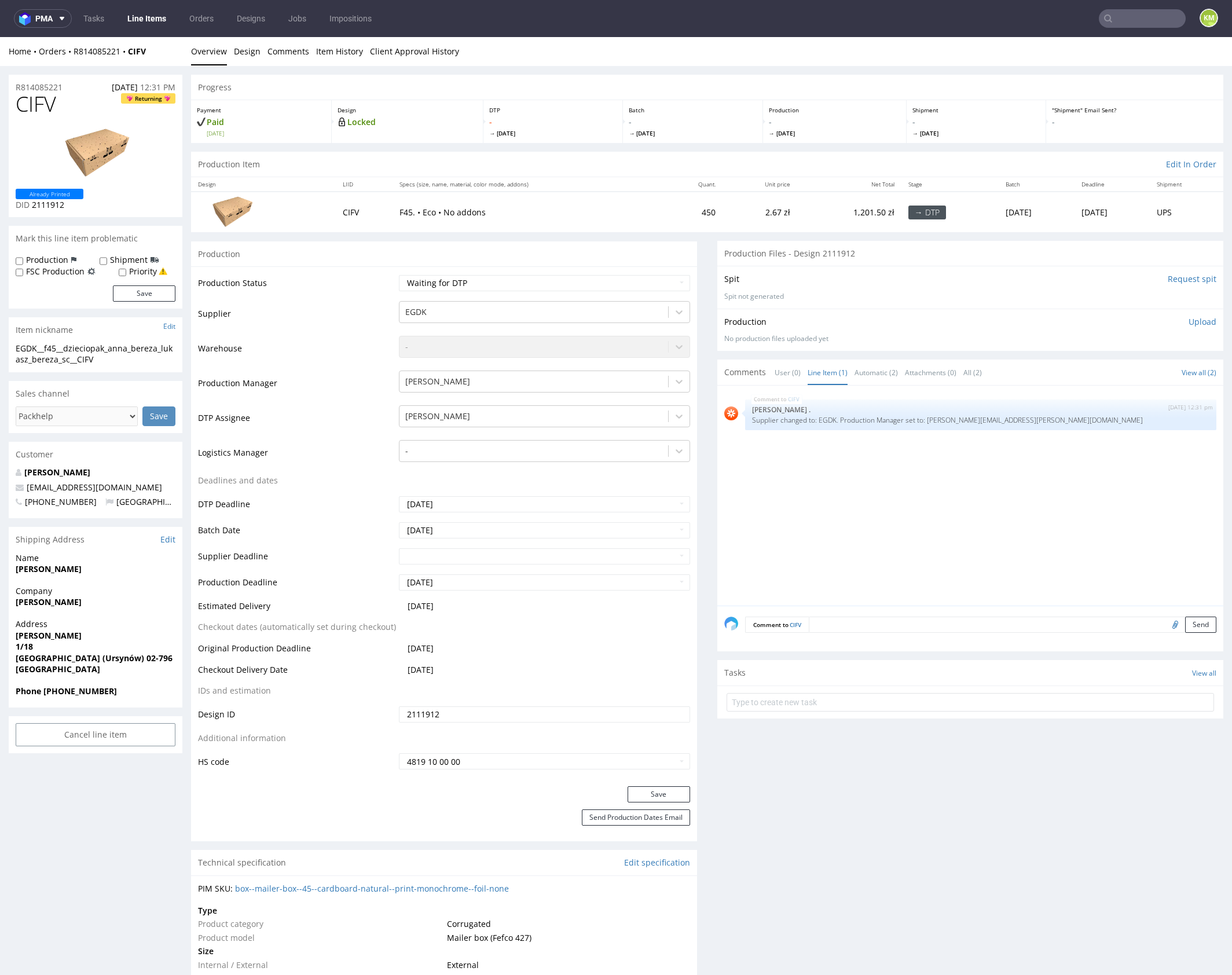
click at [841, 486] on div "CIFV [DATE] 12:31 pm [PERSON_NAME] . Supplier changed to: EGDK. Production Mana…" at bounding box center [974, 499] width 499 height 213
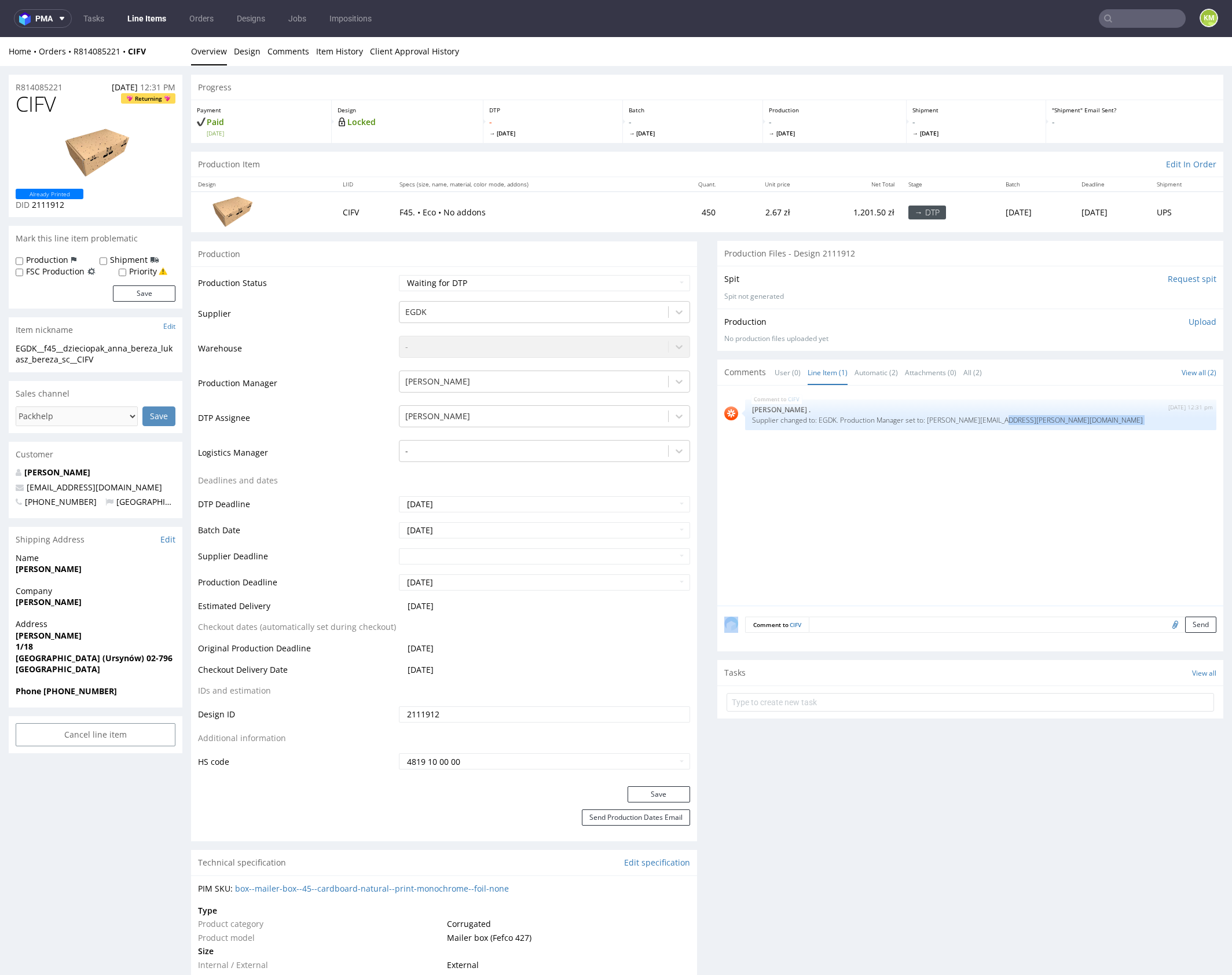
click at [841, 486] on div "CIFV [DATE] 12:31 pm [PERSON_NAME] . Supplier changed to: EGDK. Production Mana…" at bounding box center [974, 499] width 499 height 213
click at [844, 493] on div "CIFV [DATE] 12:31 pm [PERSON_NAME] . Supplier changed to: EGDK. Production Mana…" at bounding box center [974, 499] width 499 height 213
click at [249, 51] on link "Design" at bounding box center [247, 51] width 27 height 28
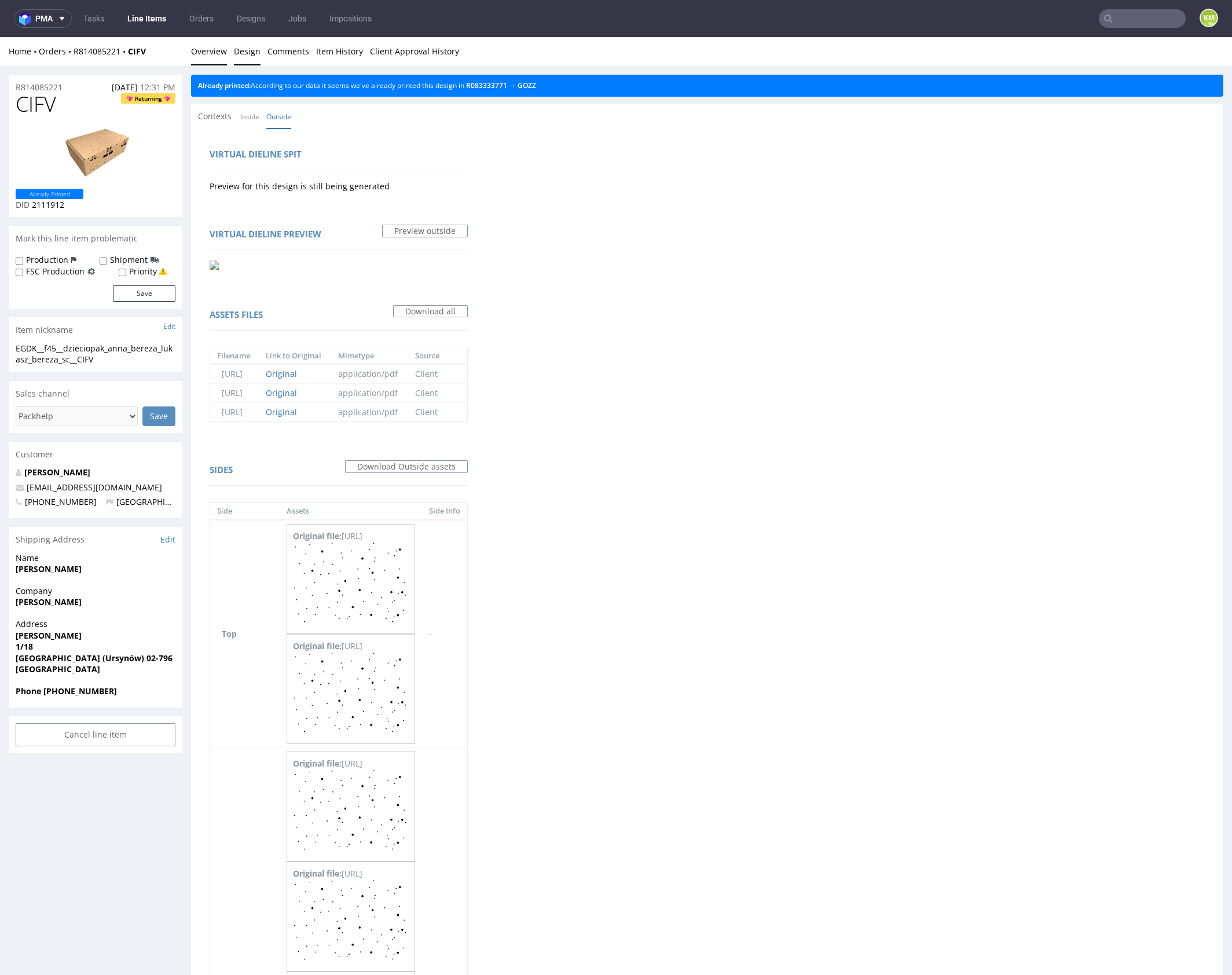
drag, startPoint x: 201, startPoint y: 51, endPoint x: 296, endPoint y: 39, distance: 95.8
click at [201, 51] on link "Overview" at bounding box center [209, 51] width 36 height 28
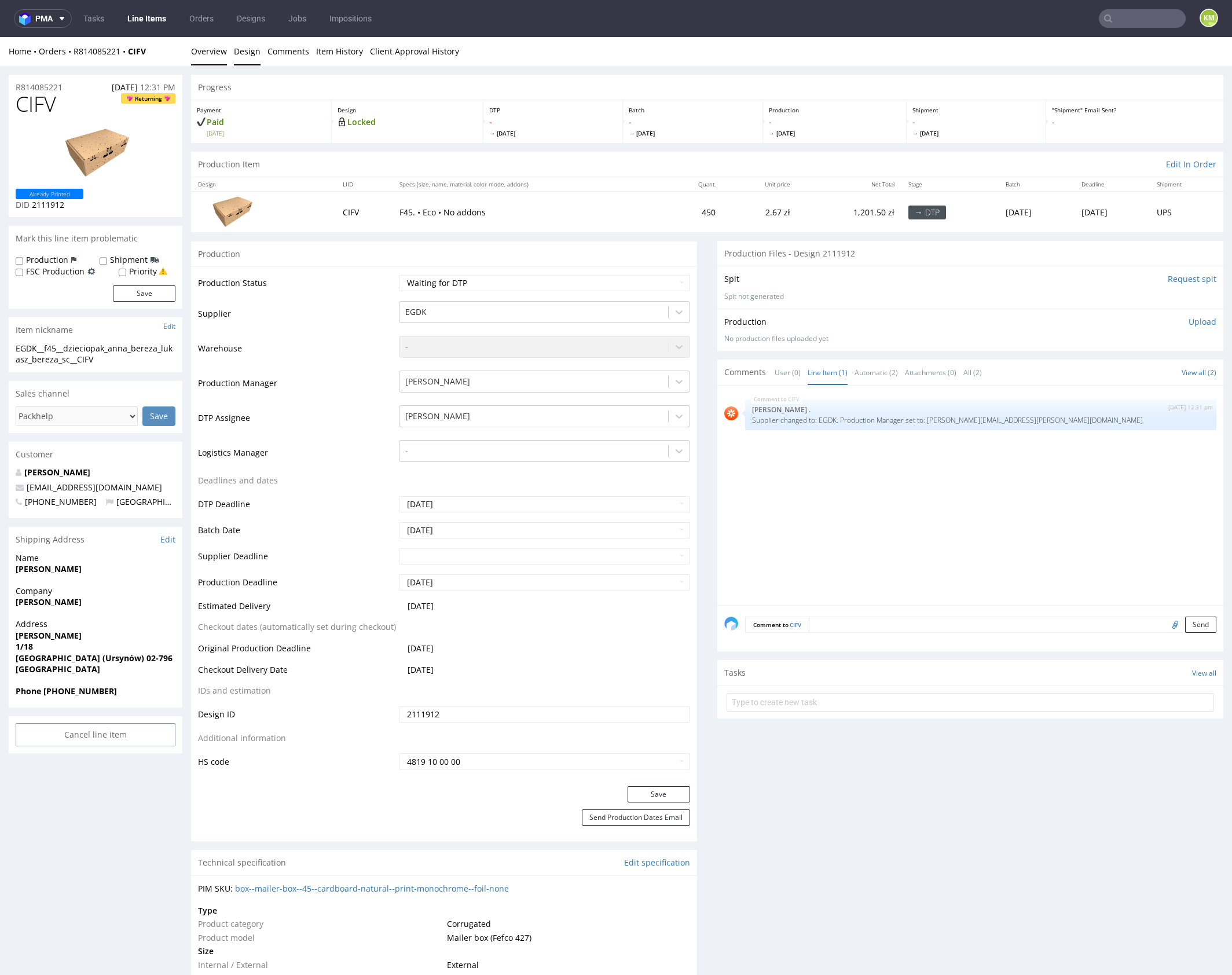
click at [245, 52] on link "Design" at bounding box center [247, 51] width 27 height 28
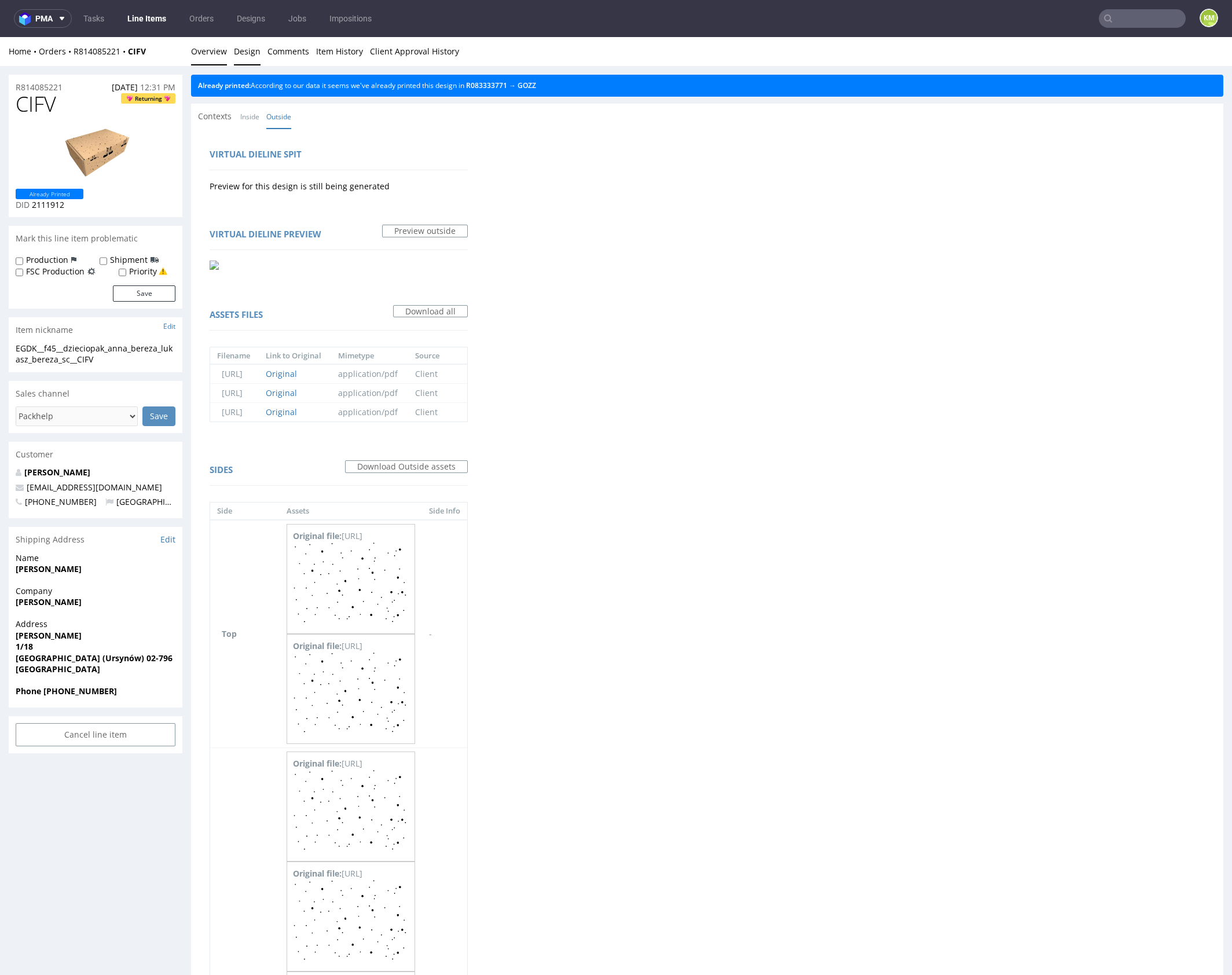
click at [204, 52] on link "Overview" at bounding box center [209, 51] width 36 height 28
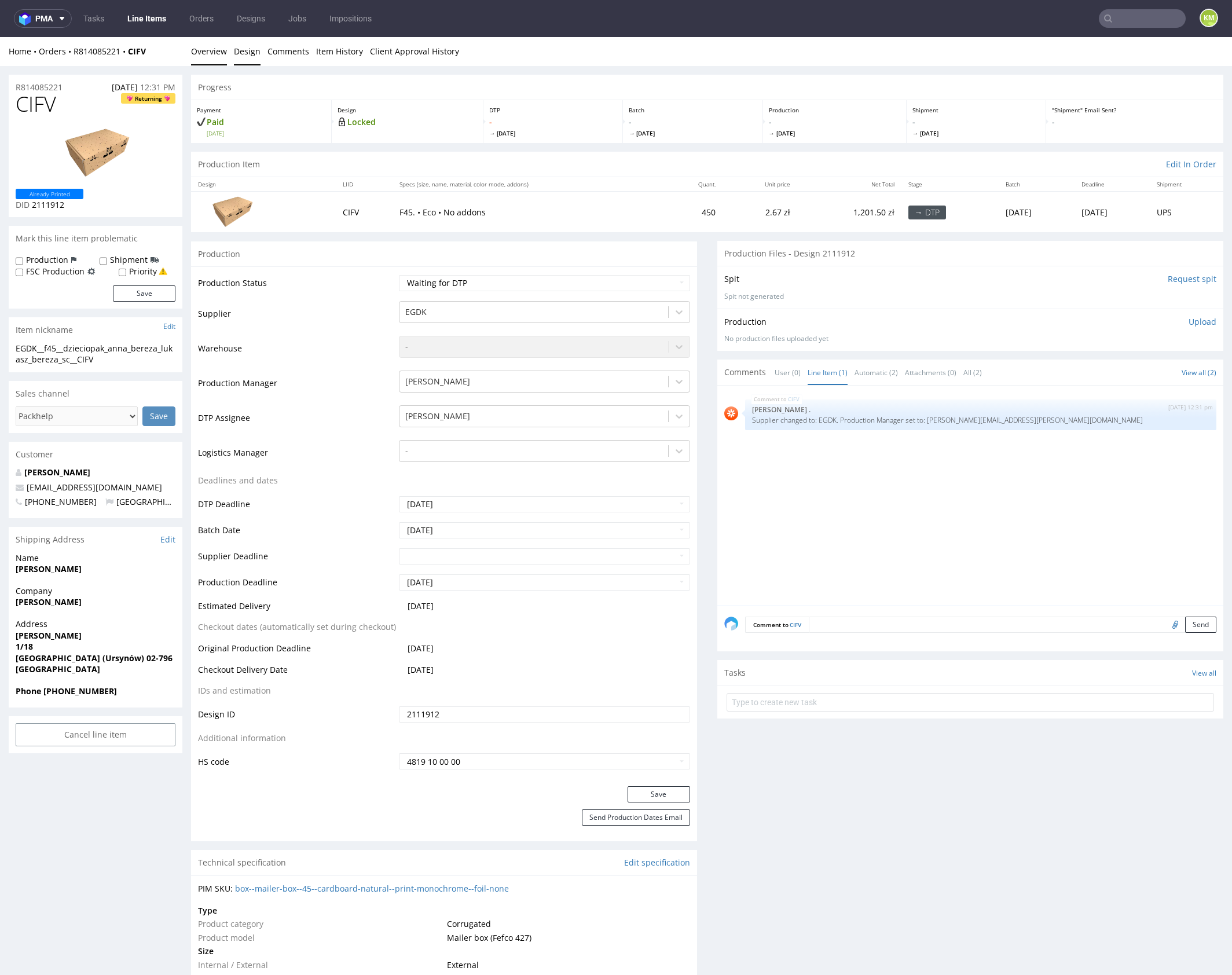
click at [253, 58] on link "Design" at bounding box center [247, 51] width 27 height 28
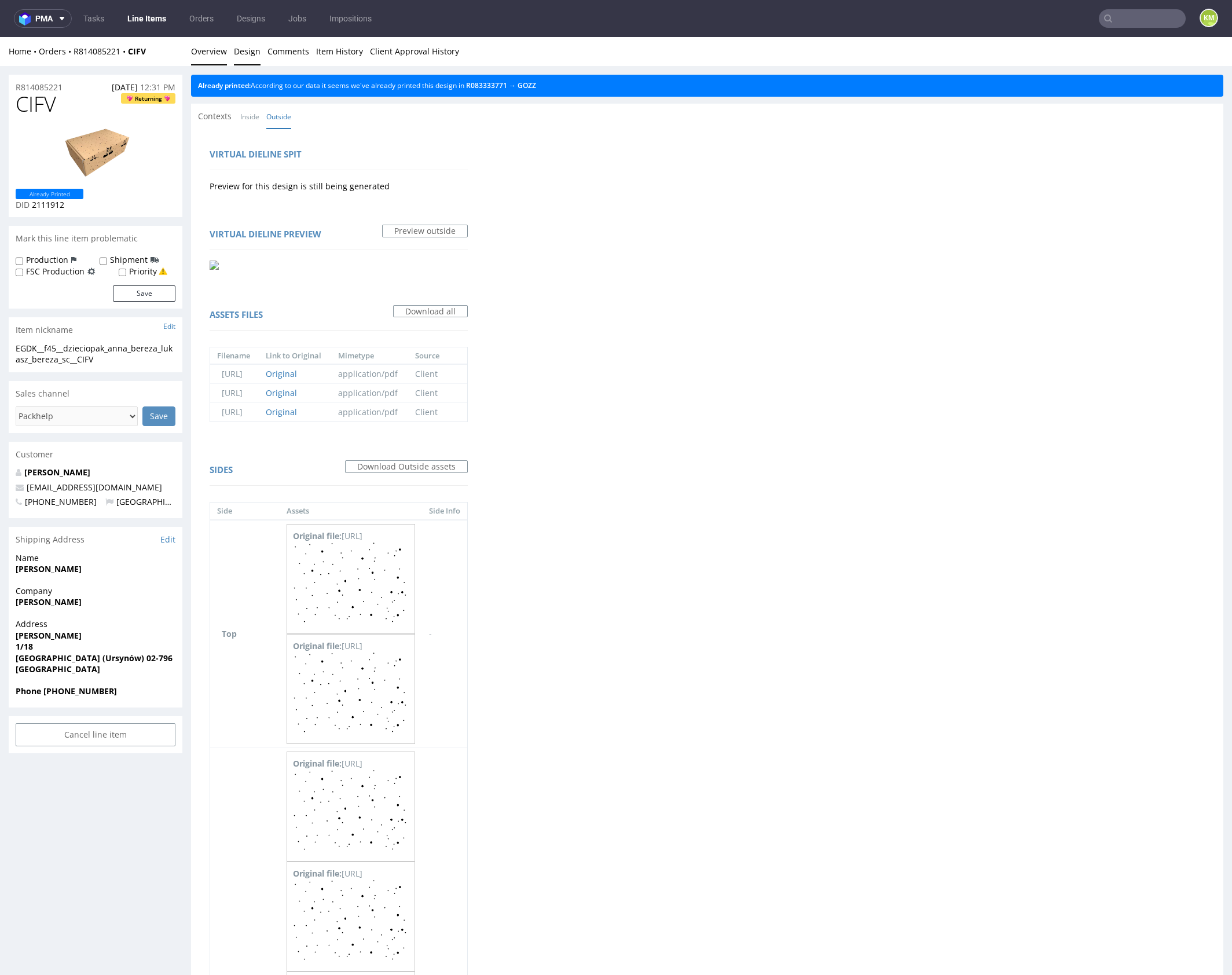
click at [206, 54] on link "Overview" at bounding box center [209, 51] width 36 height 28
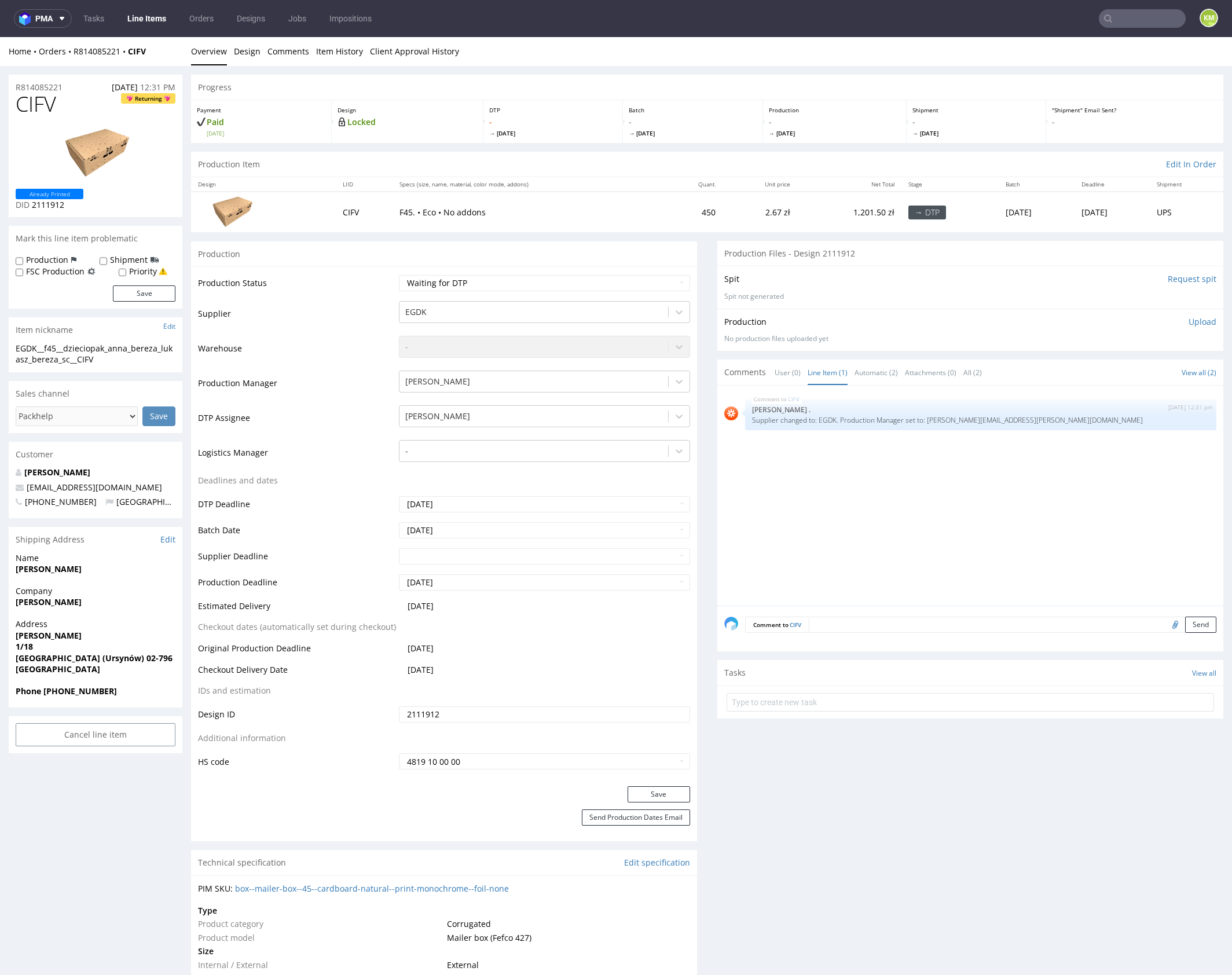
click at [833, 449] on div "CIFV 25th Sep 25 | 12:31 pm Rob . Supplier changed to: EGDK. Production Manager…" at bounding box center [974, 499] width 499 height 213
drag, startPoint x: 246, startPoint y: 51, endPoint x: 209, endPoint y: 47, distance: 37.2
click at [246, 50] on link "Design" at bounding box center [247, 51] width 27 height 28
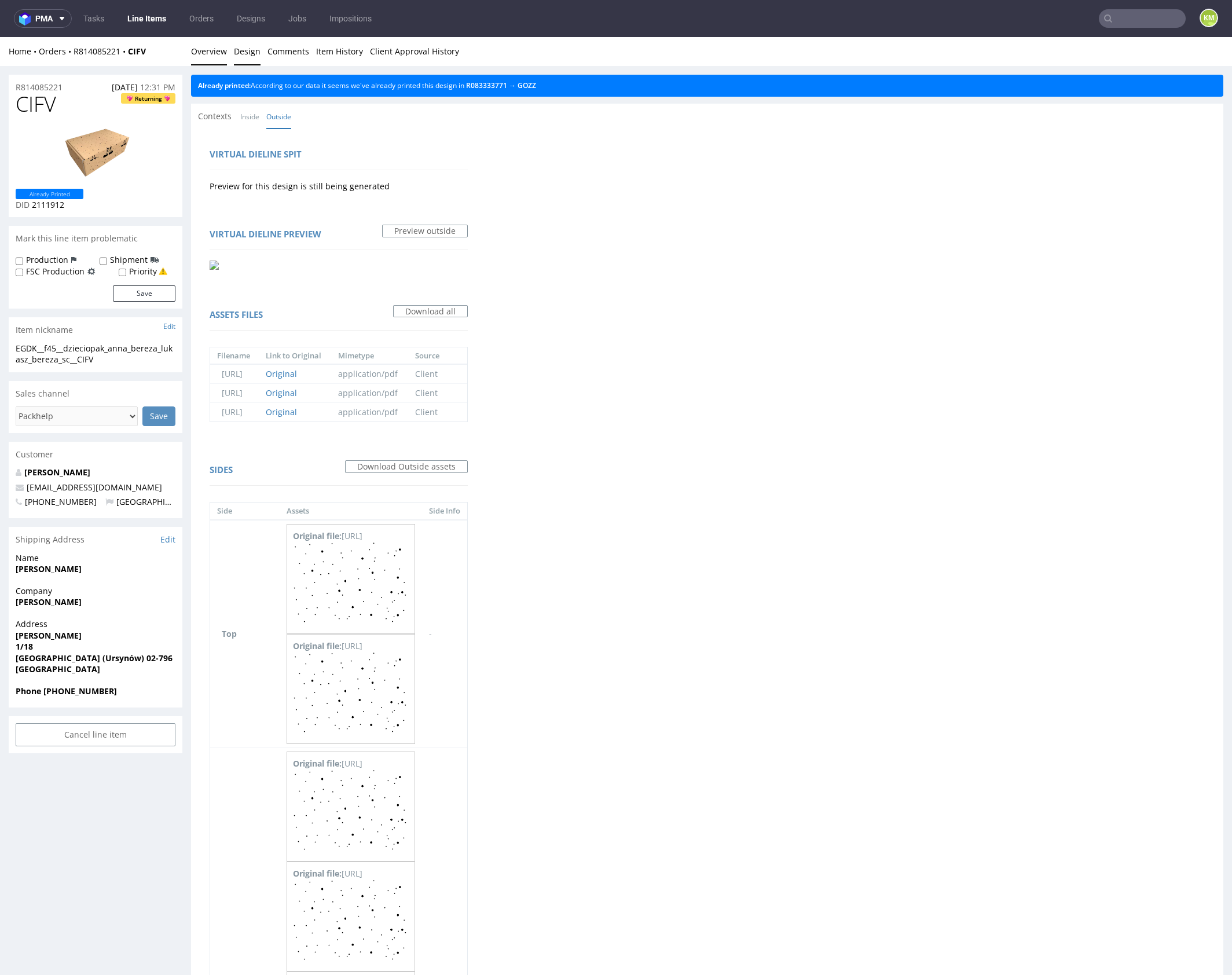
click at [208, 47] on link "Overview" at bounding box center [209, 51] width 36 height 28
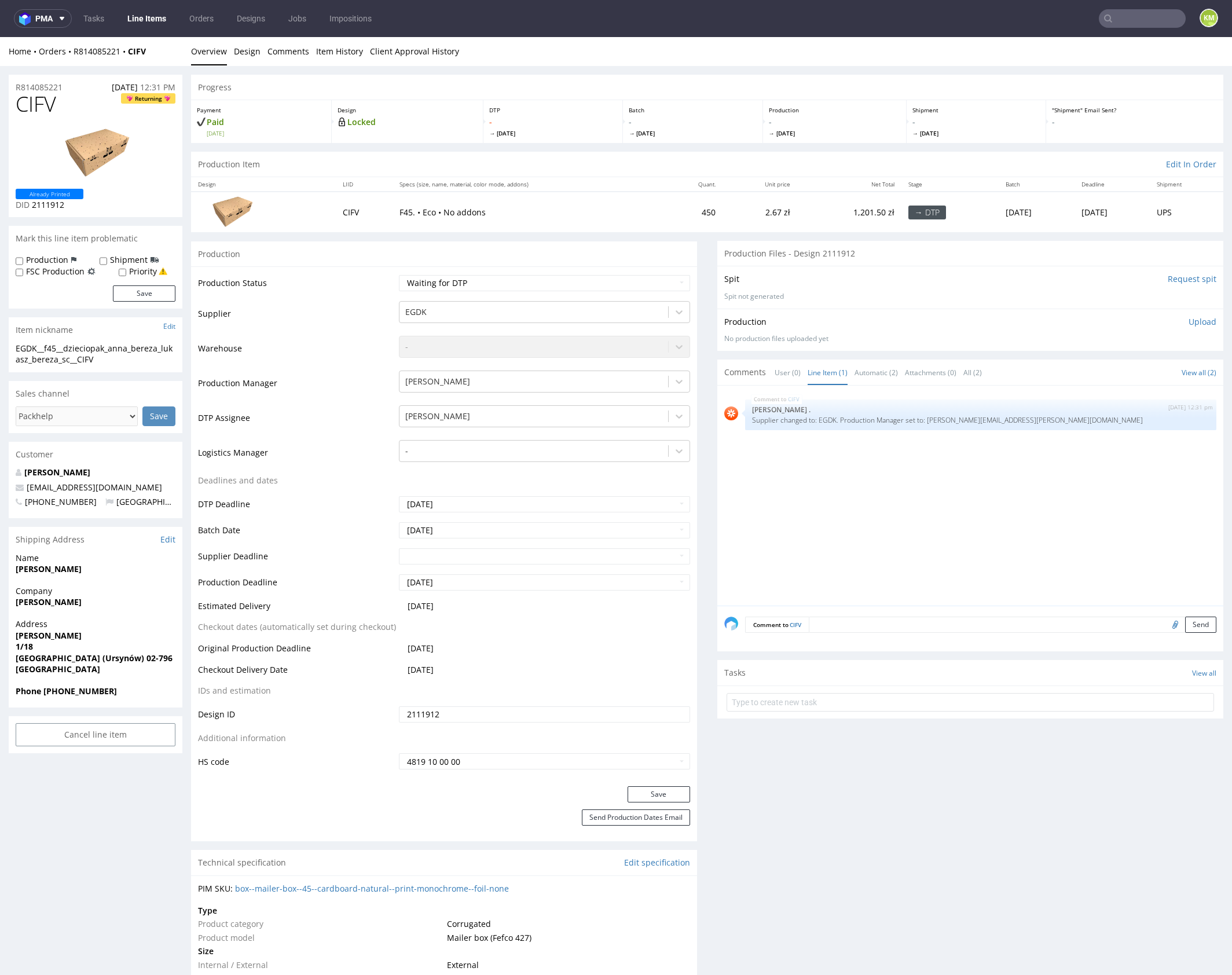
click at [921, 510] on div "CIFV 25th Sep 25 | 12:31 pm Rob . Supplier changed to: EGDK. Production Manager…" at bounding box center [974, 499] width 499 height 213
click at [64, 351] on div "EGDK__f45__dzieciopak_anna_bereza_lukasz_bereza_sc__CIFV" at bounding box center [95, 354] width 160 height 23
copy div "EGDK__f45__dzieciopak_anna_bereza_lukasz_bereza_sc__CIFV"
click at [463, 711] on input "2111912" at bounding box center [544, 715] width 291 height 17
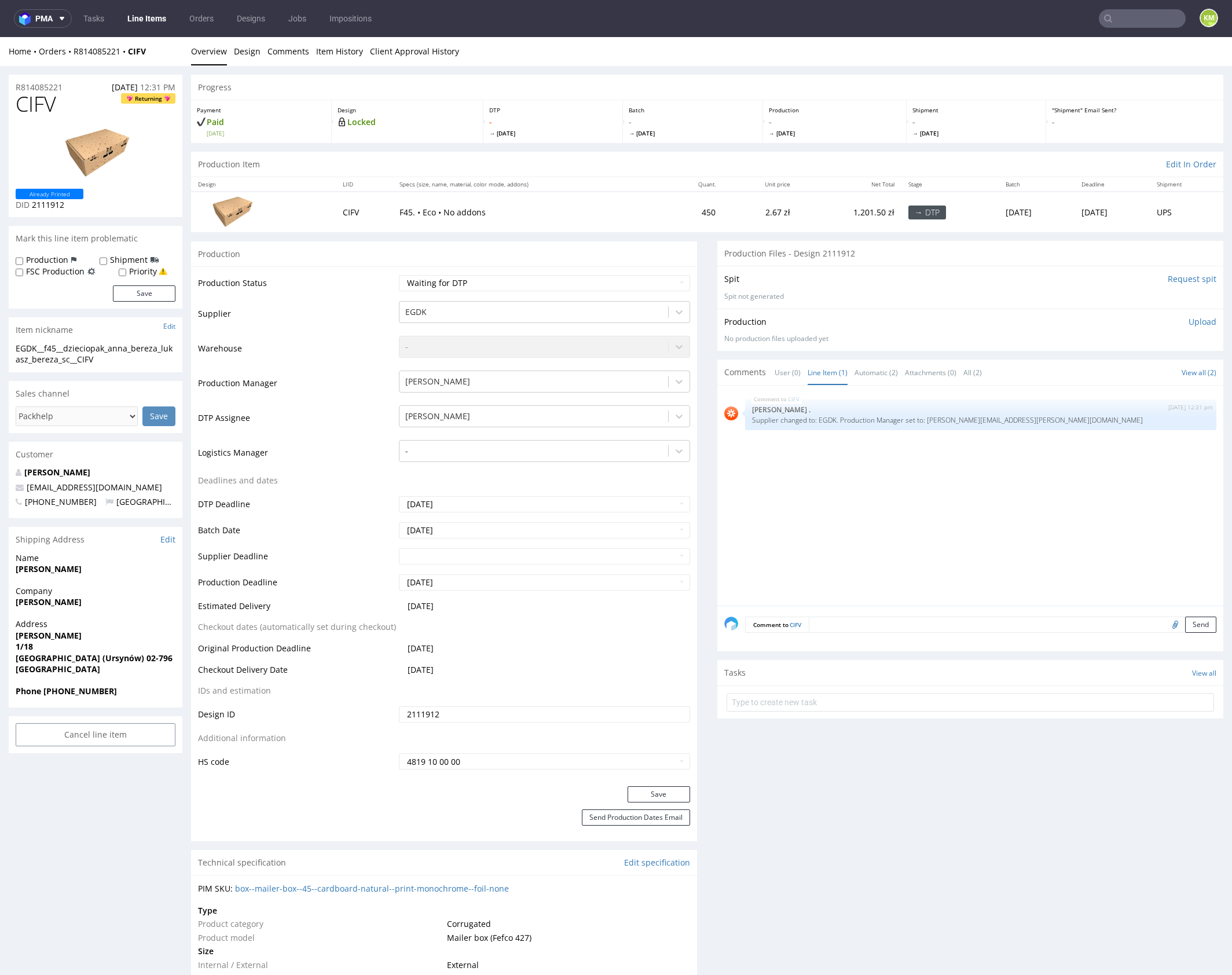
click at [463, 711] on input "2111912" at bounding box center [544, 715] width 291 height 17
click at [42, 111] on span "CIFV" at bounding box center [36, 104] width 41 height 23
click at [1189, 320] on p "Upload" at bounding box center [1202, 322] width 28 height 12
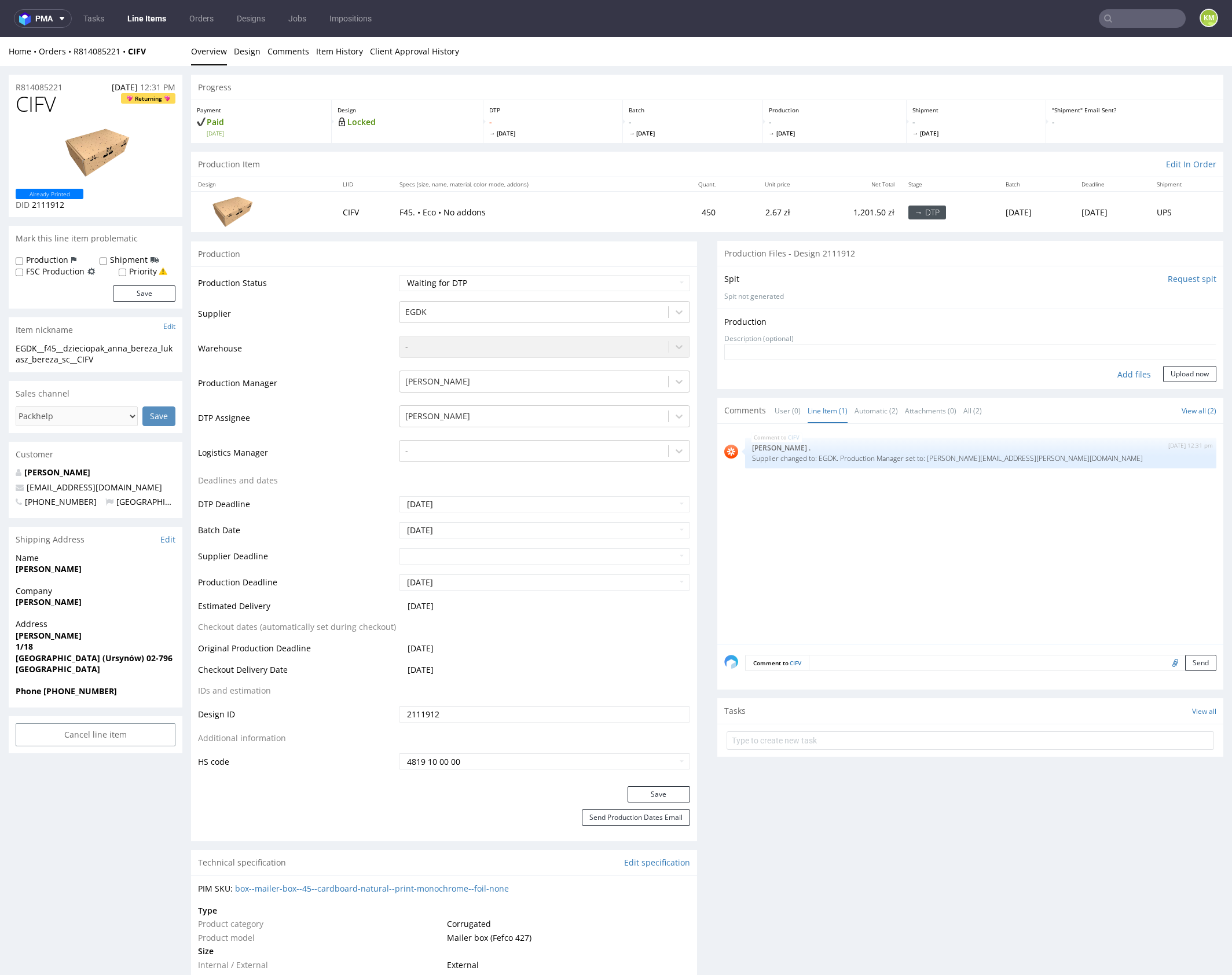
click at [1118, 374] on div "Add files" at bounding box center [1134, 375] width 58 height 17
type input "C:\fakepath\EGDK__f45__dzieciopak_anna_bereza_lukasz_bereza_sc__CIFV__d2111912_…"
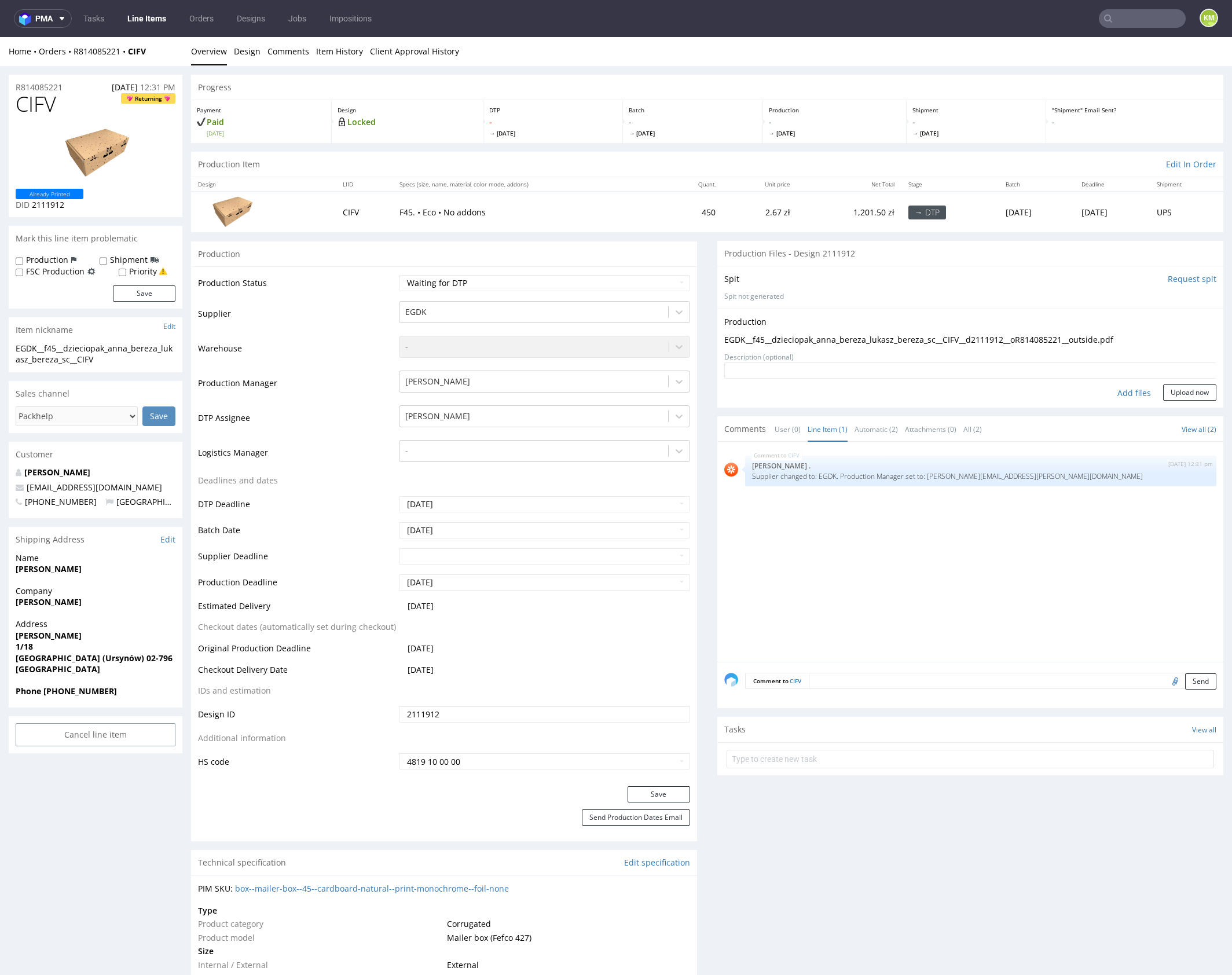
click at [1179, 401] on div "Production Upload EGDK__f45__dzieciopak_anna_bereza_lukasz_bereza_sc__CIFV__d21…" at bounding box center [970, 358] width 506 height 99
click at [1179, 393] on button "Upload now" at bounding box center [1190, 393] width 53 height 17
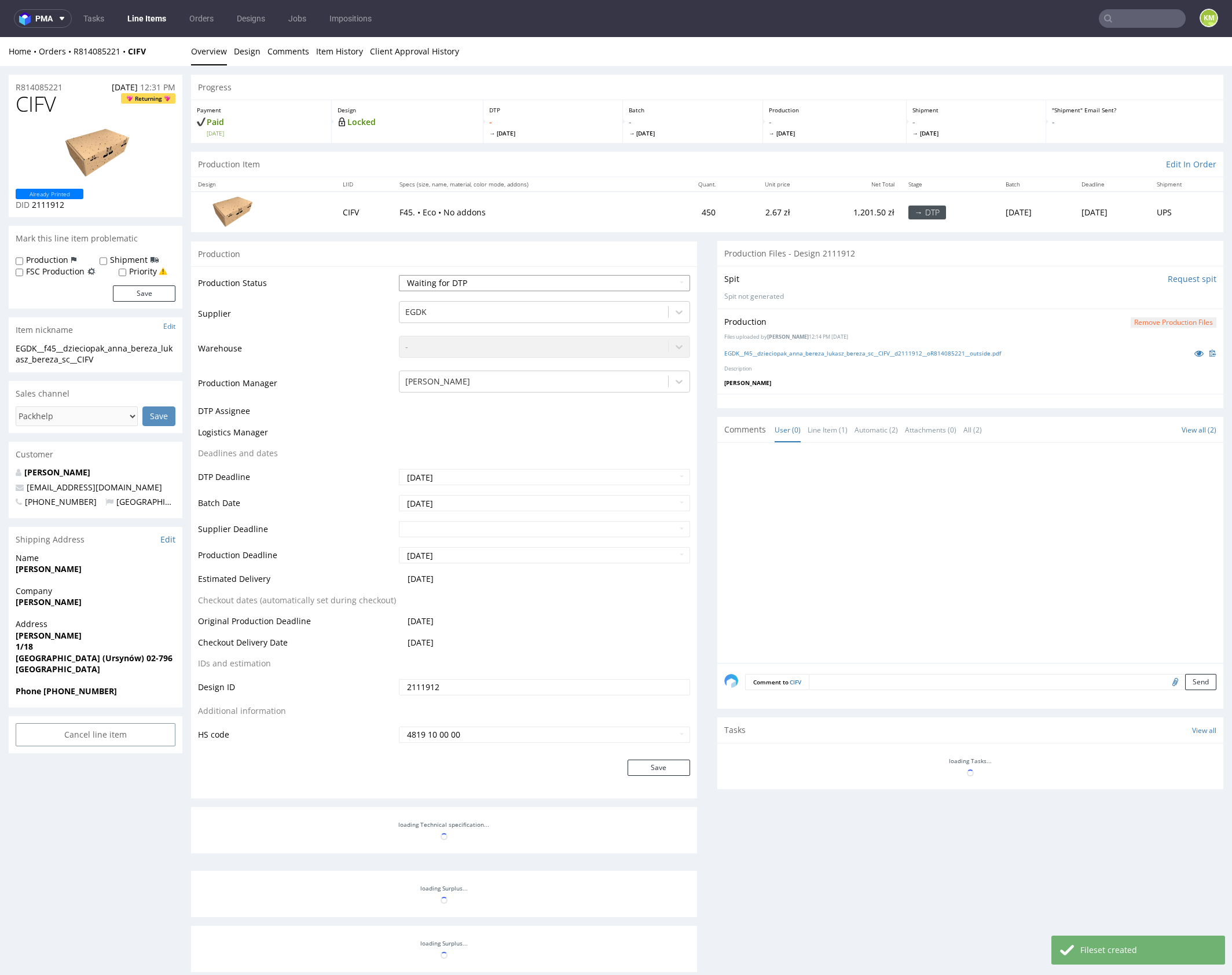
click at [602, 283] on select "Waiting for Artwork Waiting for Diecut Waiting for Mockup Waiting for DTP Waiti…" at bounding box center [544, 283] width 291 height 17
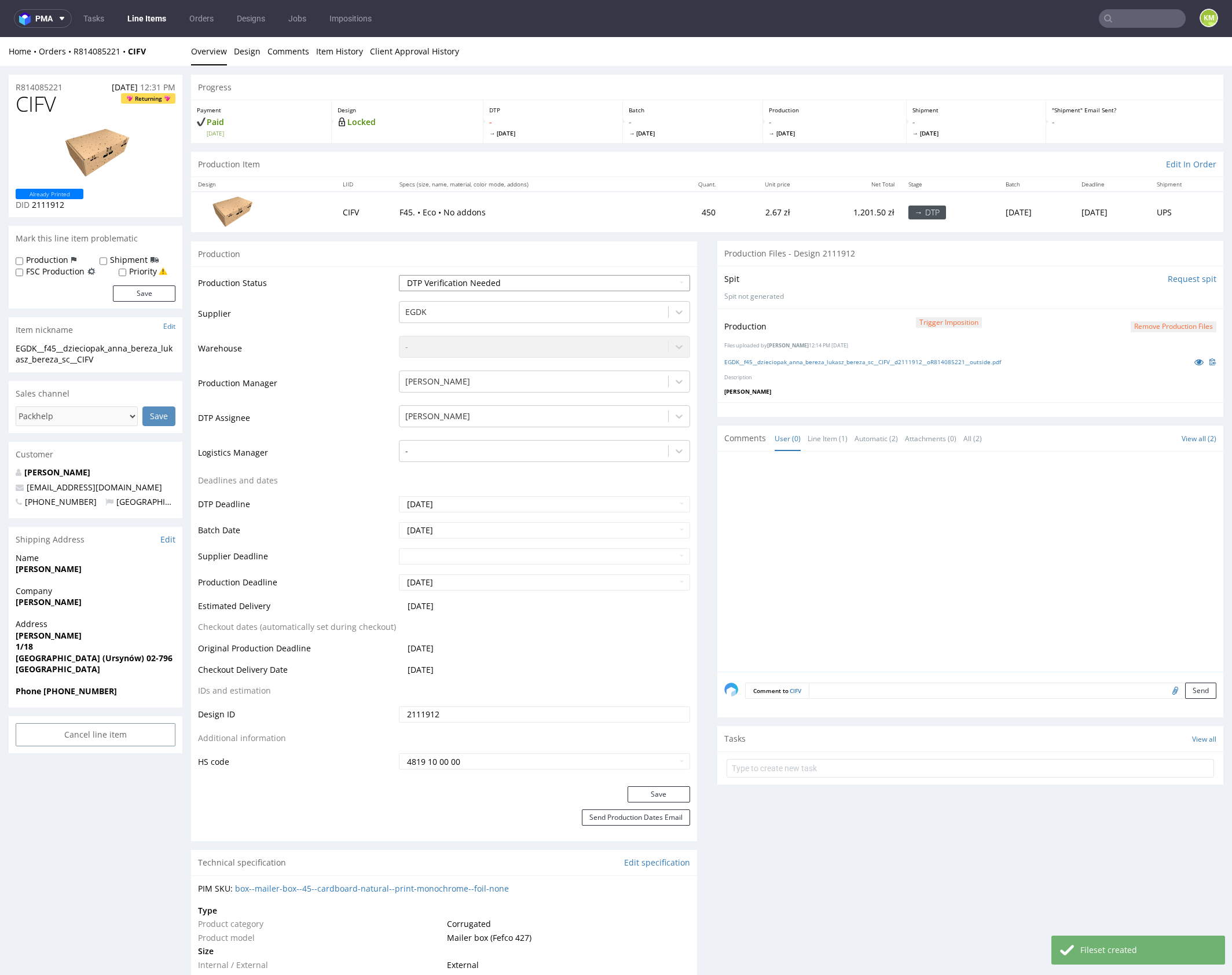
click at [399, 275] on select "Waiting for Artwork Waiting for Diecut Waiting for Mockup Waiting for DTP Waiti…" at bounding box center [544, 283] width 291 height 17
click at [611, 279] on select "Waiting for Artwork Waiting for Diecut Waiting for Mockup Waiting for DTP Waiti…" at bounding box center [544, 283] width 291 height 17
select select "dtp_production_ready"
click at [399, 275] on select "Waiting for Artwork Waiting for Diecut Waiting for Mockup Waiting for DTP Waiti…" at bounding box center [544, 283] width 291 height 17
click at [671, 782] on div "Production Status Waiting for Artwork Waiting for Diecut Waiting for Mockup Wai…" at bounding box center [444, 526] width 506 height 520
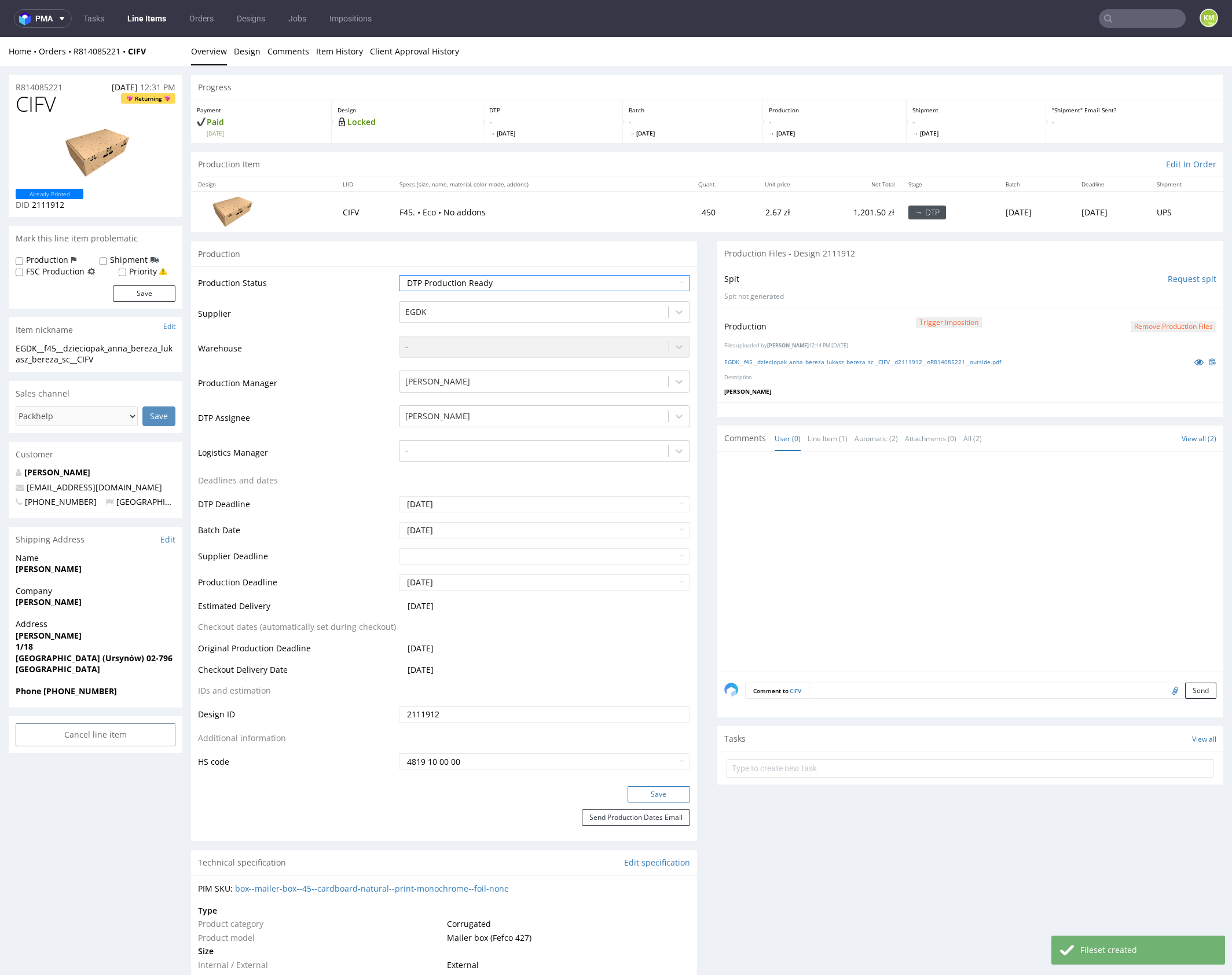
click at [672, 792] on button "Save" at bounding box center [658, 794] width 62 height 17
click at [835, 608] on div at bounding box center [974, 565] width 499 height 213
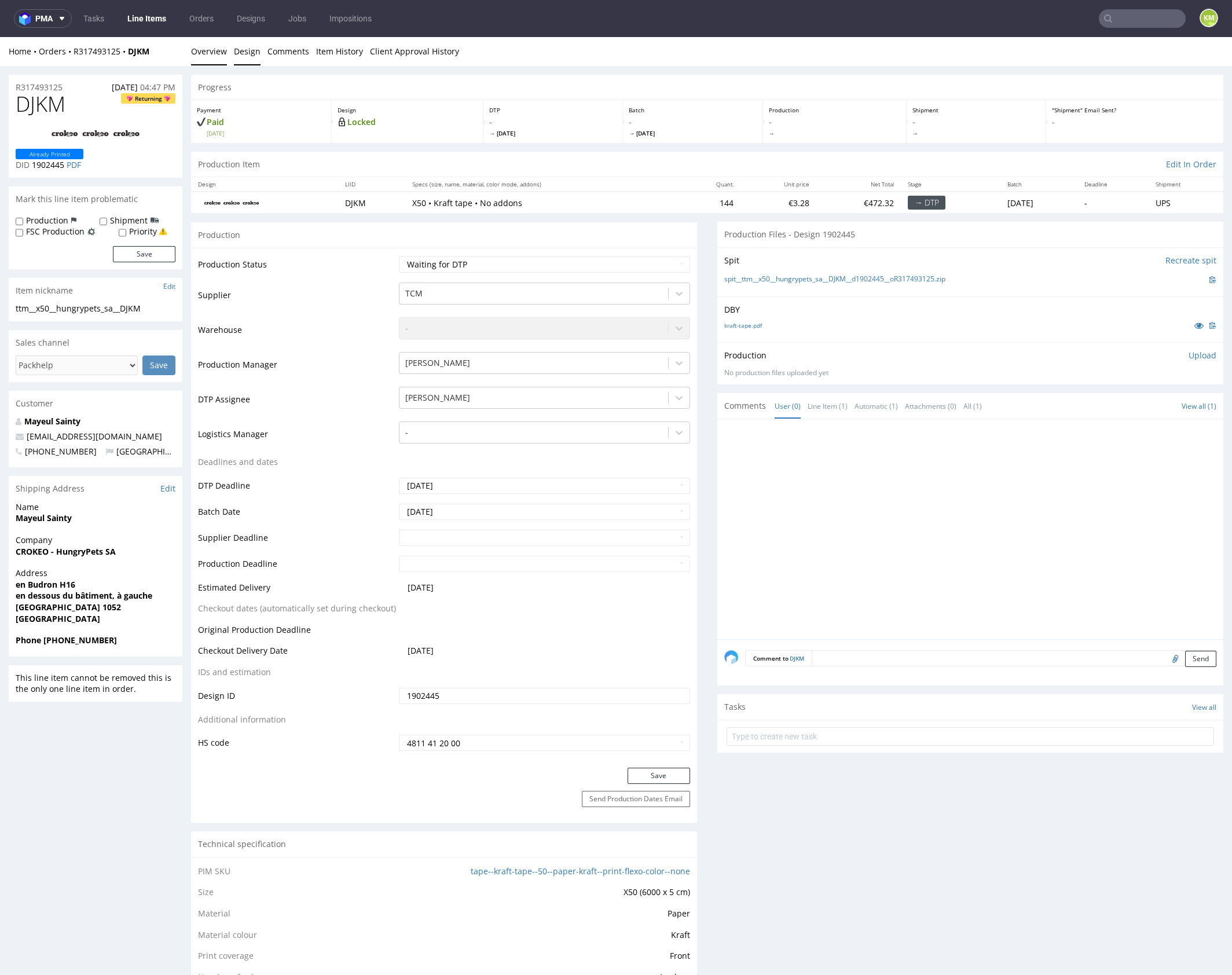
click at [240, 52] on link "Design" at bounding box center [247, 51] width 27 height 28
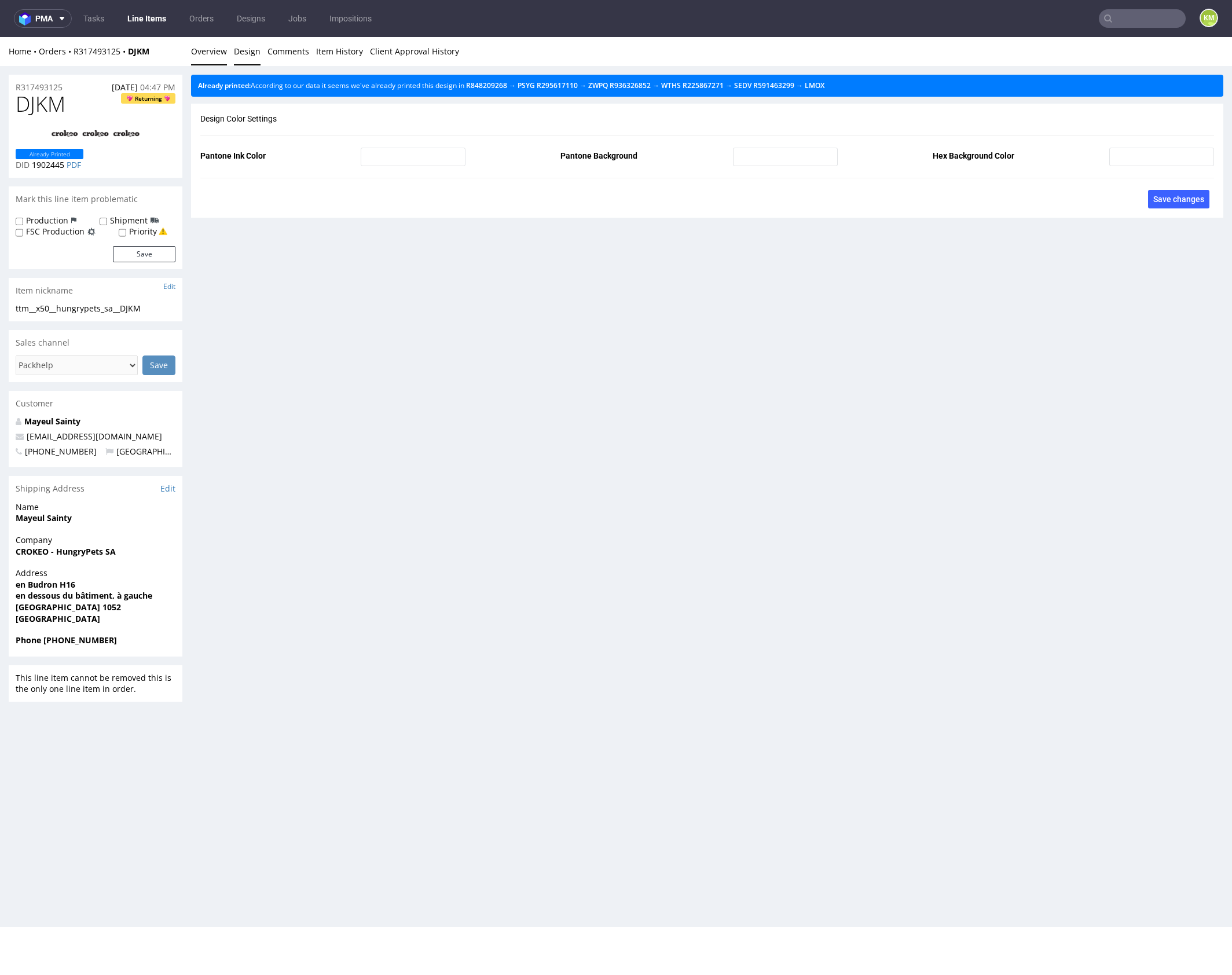
click at [212, 55] on link "Overview" at bounding box center [209, 51] width 36 height 28
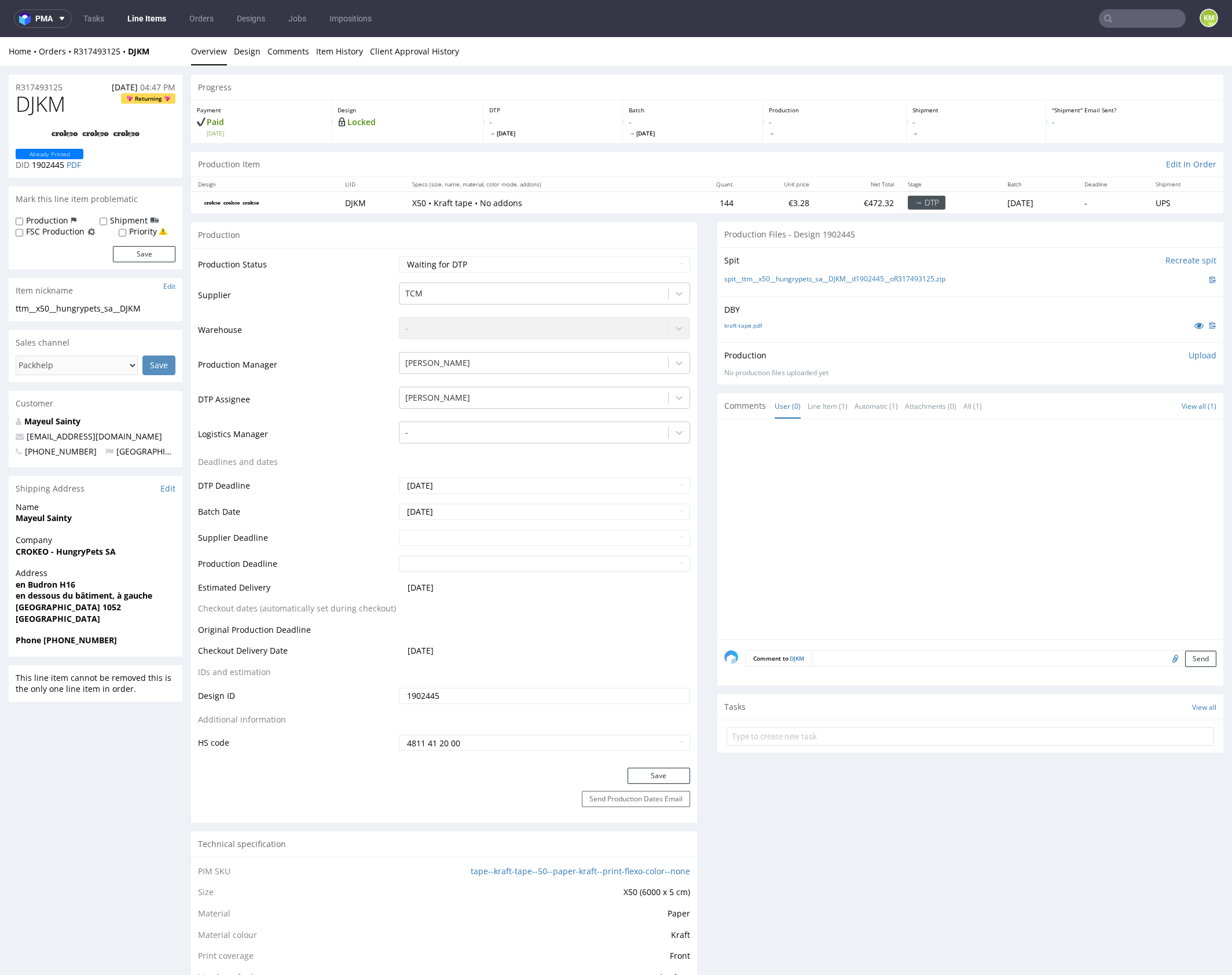
click at [886, 334] on div "DBY kraft-tape.pdf" at bounding box center [970, 319] width 506 height 46
drag, startPoint x: 966, startPoint y: 280, endPoint x: 736, endPoint y: 282, distance: 230.0
click at [736, 282] on div "spit__ttm__x50__hungrypets_sa__DJKM__d1902445__oR317493125.zip" at bounding box center [970, 279] width 492 height 13
copy link "ttm__x50__hungrypets_sa__DJKM__d1902445__oR317493125.zip"
click at [53, 100] on span "DJKM" at bounding box center [40, 104] width 50 height 23
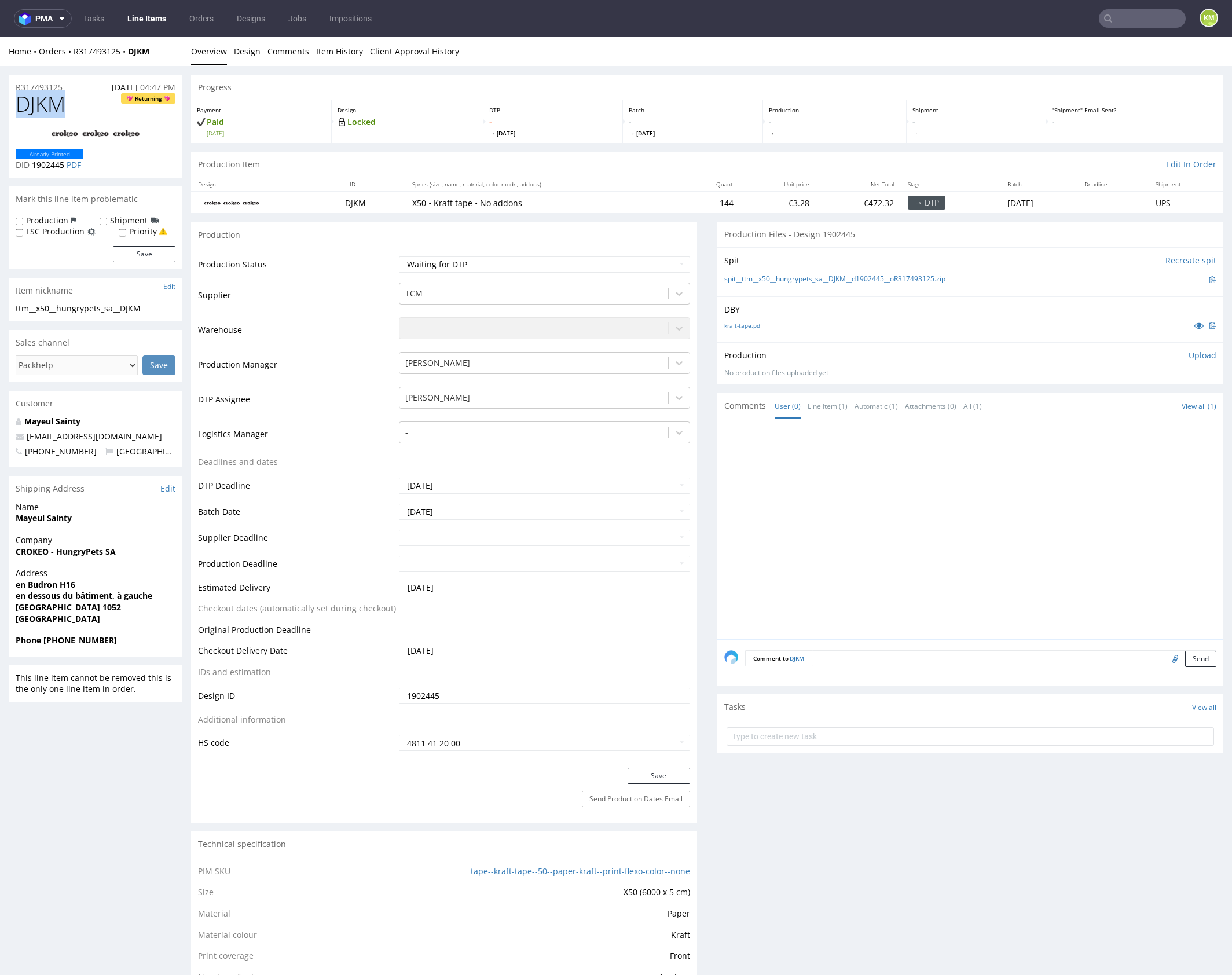
click at [53, 100] on span "DJKM" at bounding box center [40, 104] width 50 height 23
copy span "DJKM"
click at [1189, 359] on p "Upload" at bounding box center [1202, 355] width 28 height 12
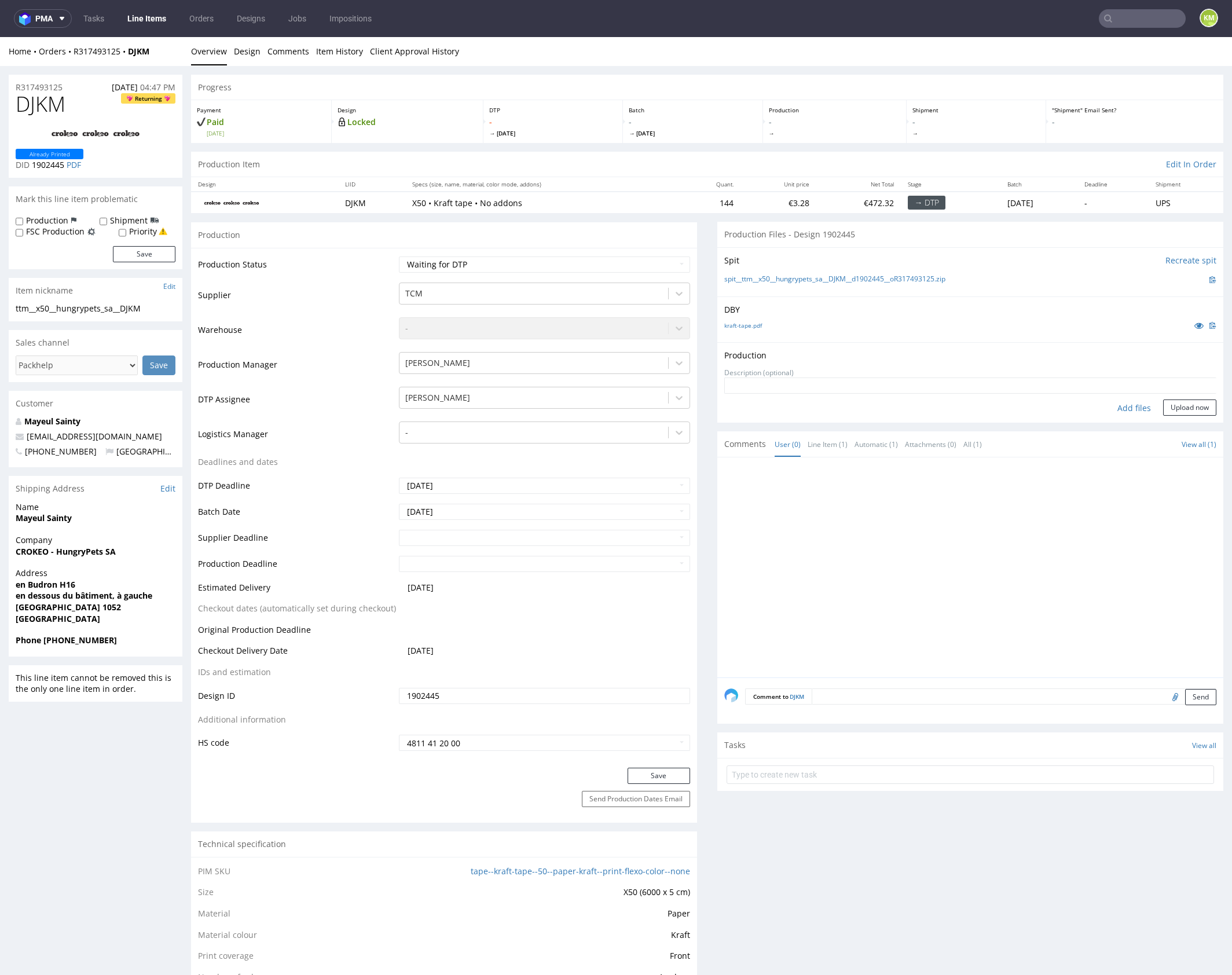
click at [1127, 407] on div "Add files" at bounding box center [1134, 408] width 58 height 17
type input "C:\fakepath\ttm__x50__hungrypets_sa__DJKM__d1902445__oR317493125.pdf"
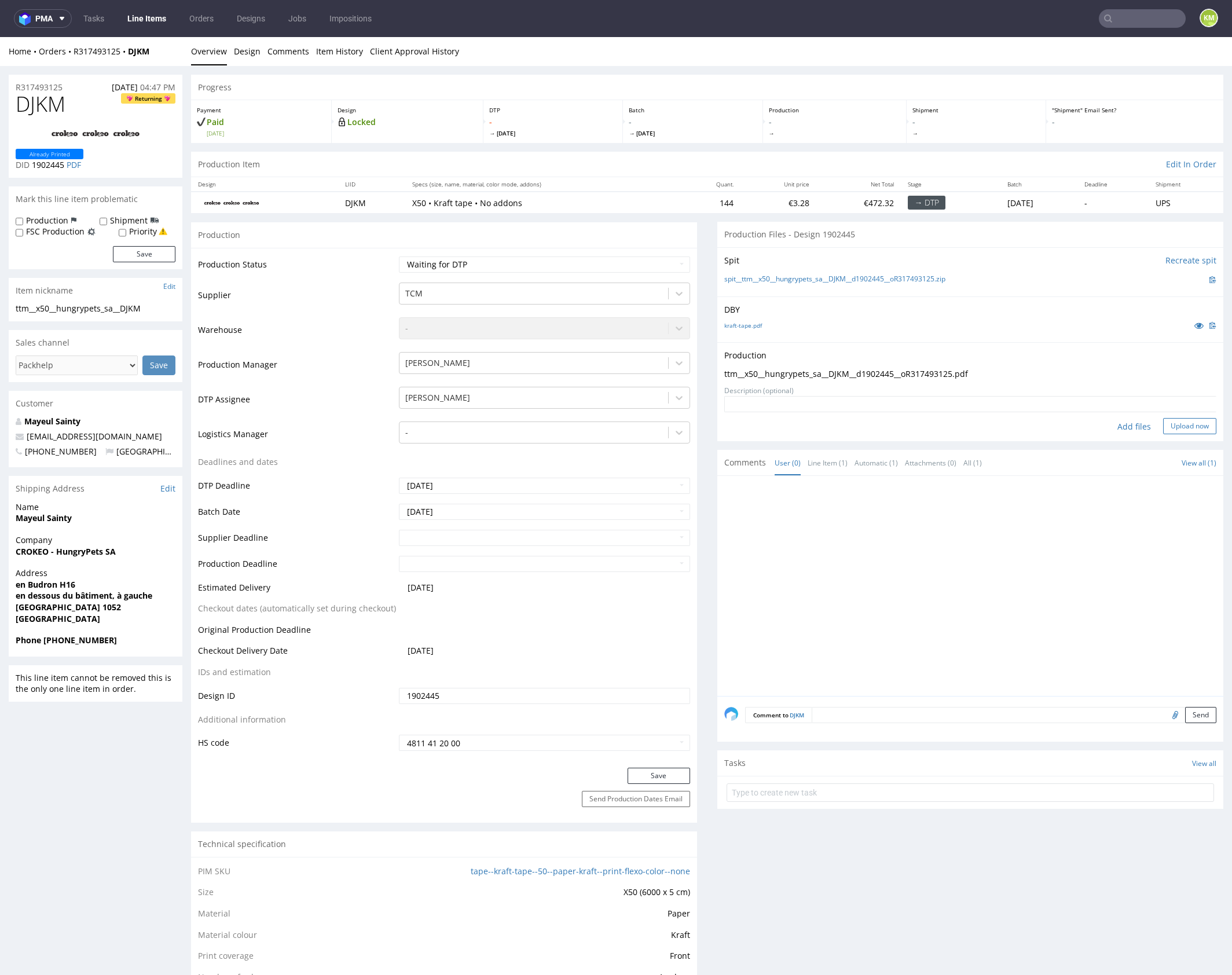
click at [1182, 422] on button "Upload now" at bounding box center [1190, 426] width 53 height 17
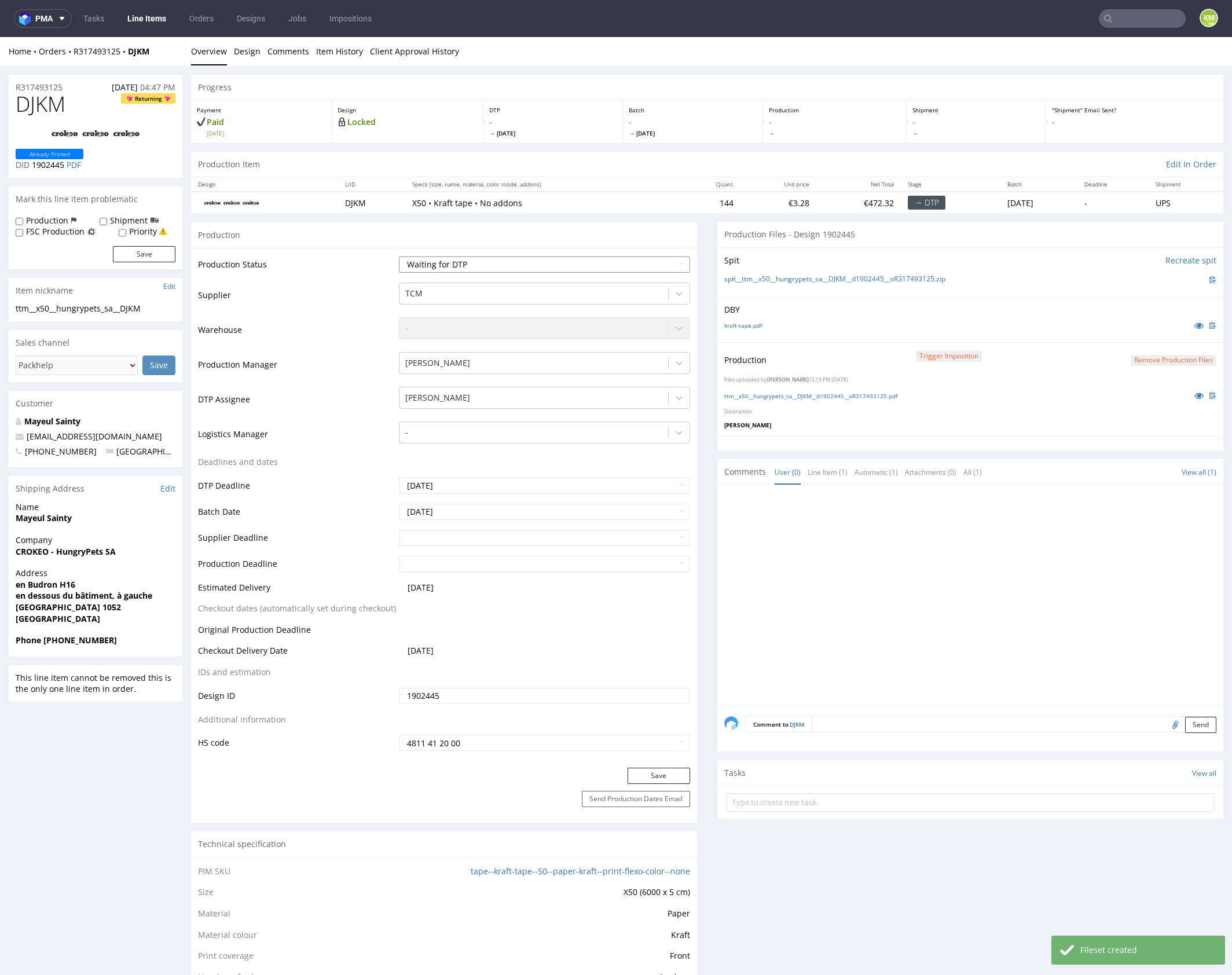
click at [623, 265] on select "Waiting for Artwork Waiting for Diecut Waiting for Mockup Waiting for DTP Waiti…" at bounding box center [544, 264] width 291 height 17
select select "dtp_production_ready"
click at [399, 257] on select "Waiting for Artwork Waiting for Diecut Waiting for Mockup Waiting for DTP Waiti…" at bounding box center [544, 264] width 291 height 17
click at [653, 773] on button "Save" at bounding box center [658, 776] width 62 height 17
click at [839, 586] on div at bounding box center [974, 598] width 499 height 213
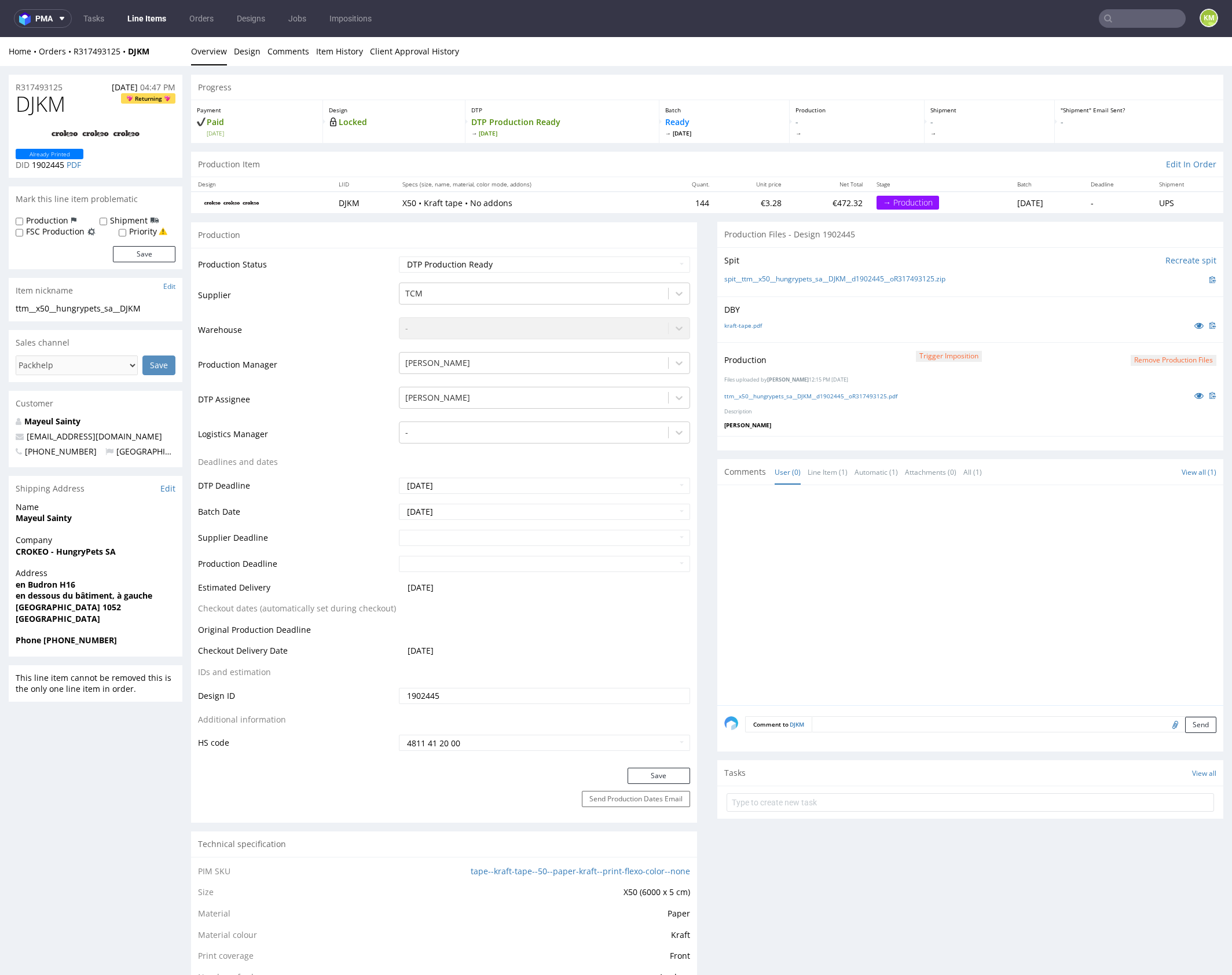
click at [996, 531] on div at bounding box center [974, 598] width 499 height 213
click at [971, 606] on div at bounding box center [974, 598] width 499 height 213
click at [968, 600] on div at bounding box center [974, 598] width 499 height 213
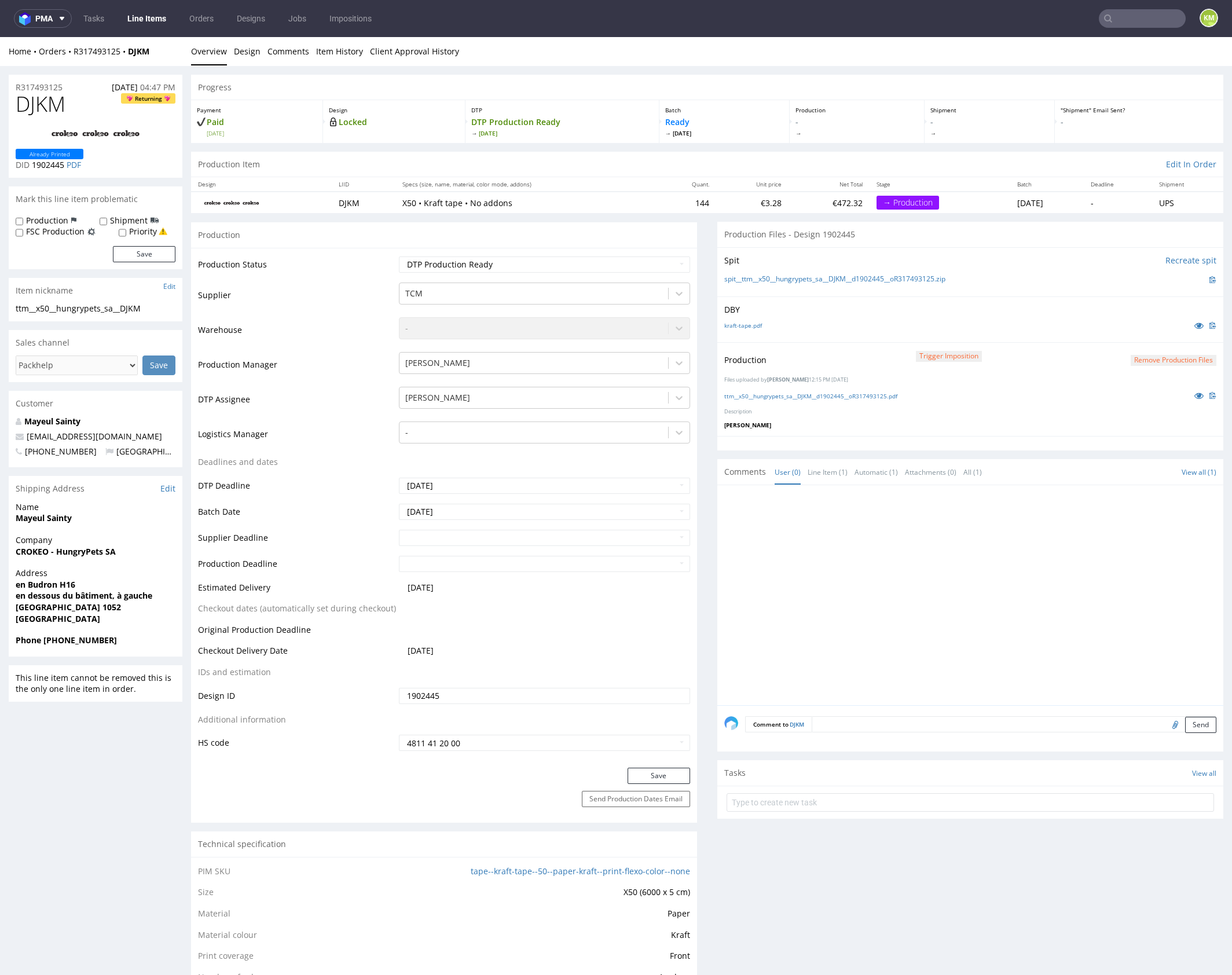
click at [1097, 519] on div at bounding box center [974, 598] width 499 height 213
click at [1033, 427] on p "Karol Markowski" at bounding box center [970, 425] width 492 height 8
click at [1038, 427] on p "Karol Markowski" at bounding box center [970, 425] width 492 height 8
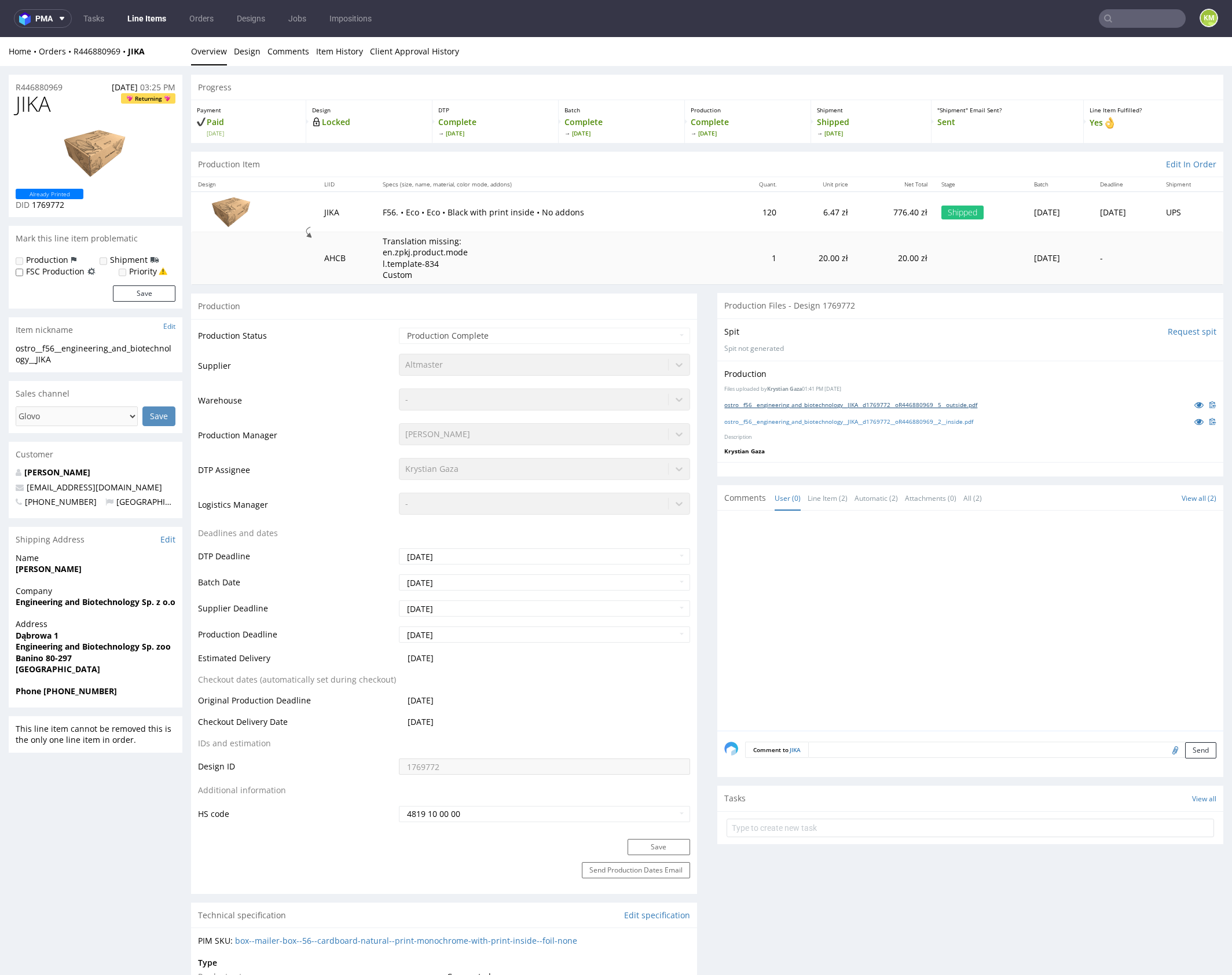
click at [867, 405] on link "ostro__f56__engineering_and_biotechnology__JIKA__d1769772__oR446880969__5__outs…" at bounding box center [851, 404] width 253 height 8
click at [873, 420] on link "ostro__f56__engineering_and_biotechnology__JIKA__d1769772__oR446880969__2__insi…" at bounding box center [849, 422] width 249 height 8
drag, startPoint x: 943, startPoint y: 431, endPoint x: 939, endPoint y: 427, distance: 5.7
click at [943, 431] on div "Production Files uploaded by [PERSON_NAME] Gaza 01:41 PM [DATE] ostro__f56__eng…" at bounding box center [970, 411] width 506 height 102
click at [924, 420] on link "ostro__f56__engineering_and_biotechnology__JIKA__d1769772__oR446880969__2__insi…" at bounding box center [849, 422] width 249 height 8
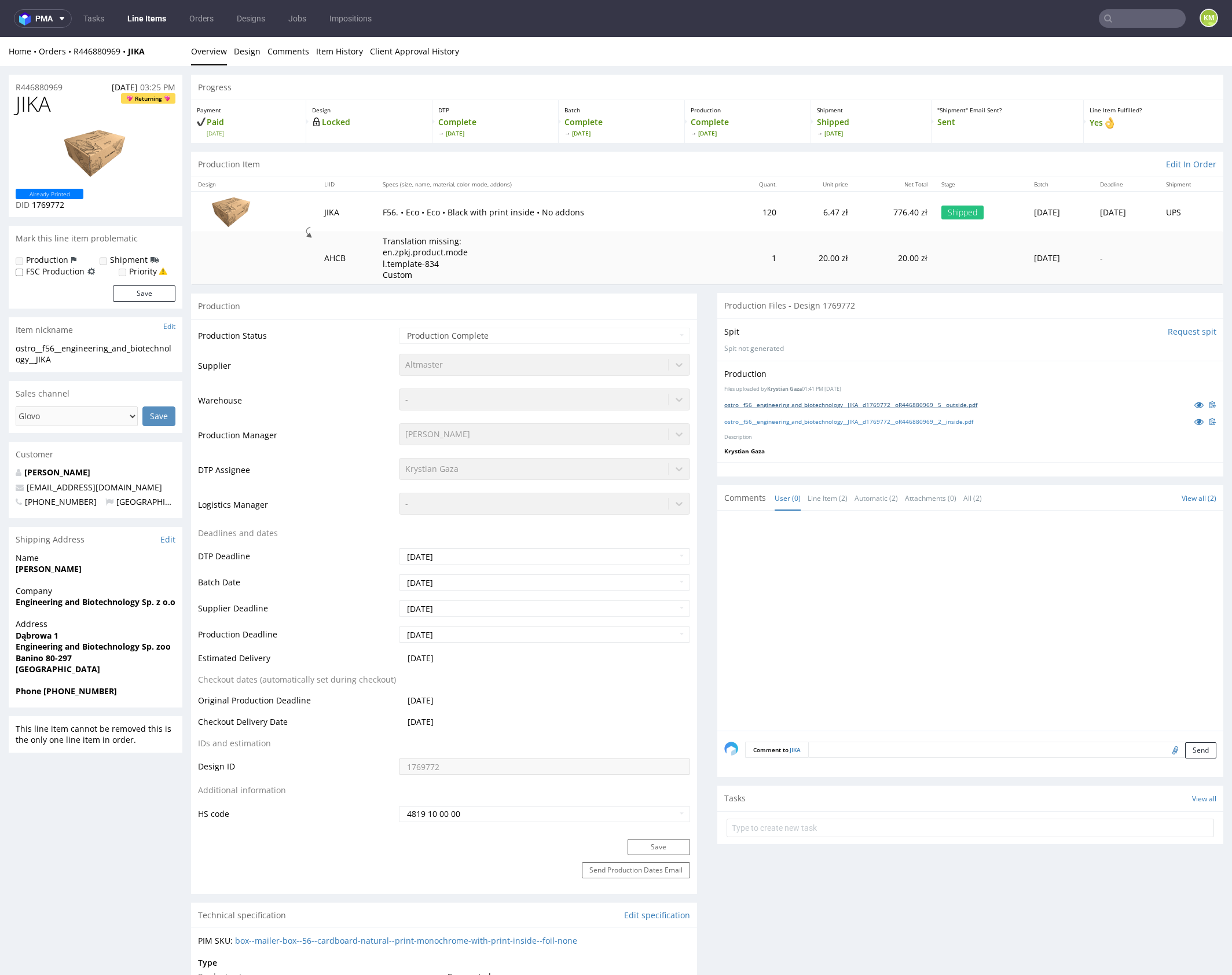
click at [940, 406] on link "ostro__f56__engineering_and_biotechnology__JIKA__d1769772__oR446880969__5__outs…" at bounding box center [851, 404] width 253 height 8
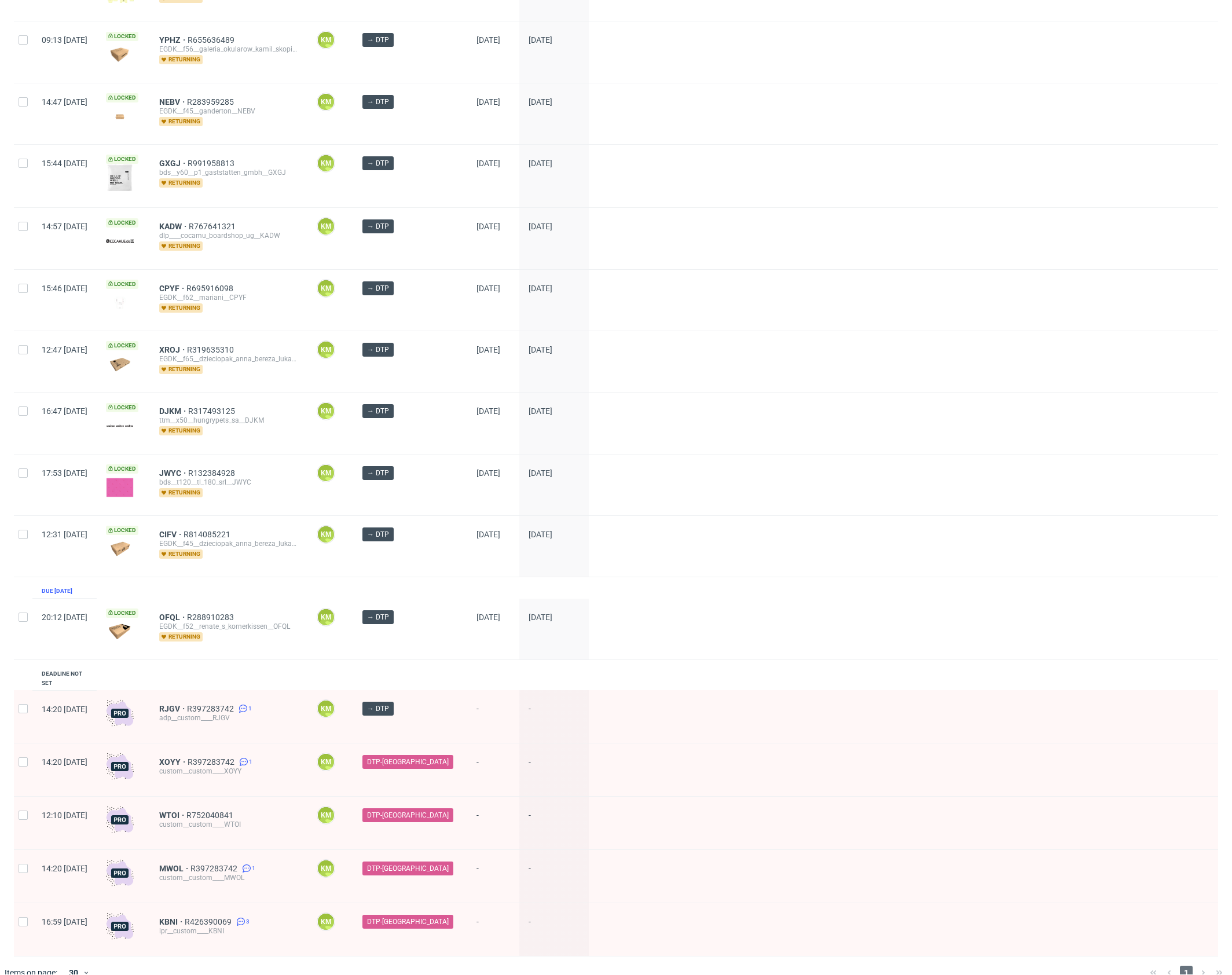
scroll to position [773, 0]
click at [1160, 967] on div "1" at bounding box center [1186, 974] width 82 height 14
click at [1157, 967] on div "1" at bounding box center [1186, 974] width 82 height 14
click at [1191, 967] on div "1" at bounding box center [1186, 974] width 82 height 14
click at [1156, 967] on div "1" at bounding box center [1186, 974] width 82 height 14
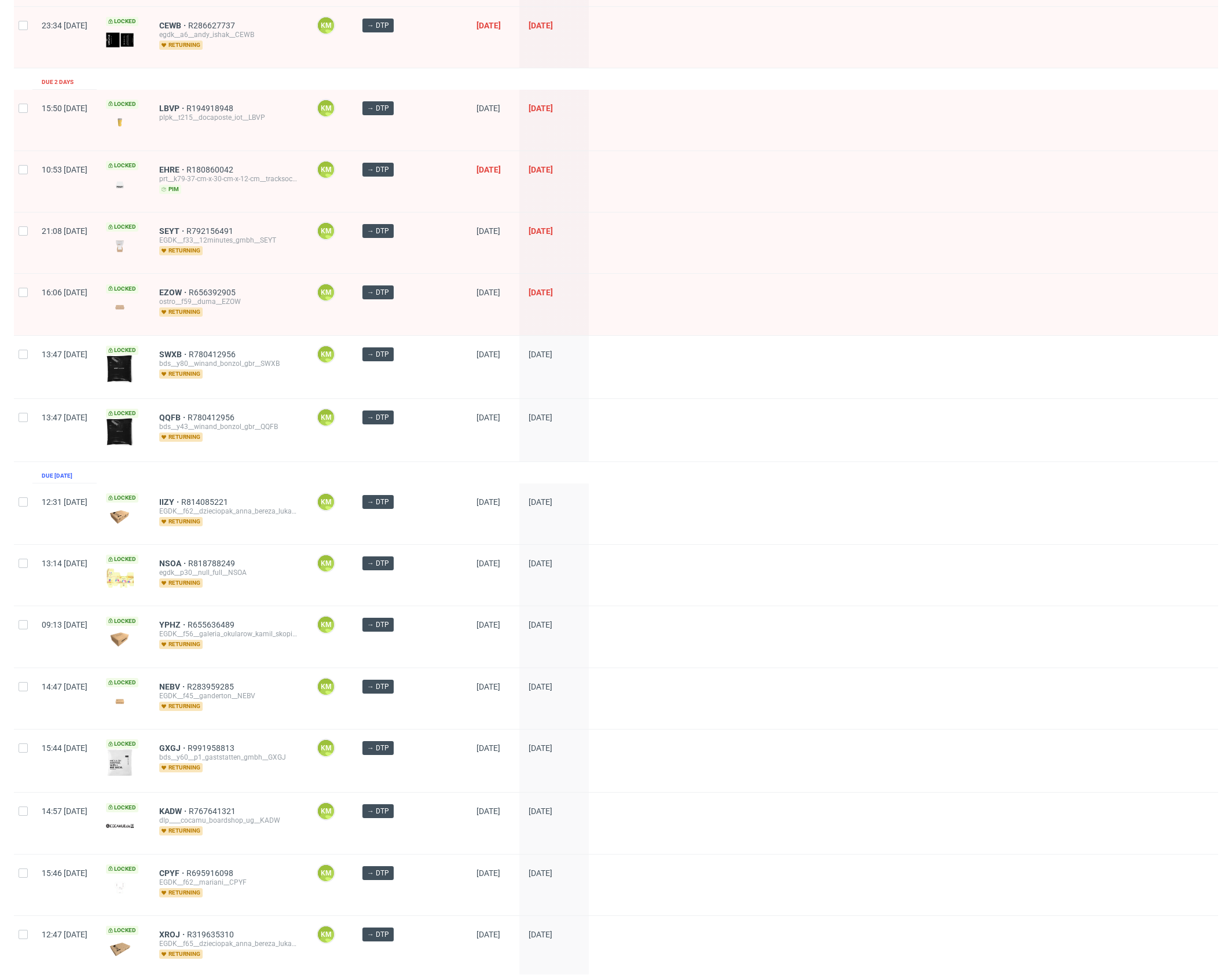
scroll to position [0, 0]
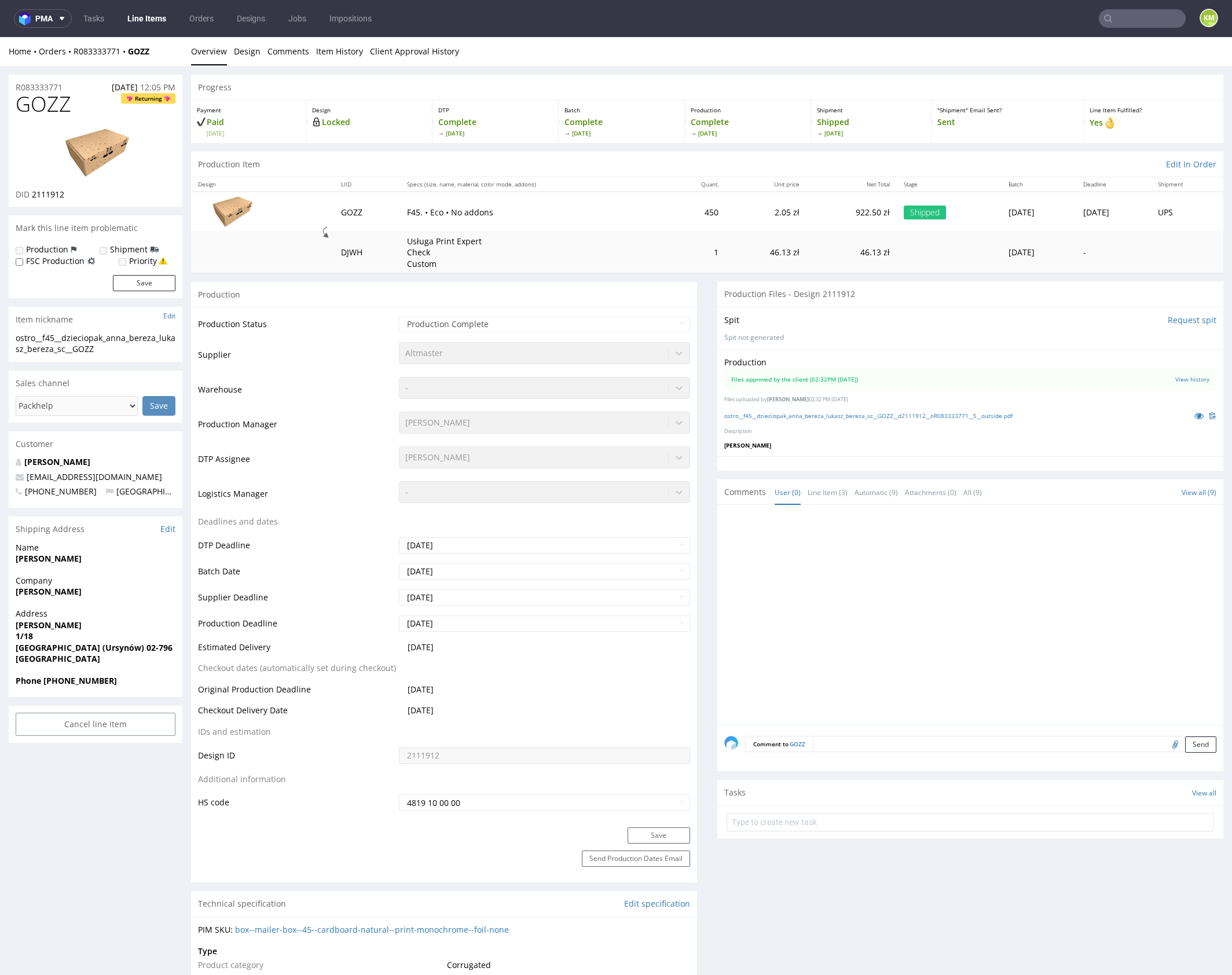
click at [865, 419] on div "ostro__f45__dzieciopak_anna_bereza_lukasz_bereza_sc__GOZZ__d2111912__oR08333377…" at bounding box center [970, 415] width 492 height 13
click at [867, 416] on link "ostro__f45__dzieciopak_anna_bereza_lukasz_bereza_sc__GOZZ__d2111912__oR08333377…" at bounding box center [869, 415] width 288 height 8
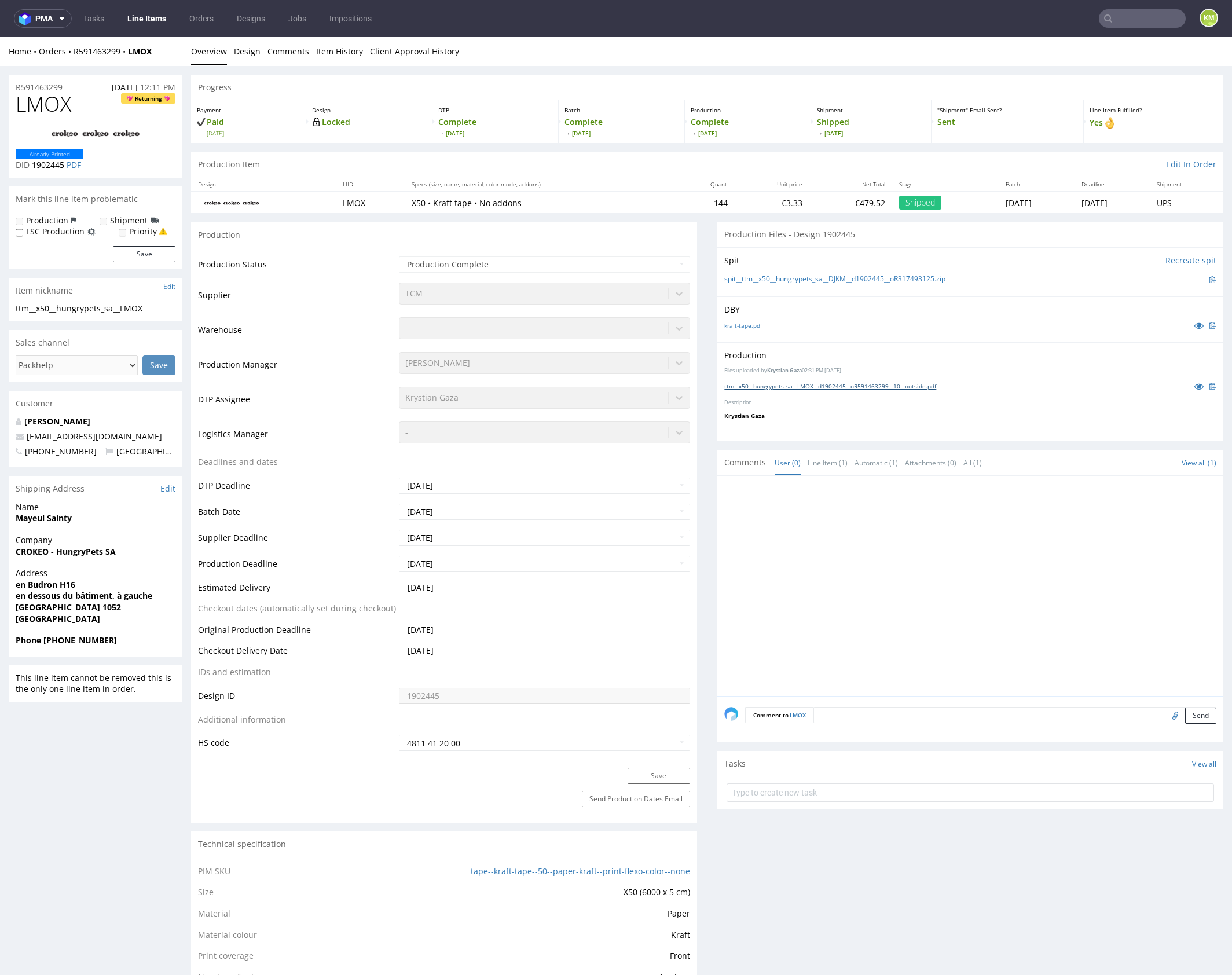
click at [869, 384] on link "ttm__x50__hungrypets_sa__LMOX__d1902445__oR591463299__10__outside.pdf" at bounding box center [830, 386] width 212 height 8
click at [856, 385] on link "ttm__x50__hungrypets_sa__LMOX__d1902445__oR591463299__10__outside.pdf" at bounding box center [830, 386] width 212 height 8
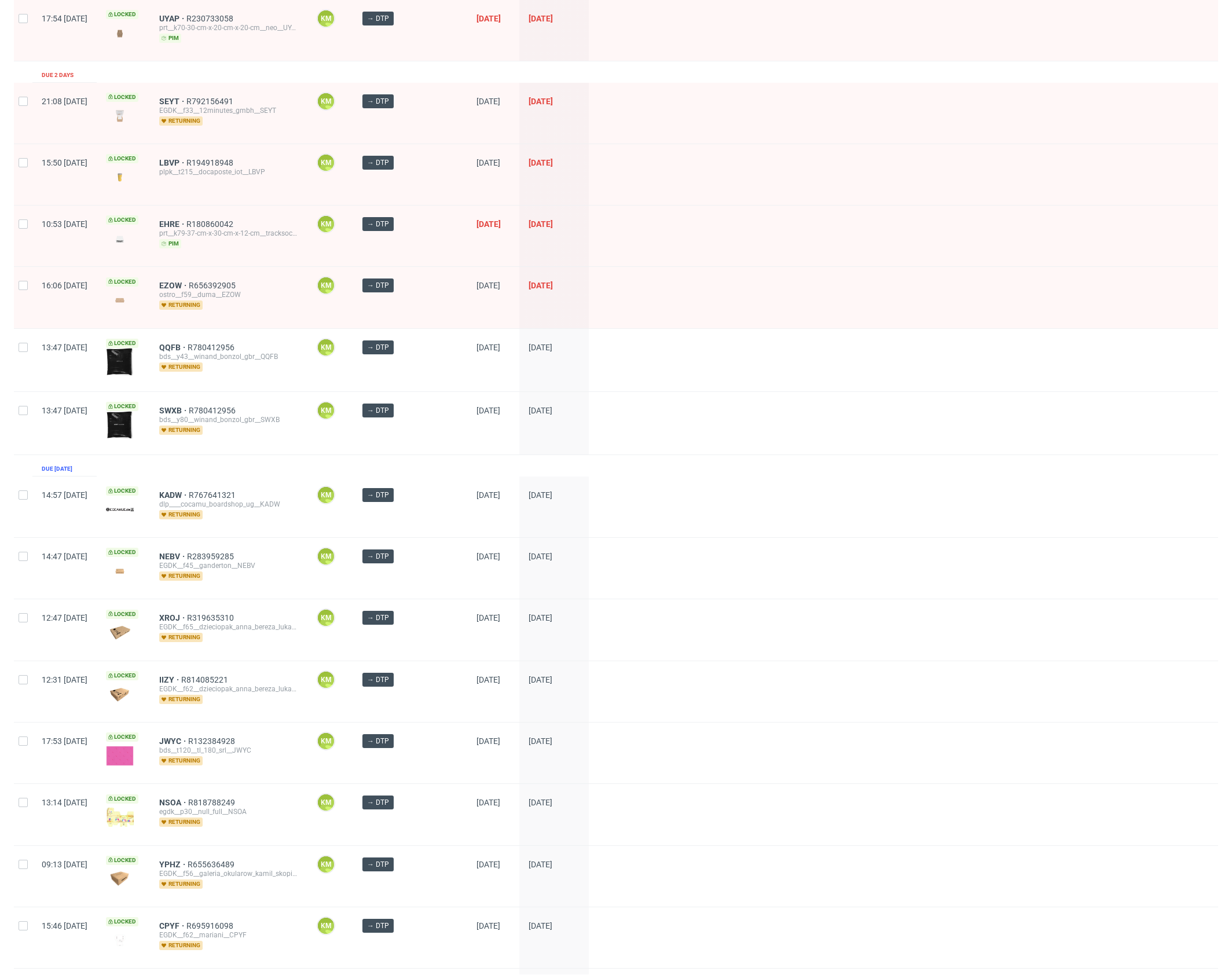
scroll to position [374, 0]
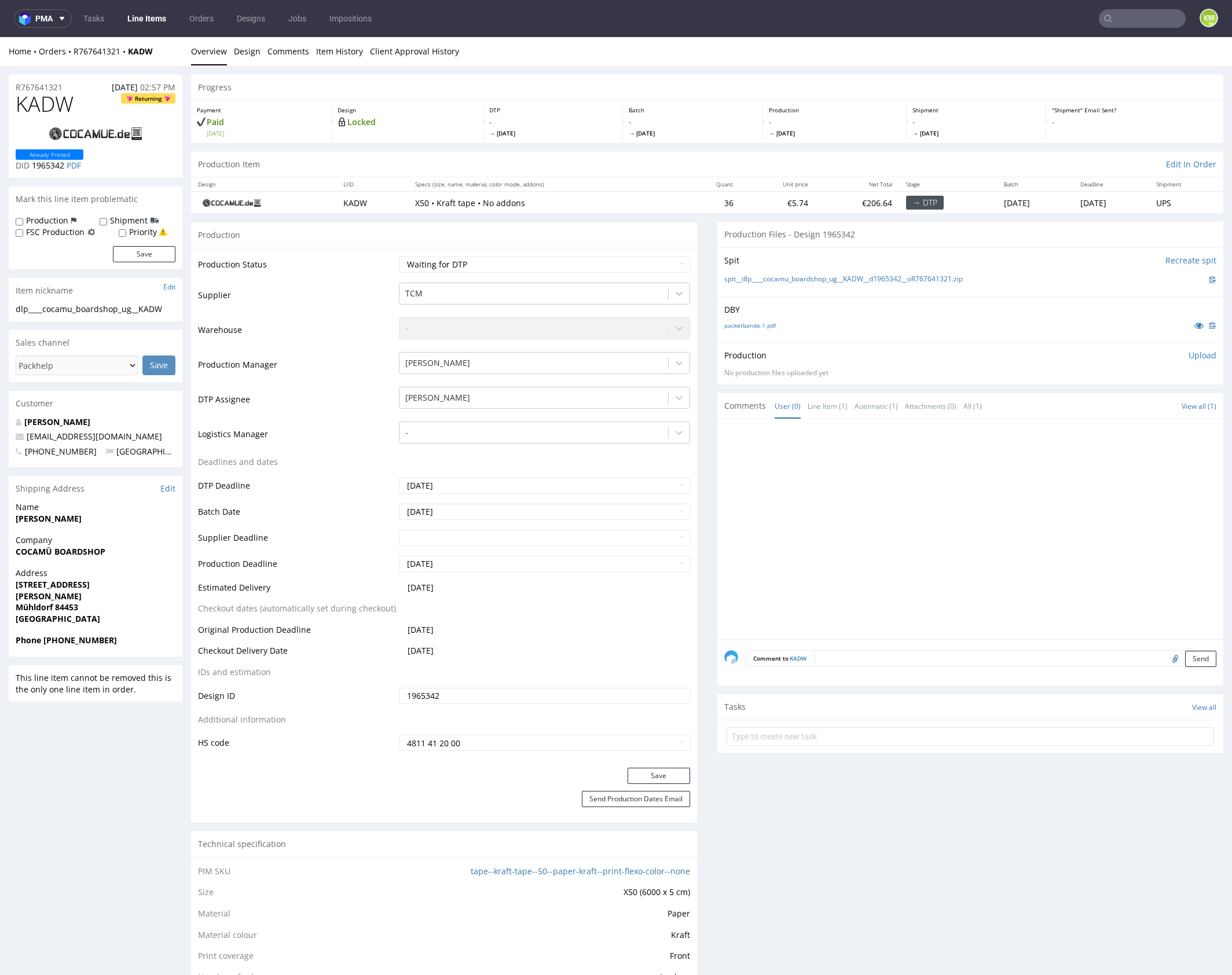
click at [965, 525] on div at bounding box center [974, 533] width 499 height 213
click at [244, 54] on link "Design" at bounding box center [247, 51] width 27 height 28
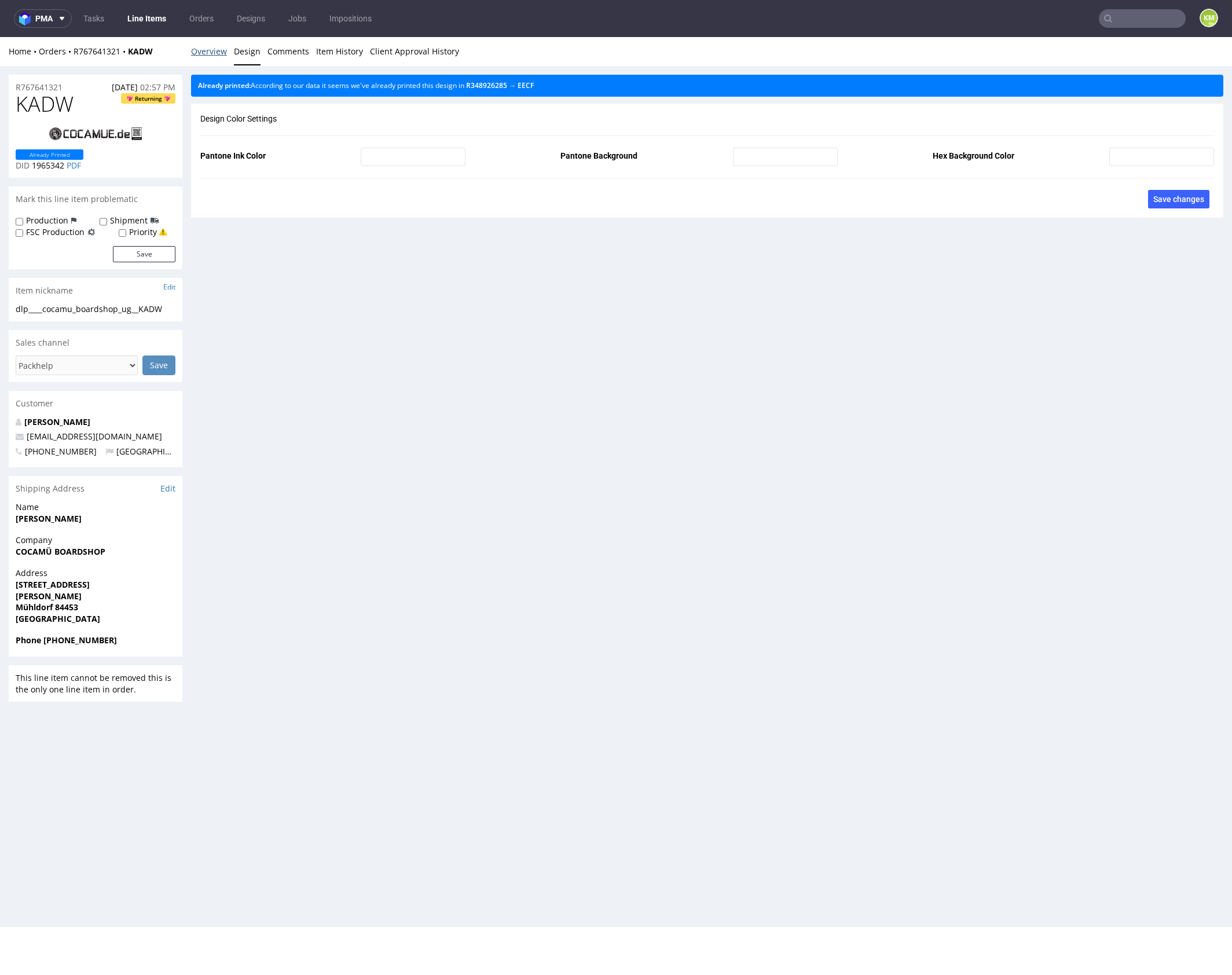
drag, startPoint x: 209, startPoint y: 56, endPoint x: 257, endPoint y: 39, distance: 50.9
click at [209, 57] on link "Overview" at bounding box center [209, 51] width 36 height 28
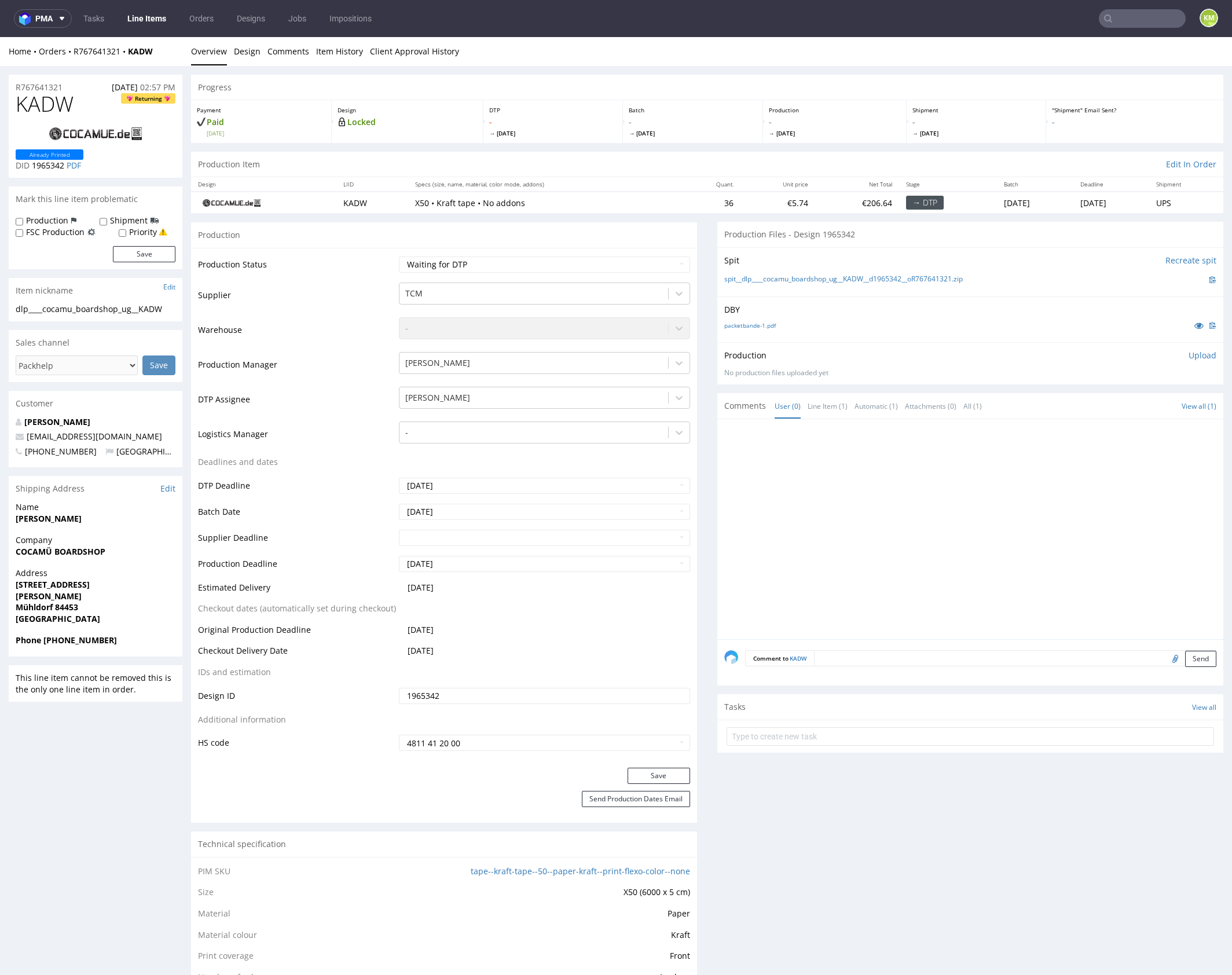
click at [46, 108] on span "KADW" at bounding box center [45, 104] width 58 height 23
drag, startPoint x: 971, startPoint y: 301, endPoint x: 972, endPoint y: 289, distance: 12.0
click at [971, 301] on div "DBY packetbande-1.pdf" at bounding box center [970, 319] width 506 height 46
drag, startPoint x: 937, startPoint y: 283, endPoint x: 737, endPoint y: 279, distance: 200.0
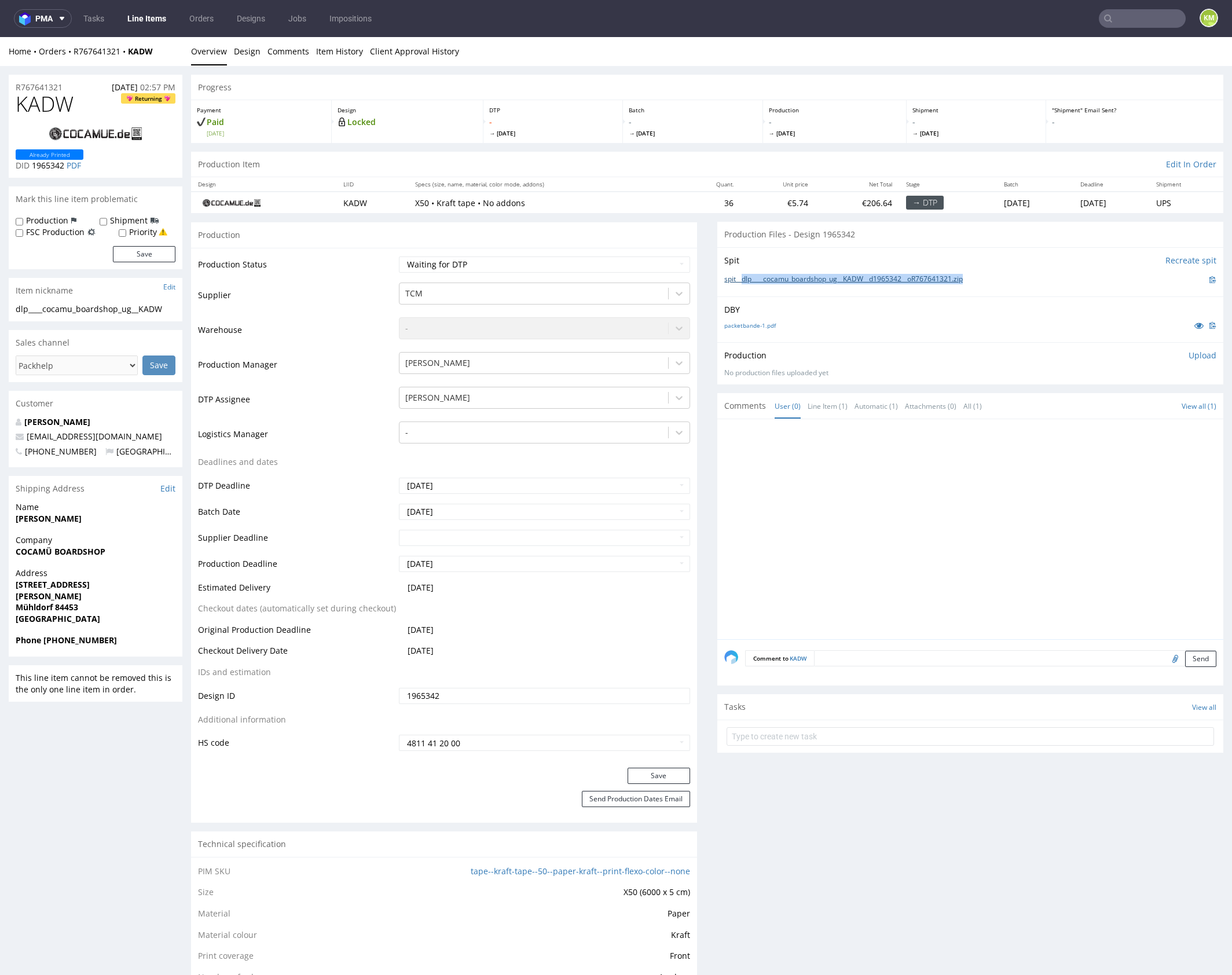
click at [737, 279] on div "spit__dlp____cocamu_boardshop_ug__KADW__d1965342__oR767641321.zip" at bounding box center [970, 279] width 492 height 13
copy link "dlp____cocamu_boardshop_ug__KADW__d1965342__oR767641321.zip"
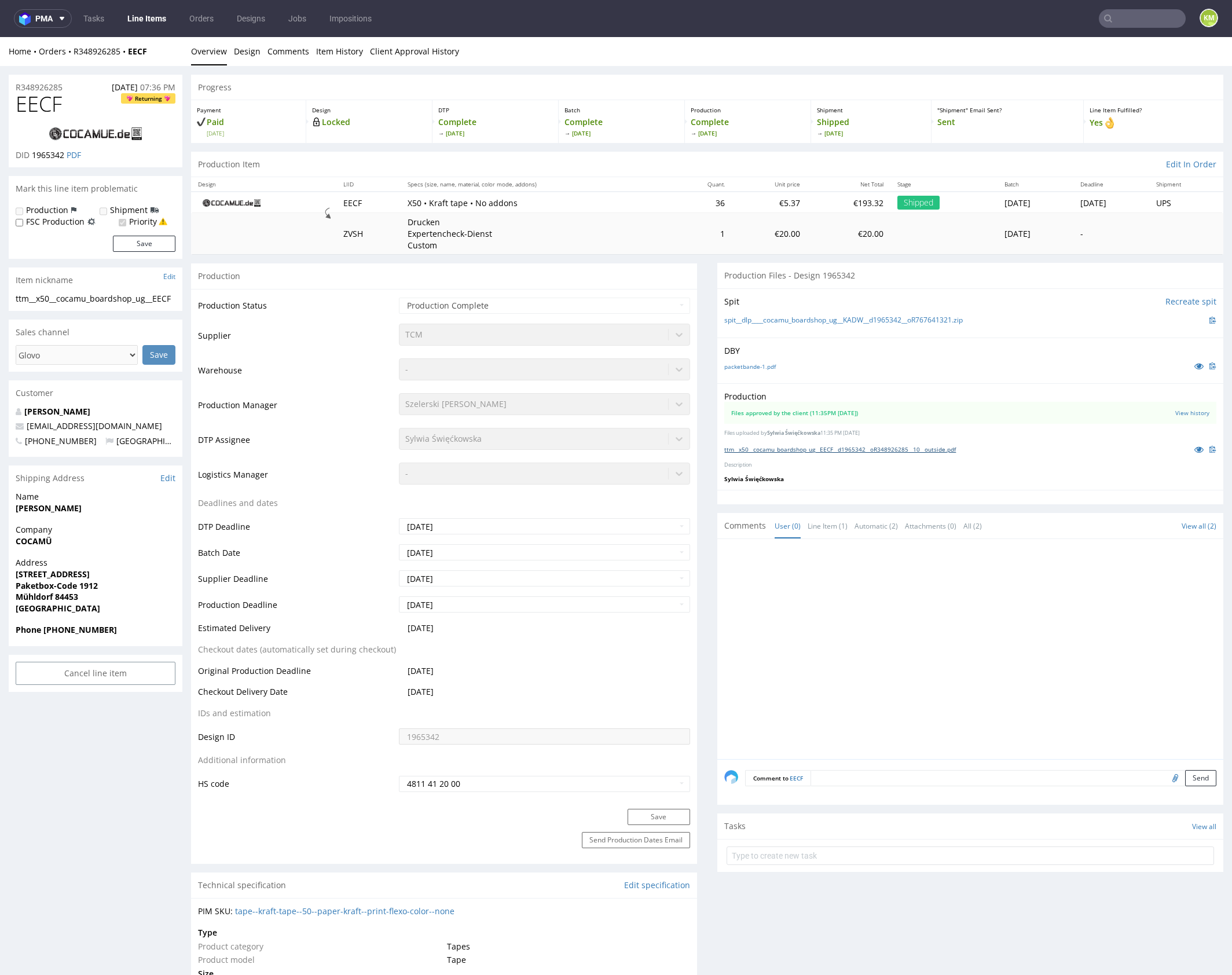
click at [873, 448] on link "ttm__x50__cocamu_boardshop_ug__EECF__d1965342__oR348926285__10__outside.pdf" at bounding box center [840, 449] width 231 height 8
